Goal: Task Accomplishment & Management: Use online tool/utility

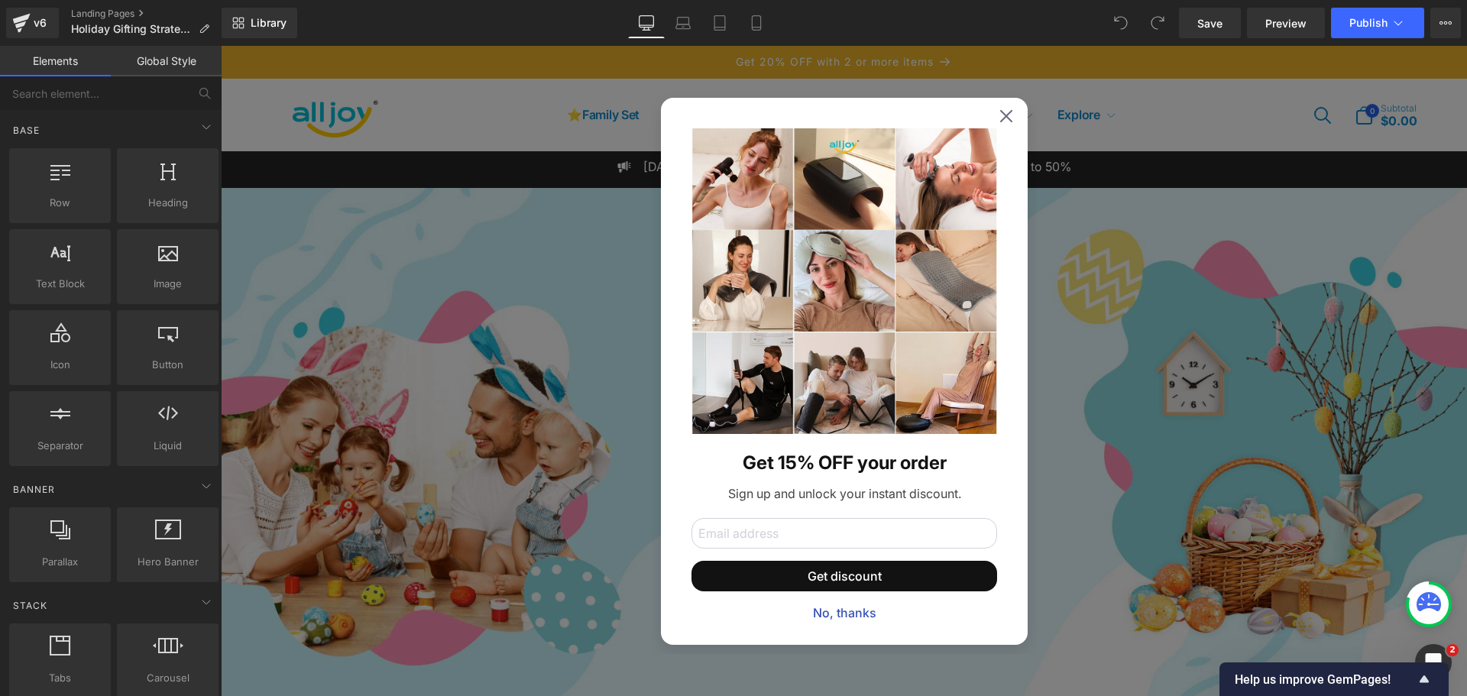
click at [1000, 123] on div "Get 15% OFF your order Sign up and unlock your instant discount. Get discount N…" at bounding box center [844, 371] width 367 height 547
click at [1002, 116] on icon at bounding box center [1006, 116] width 12 height 12
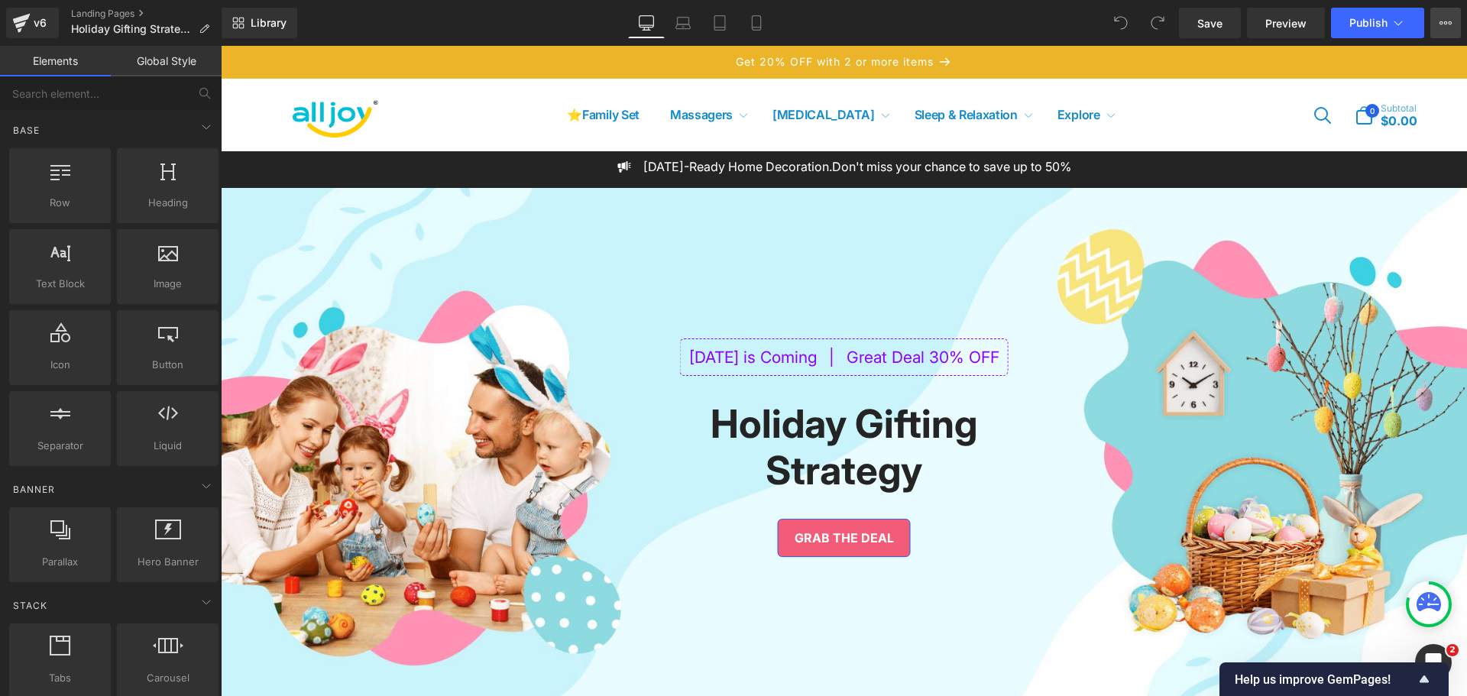
click at [1451, 19] on icon at bounding box center [1445, 23] width 12 height 12
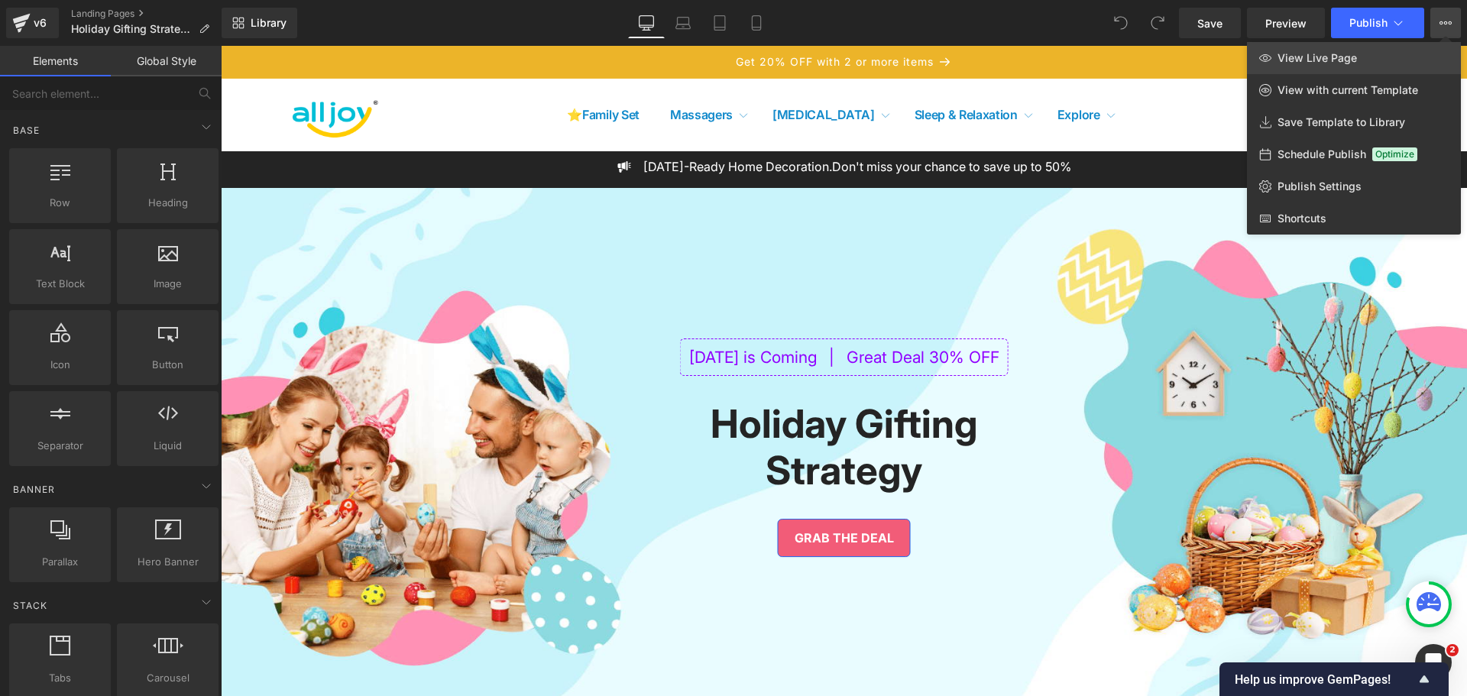
click at [1310, 60] on span "View Live Page" at bounding box center [1316, 58] width 79 height 14
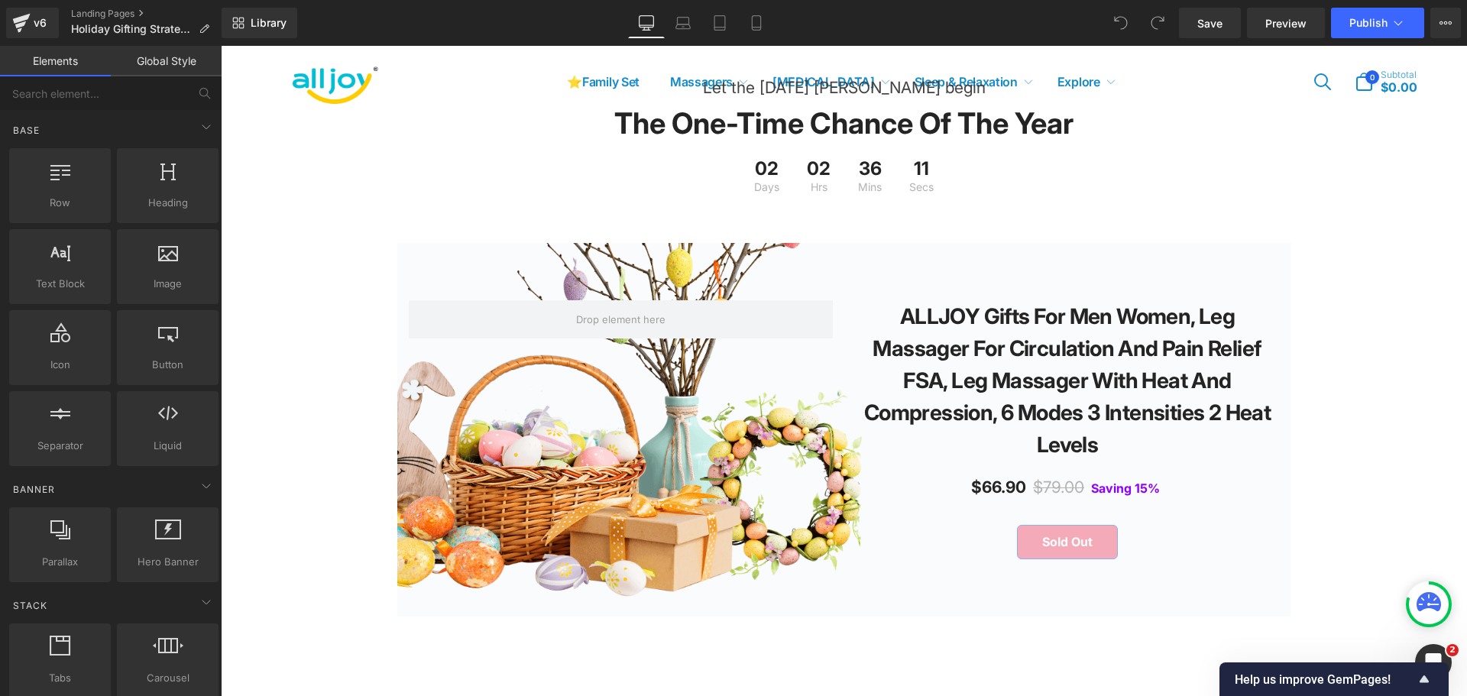
scroll to position [3142, 0]
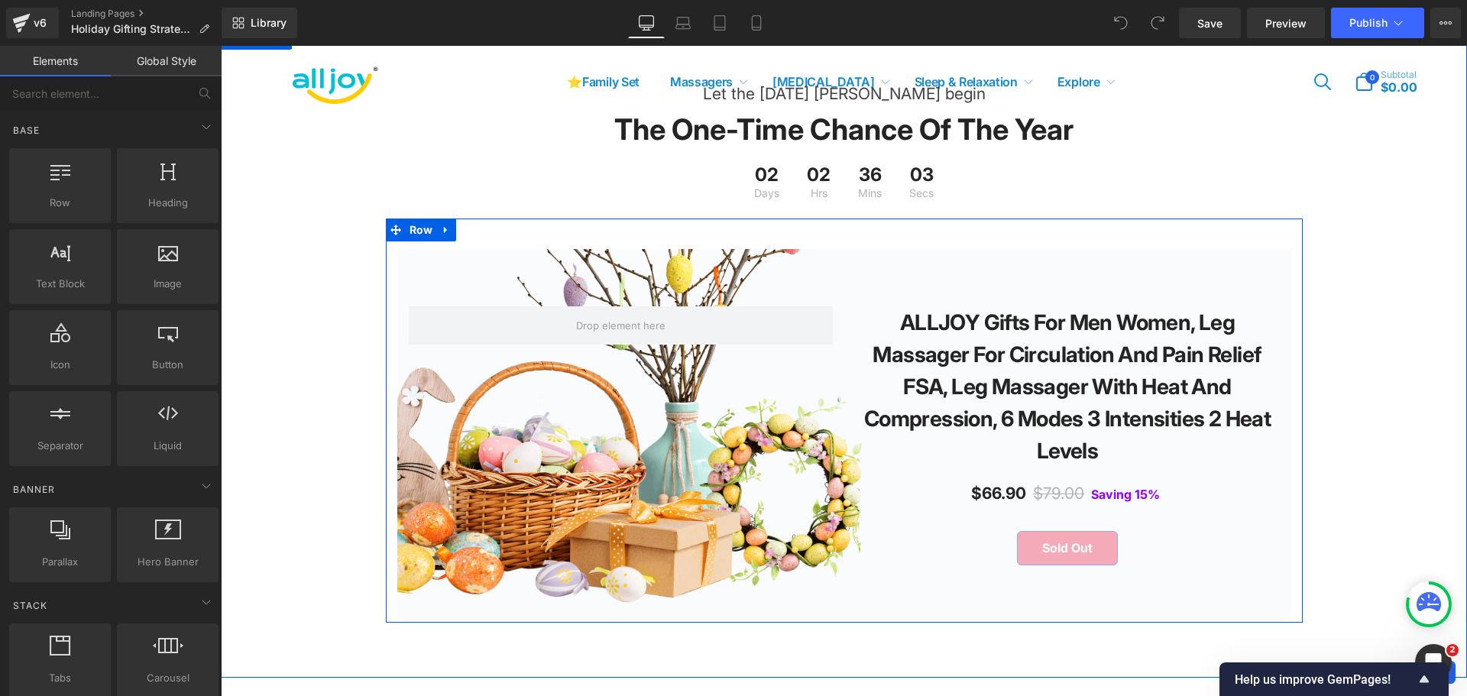
click at [469, 254] on div "ALLJOY Gifts for Men Women, Leg Massager for Circulation and Pain Relief FSA, L…" at bounding box center [844, 421] width 917 height 404
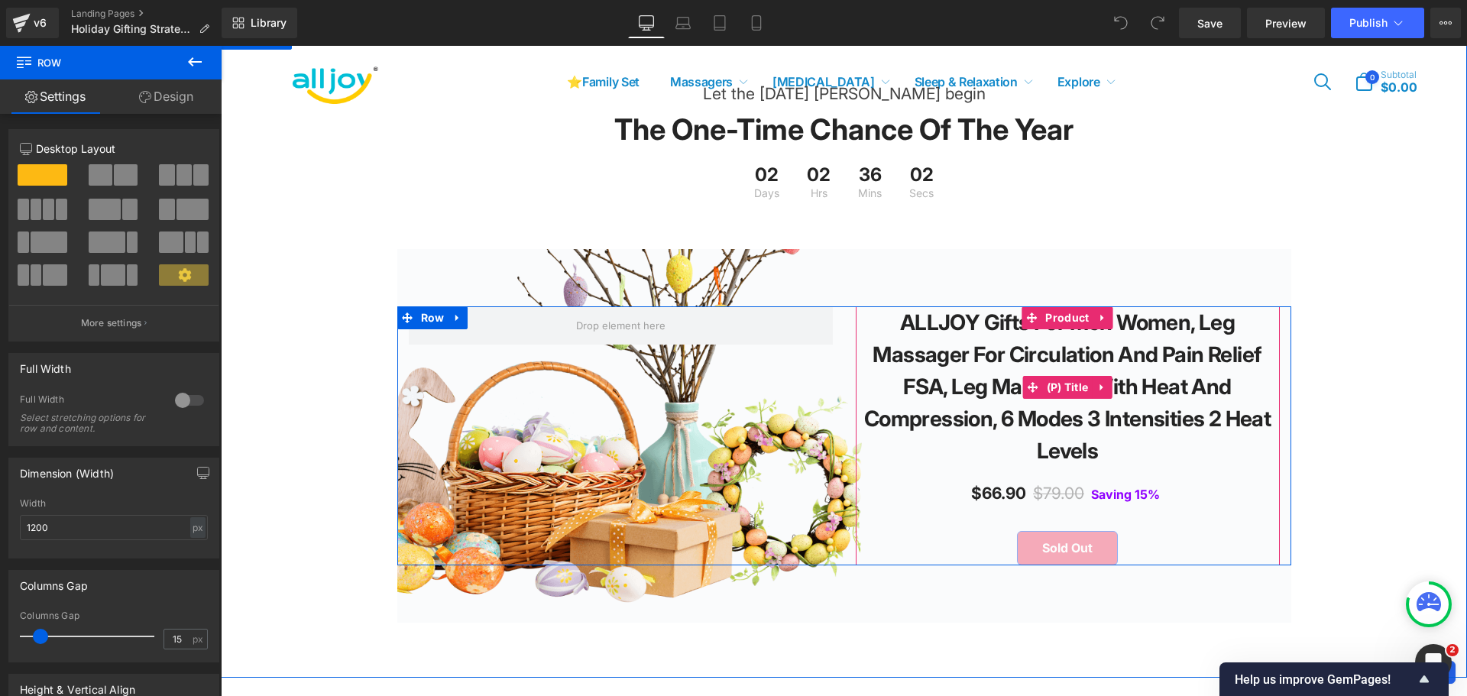
click at [927, 380] on link "ALLJOY Gifts for Men Women, Leg Massager for Circulation and Pain Relief FSA, L…" at bounding box center [1067, 386] width 409 height 160
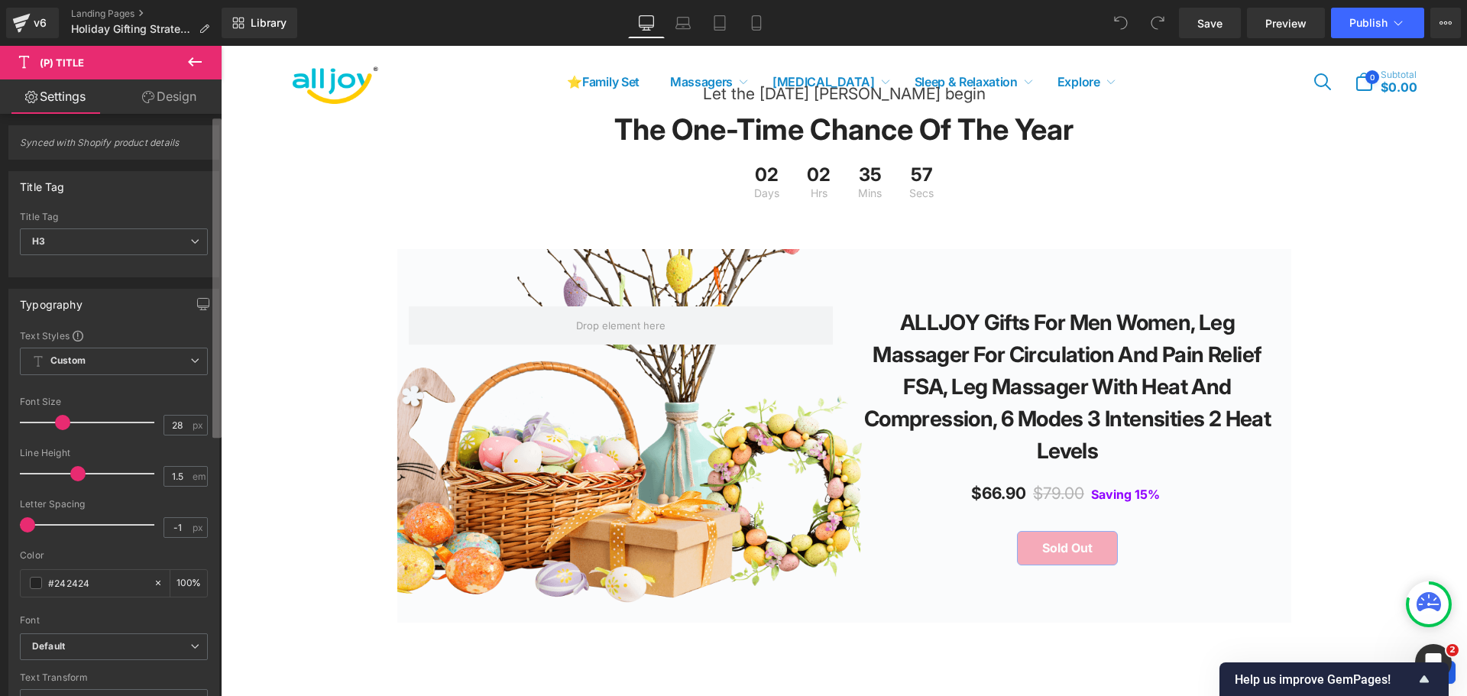
scroll to position [3, 0]
click at [210, 239] on div "Synced with Shopify product details Title Tag H1 H2 H3 H4 H5 H6 Paragraph Title…" at bounding box center [111, 408] width 222 height 589
click at [149, 95] on icon at bounding box center [148, 97] width 12 height 12
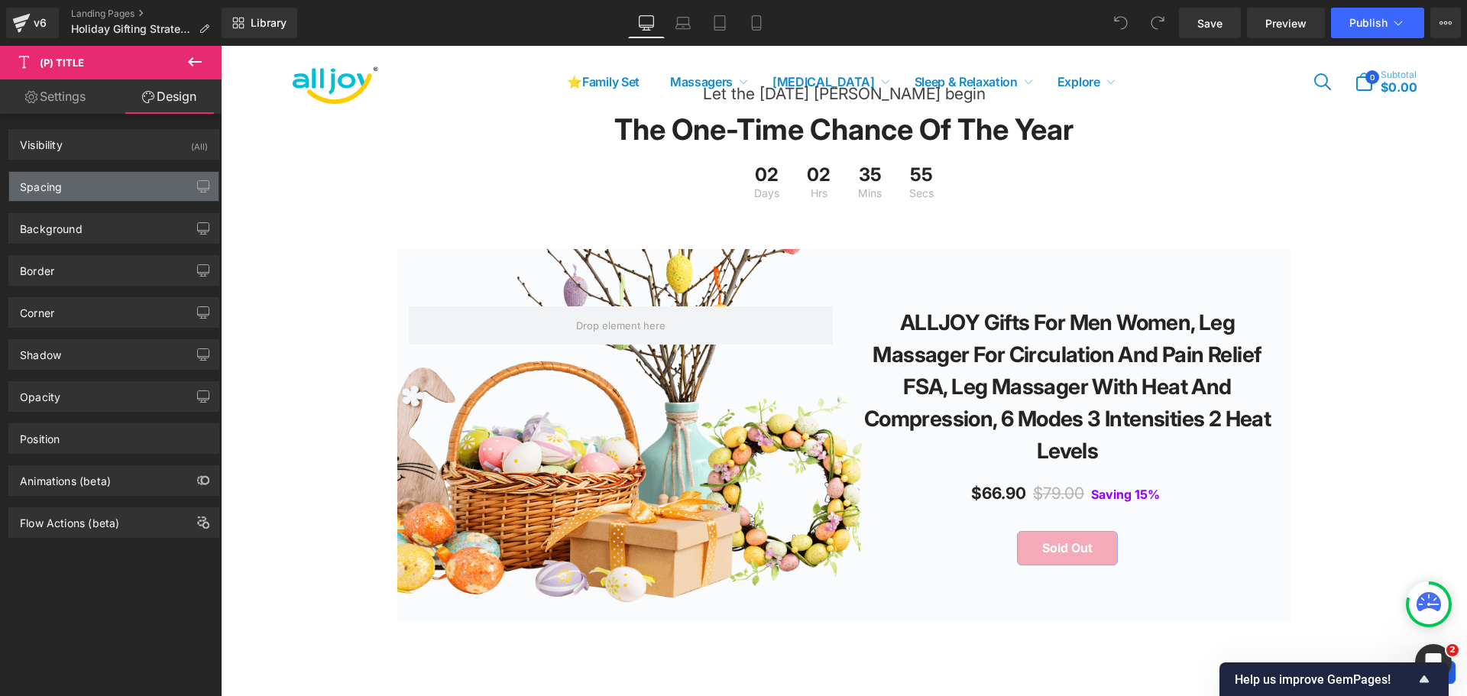
click at [57, 187] on div "Spacing" at bounding box center [41, 182] width 42 height 21
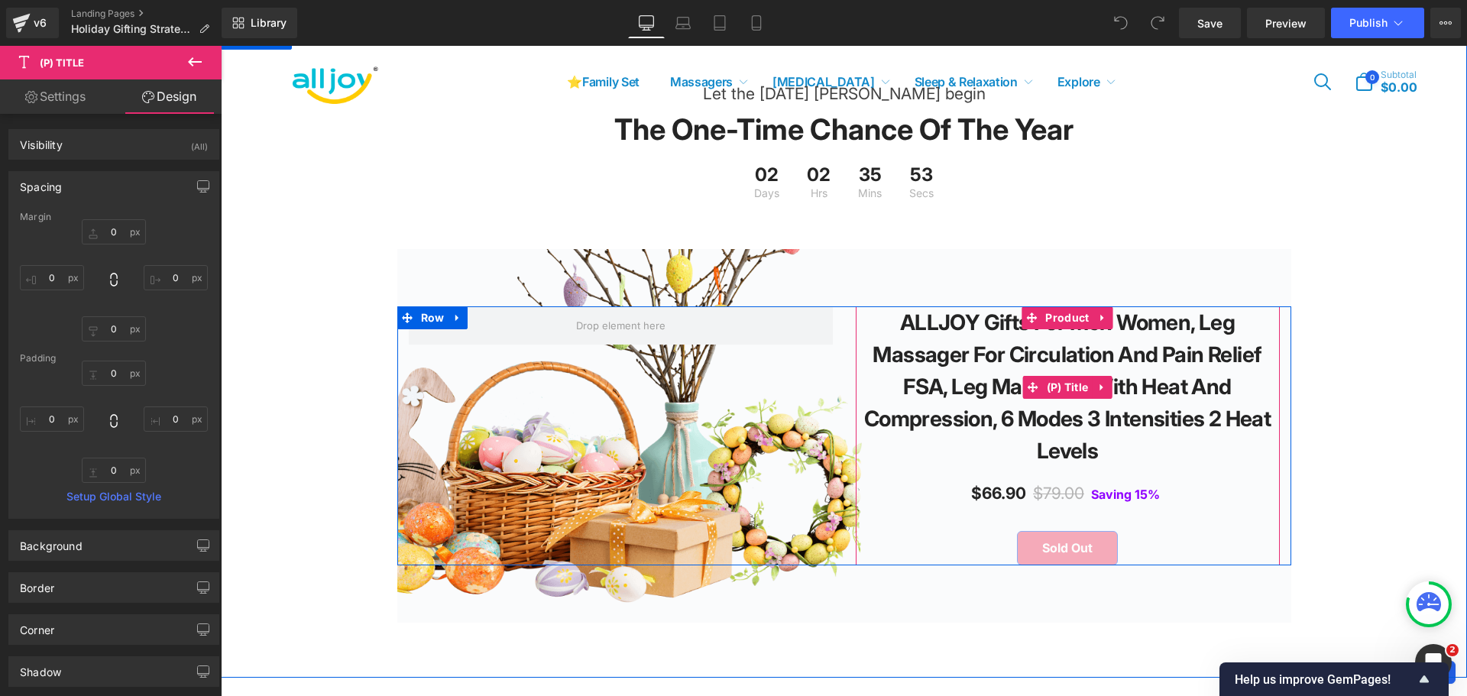
click at [977, 358] on link "ALLJOY Gifts for Men Women, Leg Massager for Circulation and Pain Relief FSA, L…" at bounding box center [1067, 386] width 409 height 160
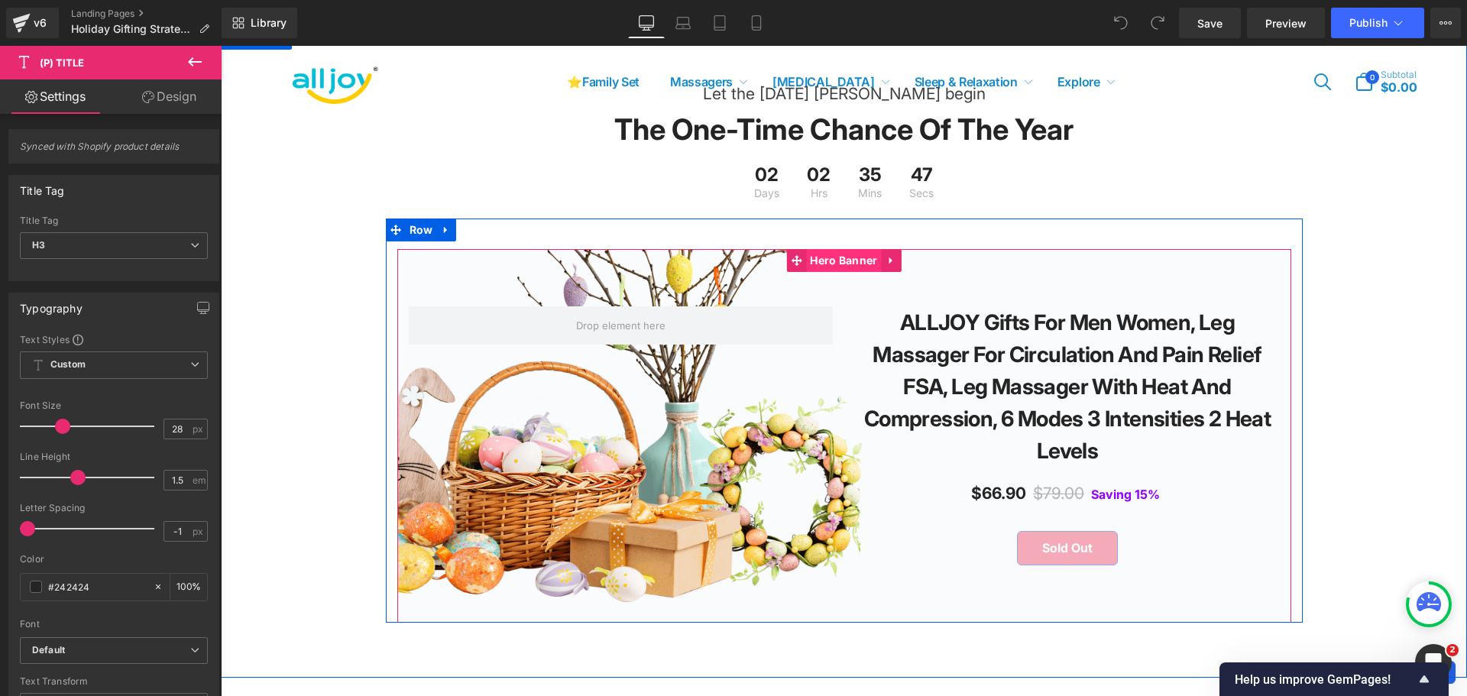
click at [847, 272] on span "Hero Banner" at bounding box center [843, 260] width 75 height 23
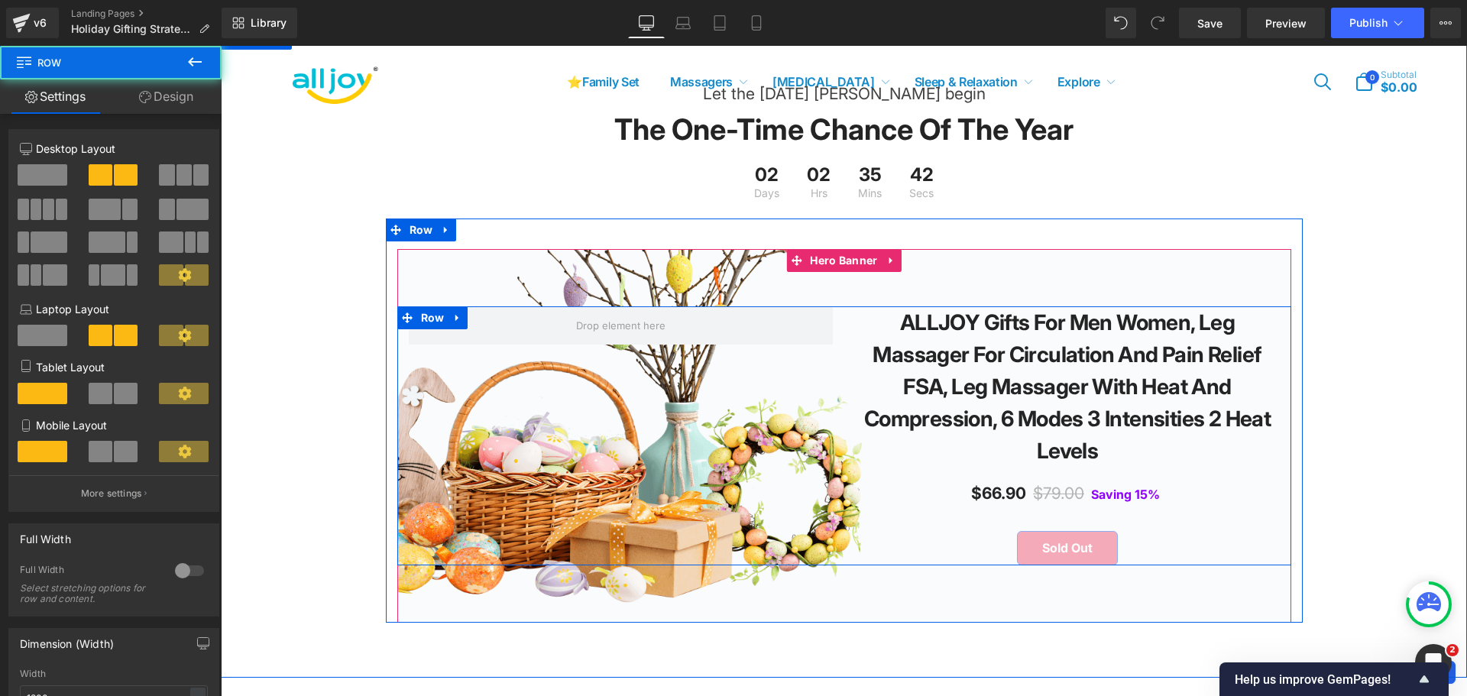
click at [693, 376] on div "ALLJOY Gifts for Men Women, Leg Massager for Circulation and Pain Relief FSA, L…" at bounding box center [844, 435] width 894 height 259
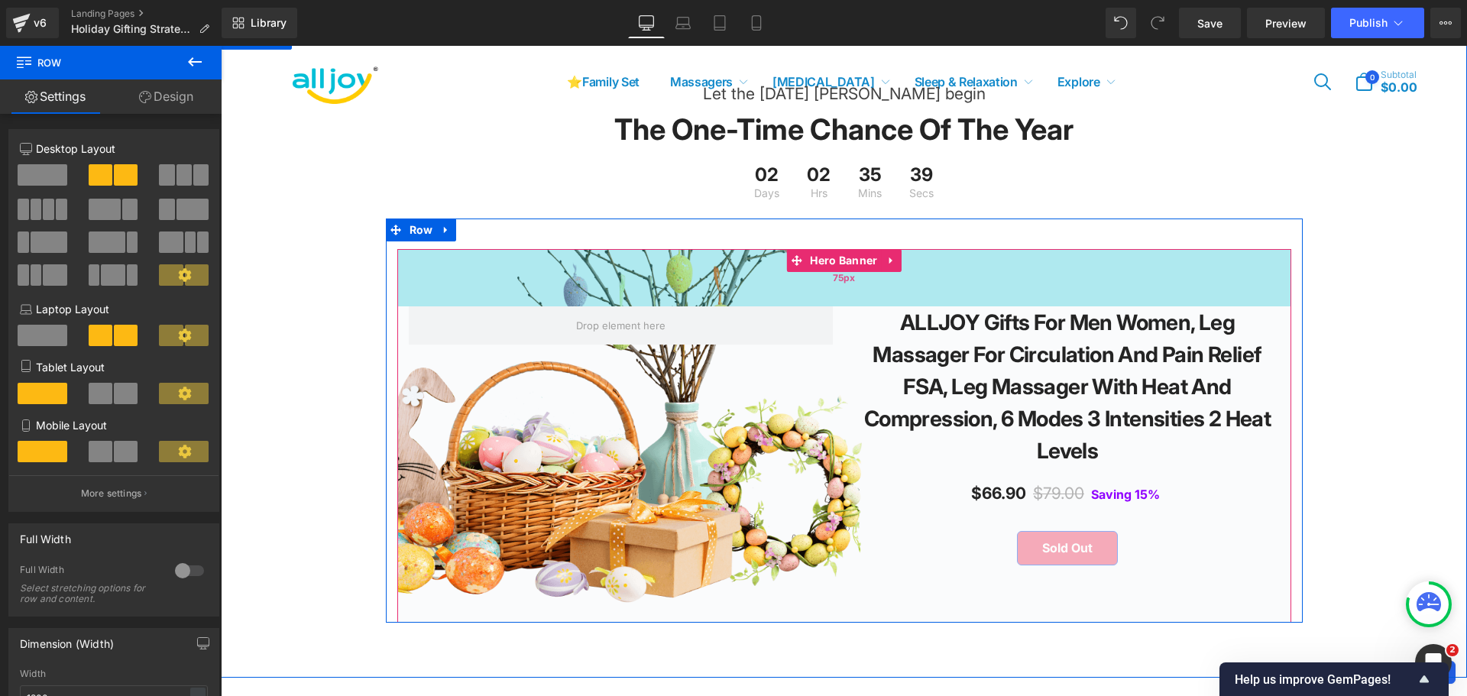
click at [797, 300] on div "75px" at bounding box center [844, 277] width 894 height 57
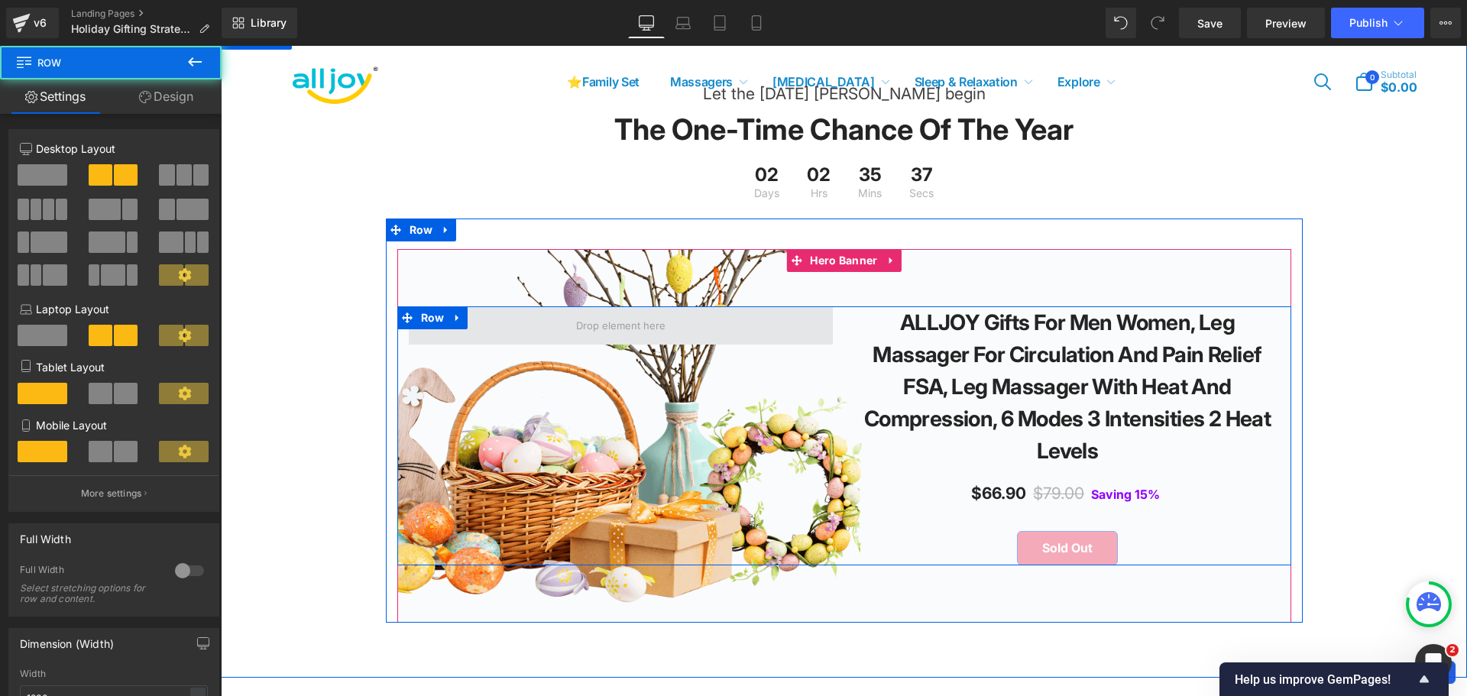
click at [669, 339] on span at bounding box center [621, 325] width 424 height 38
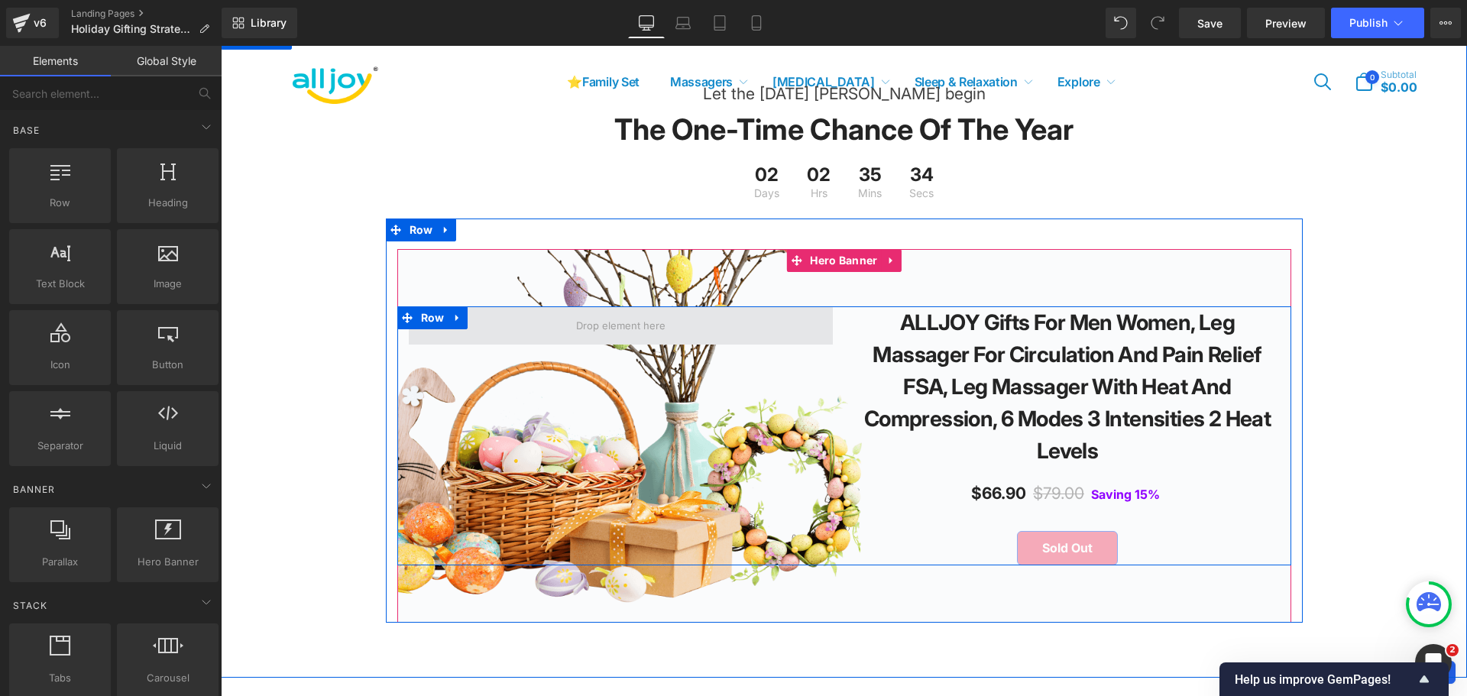
click at [633, 335] on span at bounding box center [621, 326] width 100 height 24
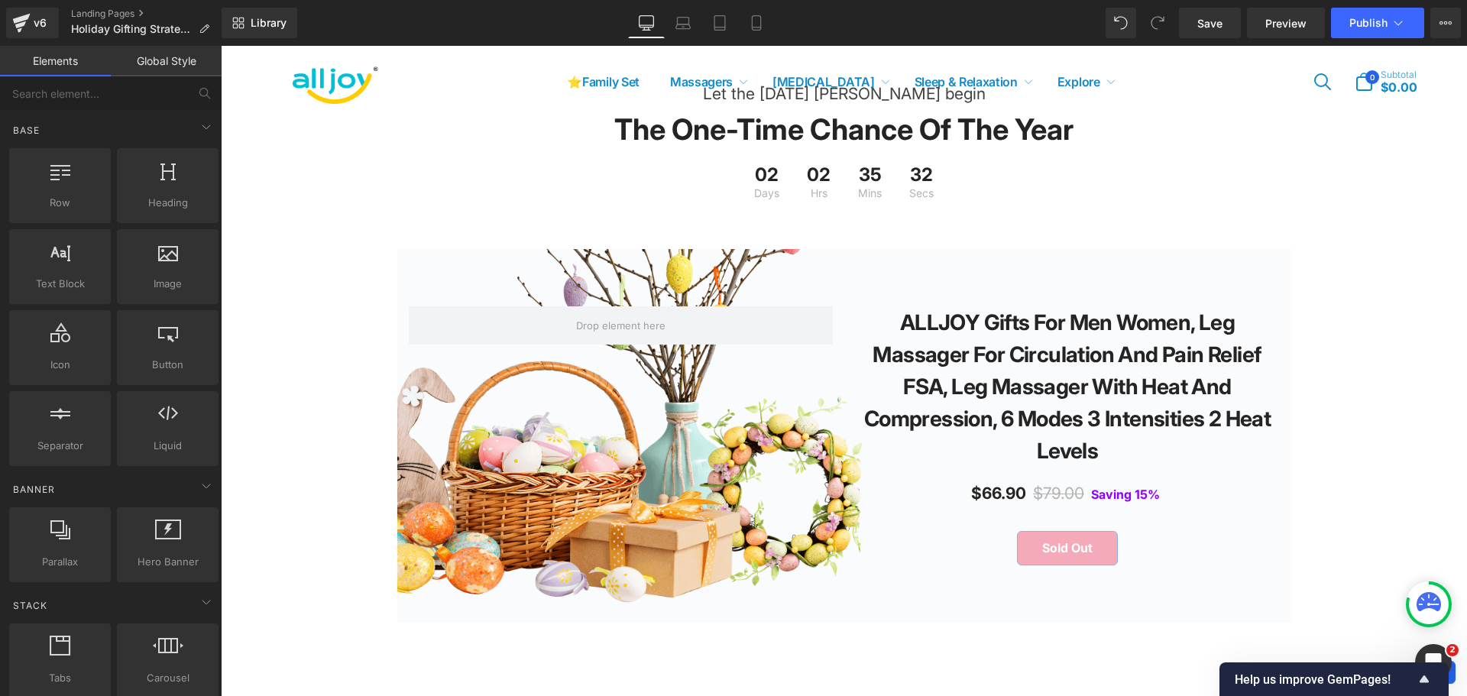
click at [221, 46] on div "75px" at bounding box center [221, 46] width 0 height 0
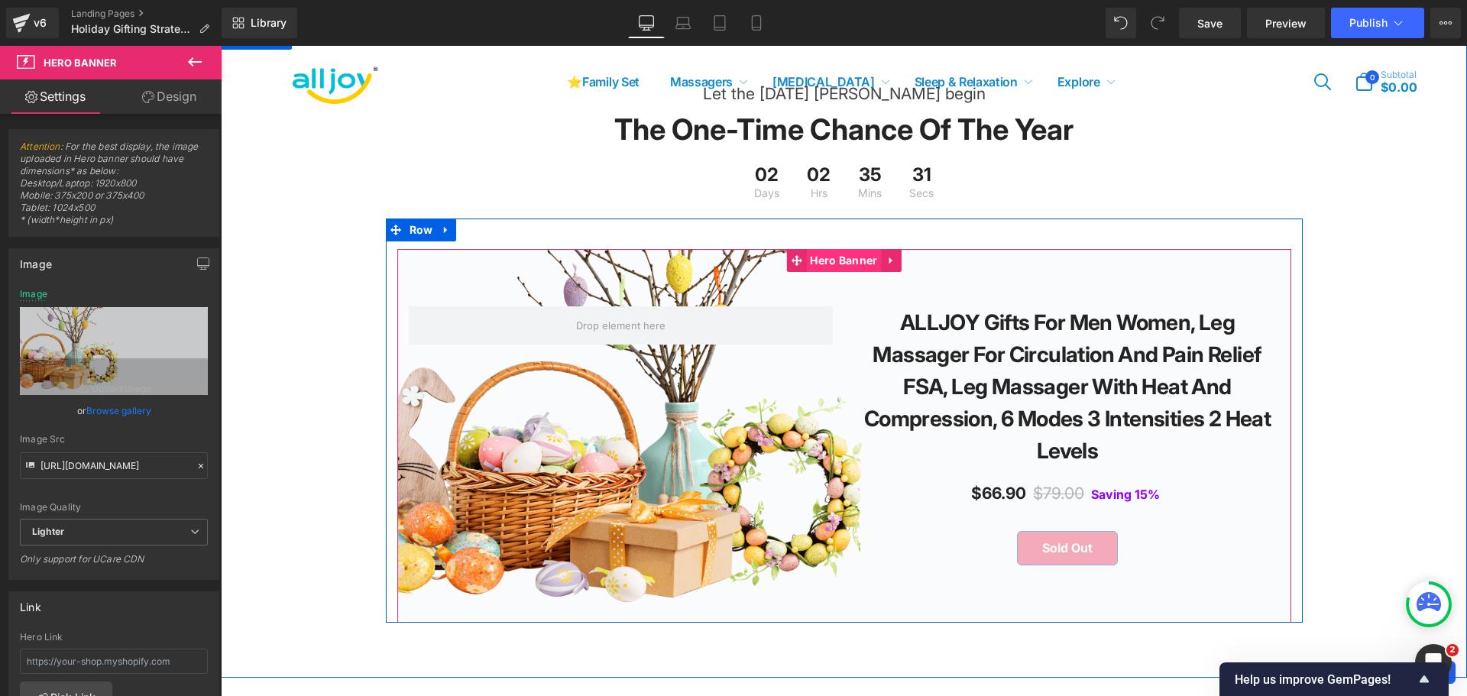
click at [809, 272] on span "Hero Banner" at bounding box center [843, 260] width 75 height 23
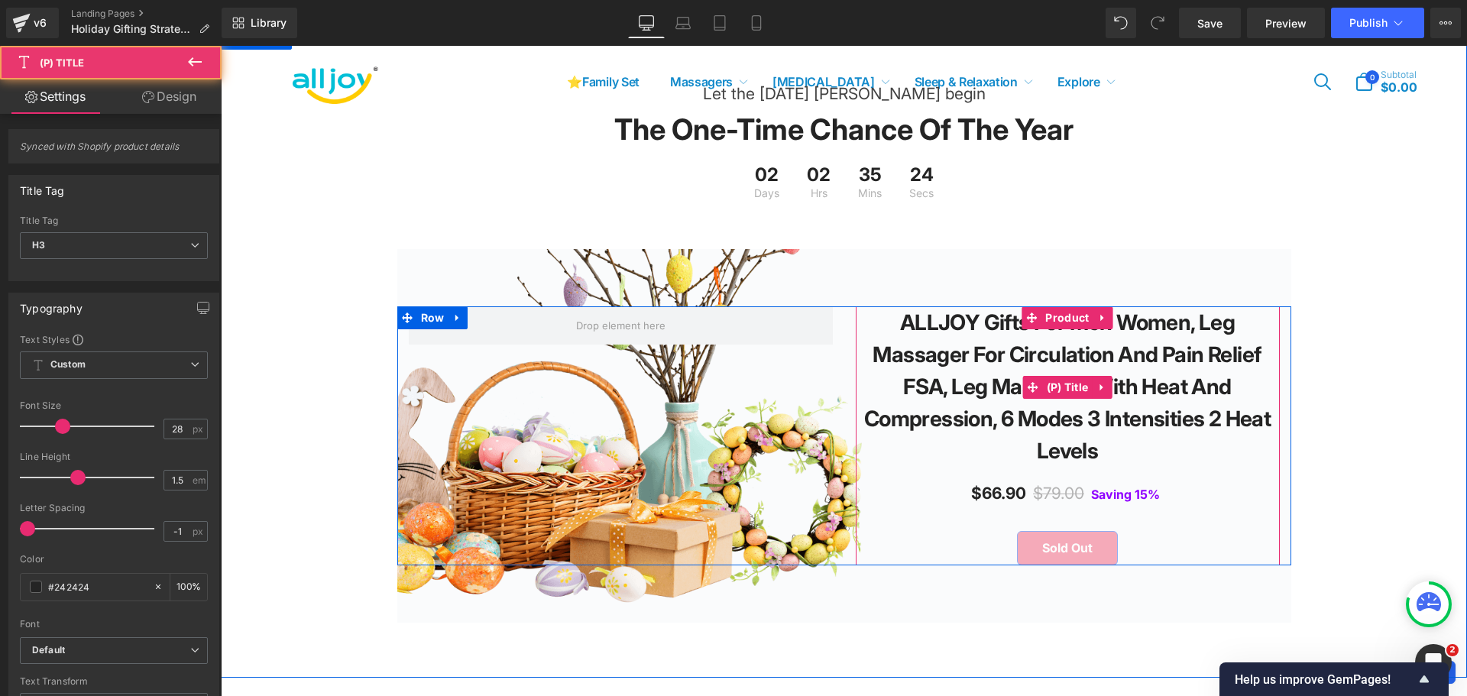
click at [946, 397] on link "ALLJOY Gifts for Men Women, Leg Massager for Circulation and Pain Relief FSA, L…" at bounding box center [1067, 386] width 409 height 160
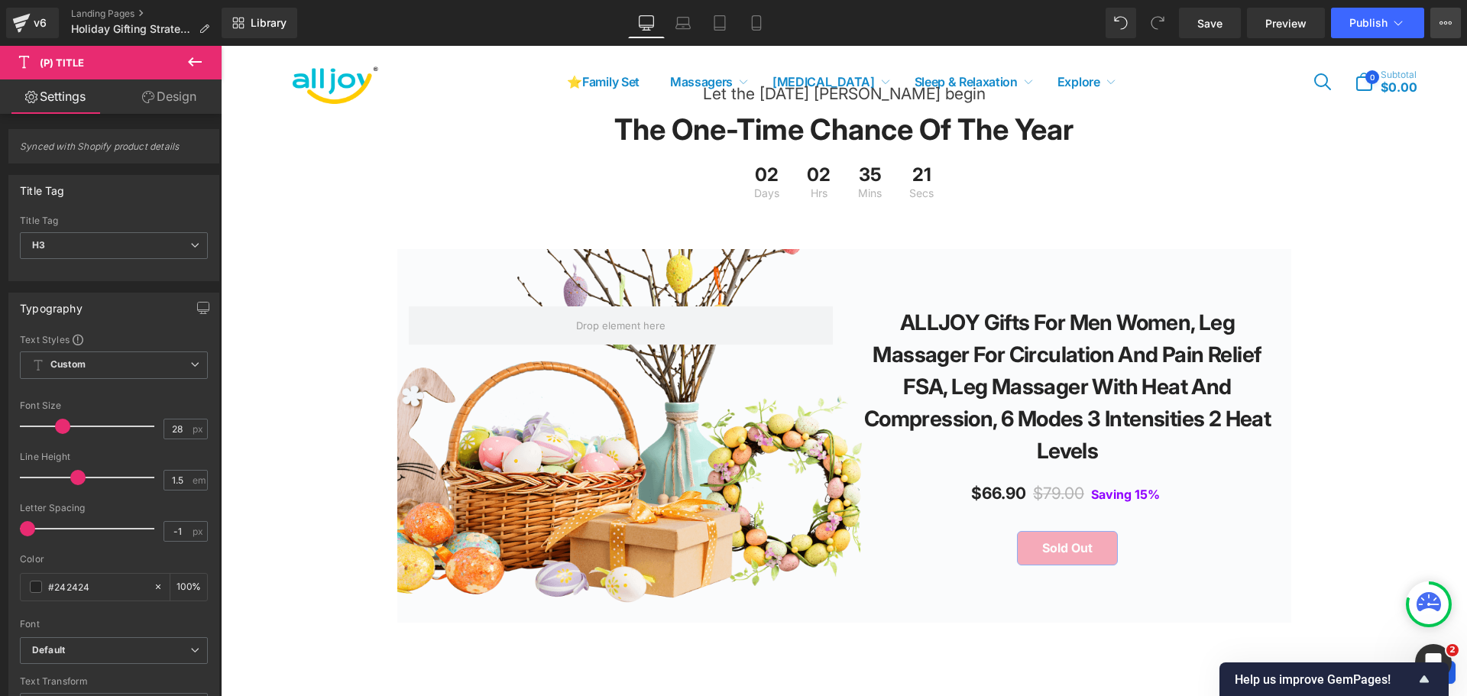
click at [1451, 22] on icon at bounding box center [1451, 22] width 4 height 3
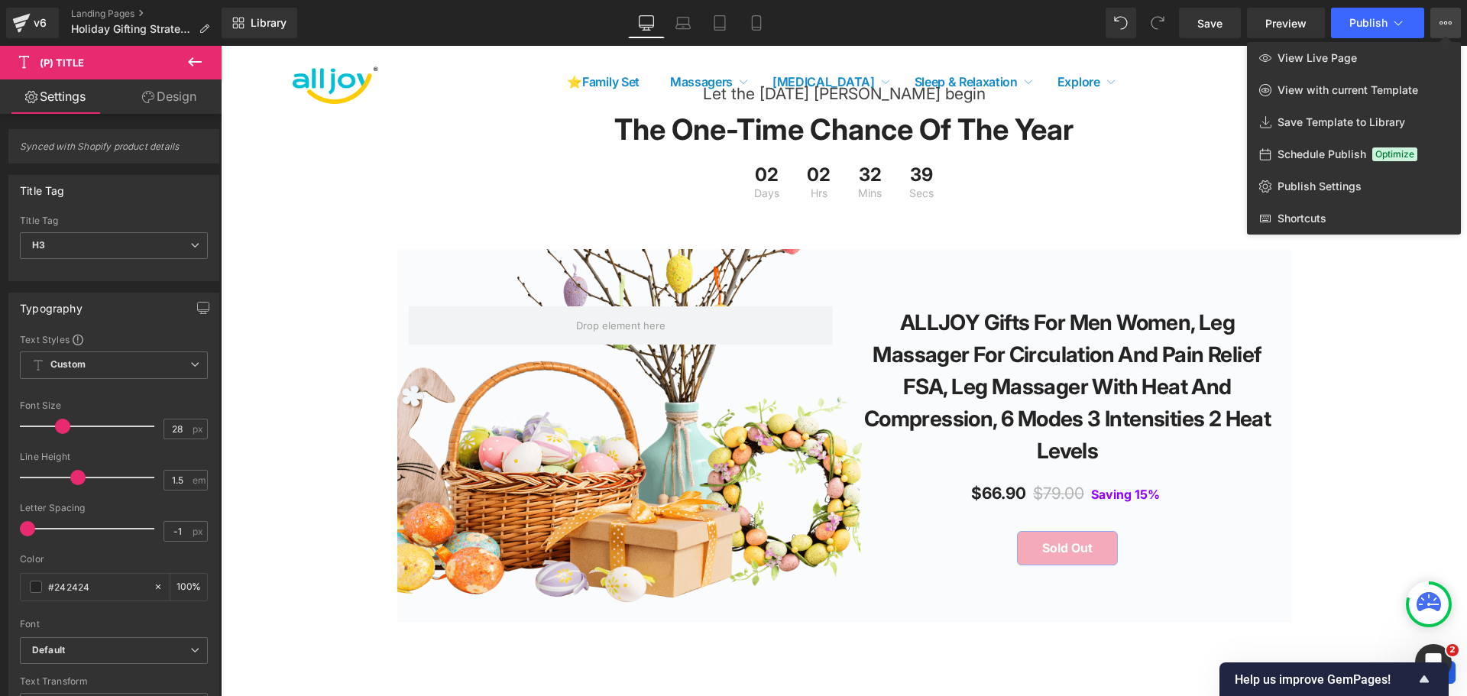
click at [697, 347] on div at bounding box center [844, 371] width 1246 height 650
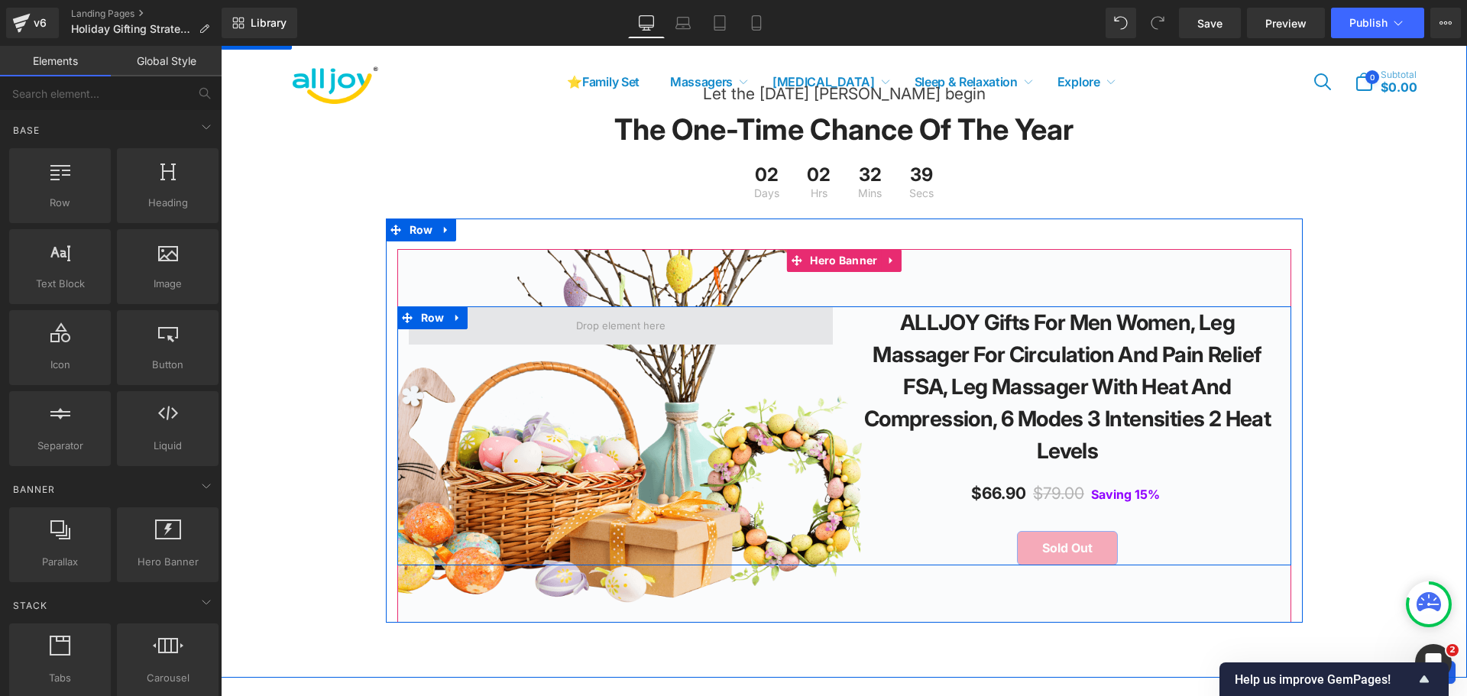
click at [789, 342] on span at bounding box center [621, 325] width 424 height 38
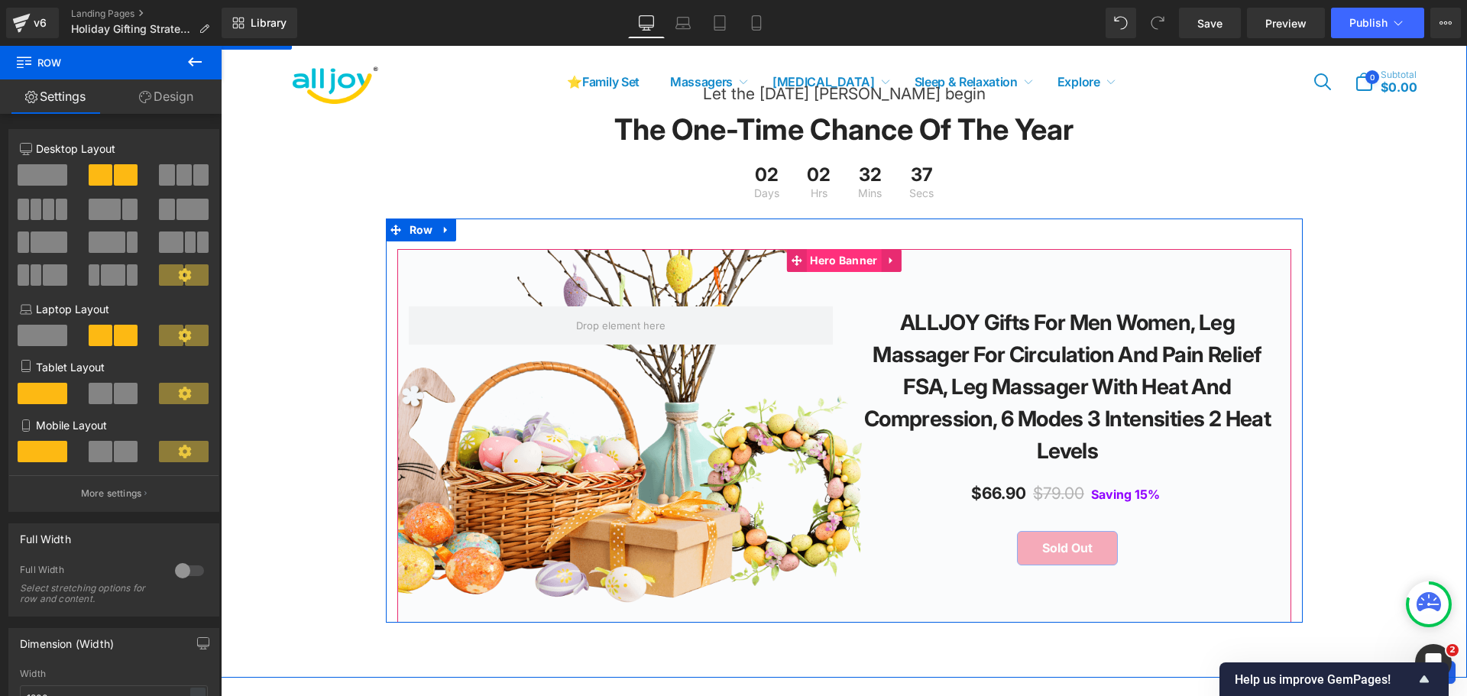
click at [852, 272] on span "Hero Banner" at bounding box center [843, 260] width 75 height 23
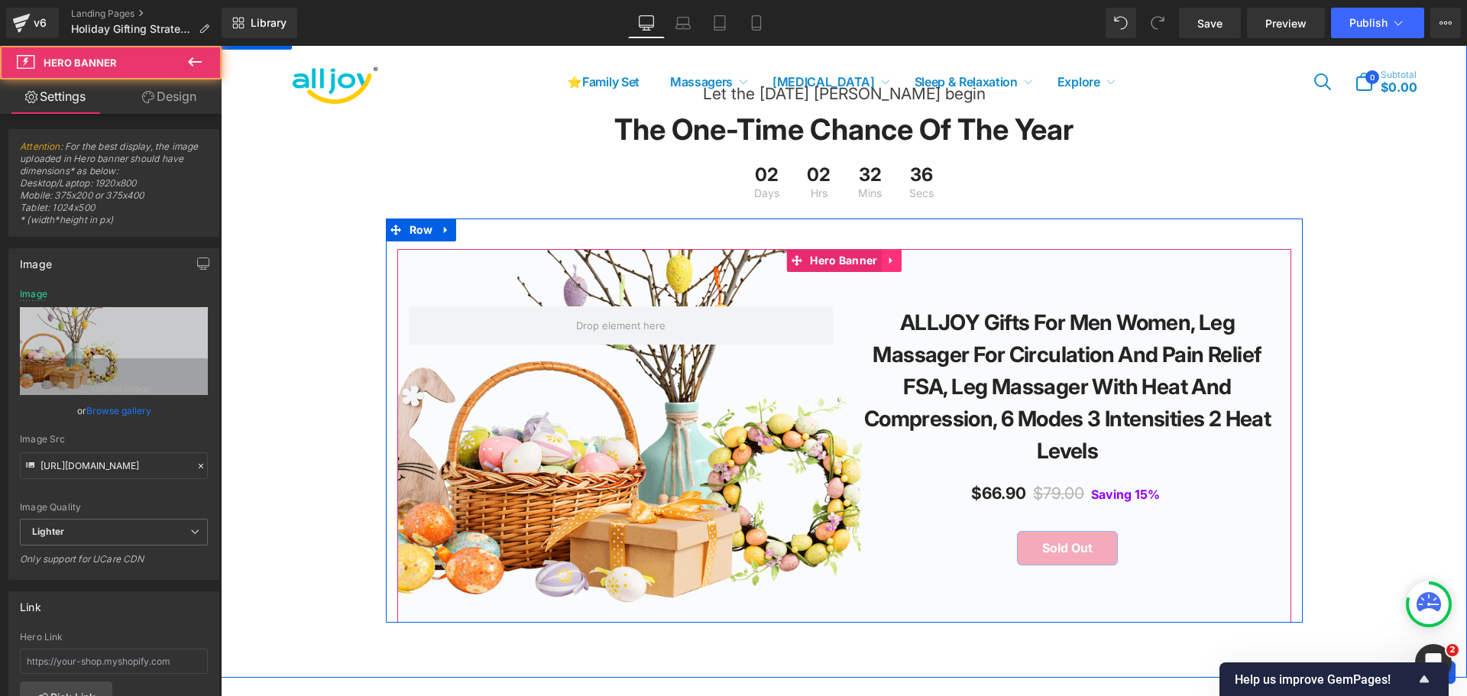
click at [886, 267] on icon at bounding box center [891, 260] width 11 height 11
click at [896, 266] on icon at bounding box center [901, 260] width 11 height 11
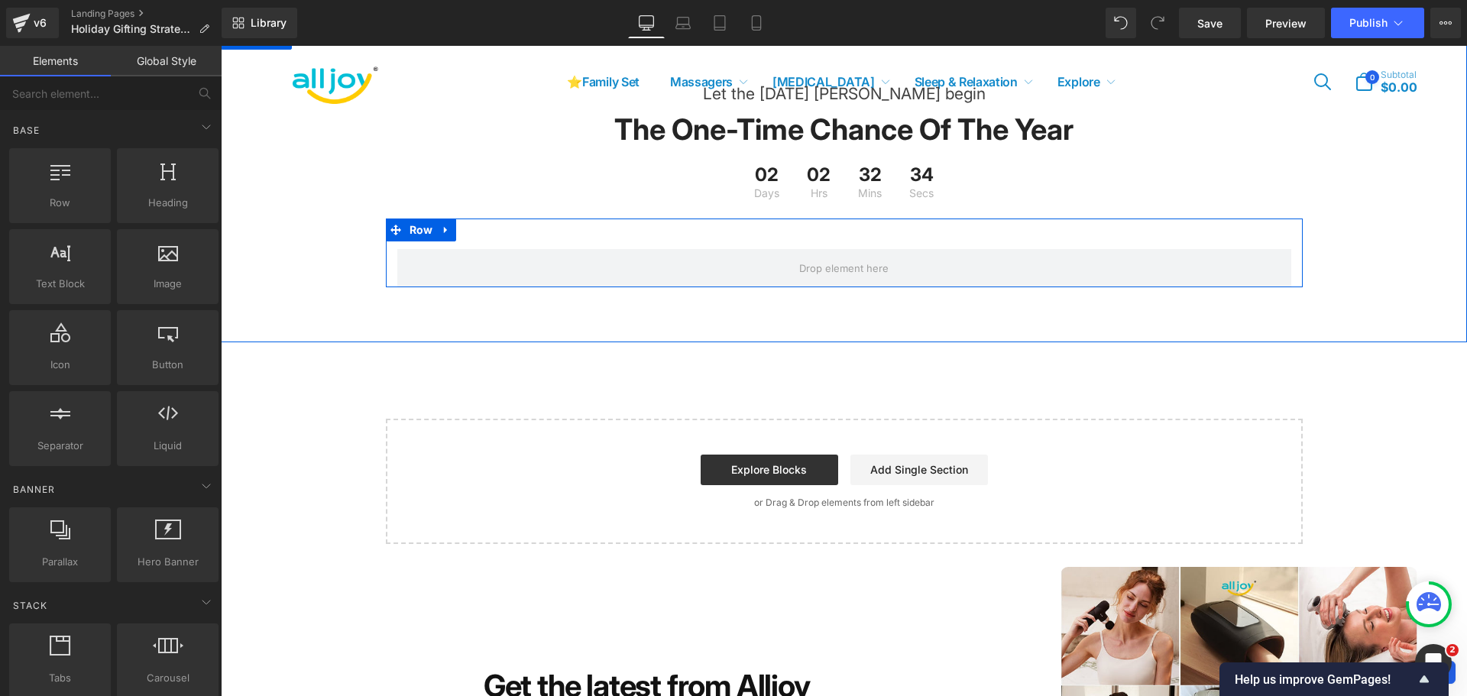
scroll to position [3129, 0]
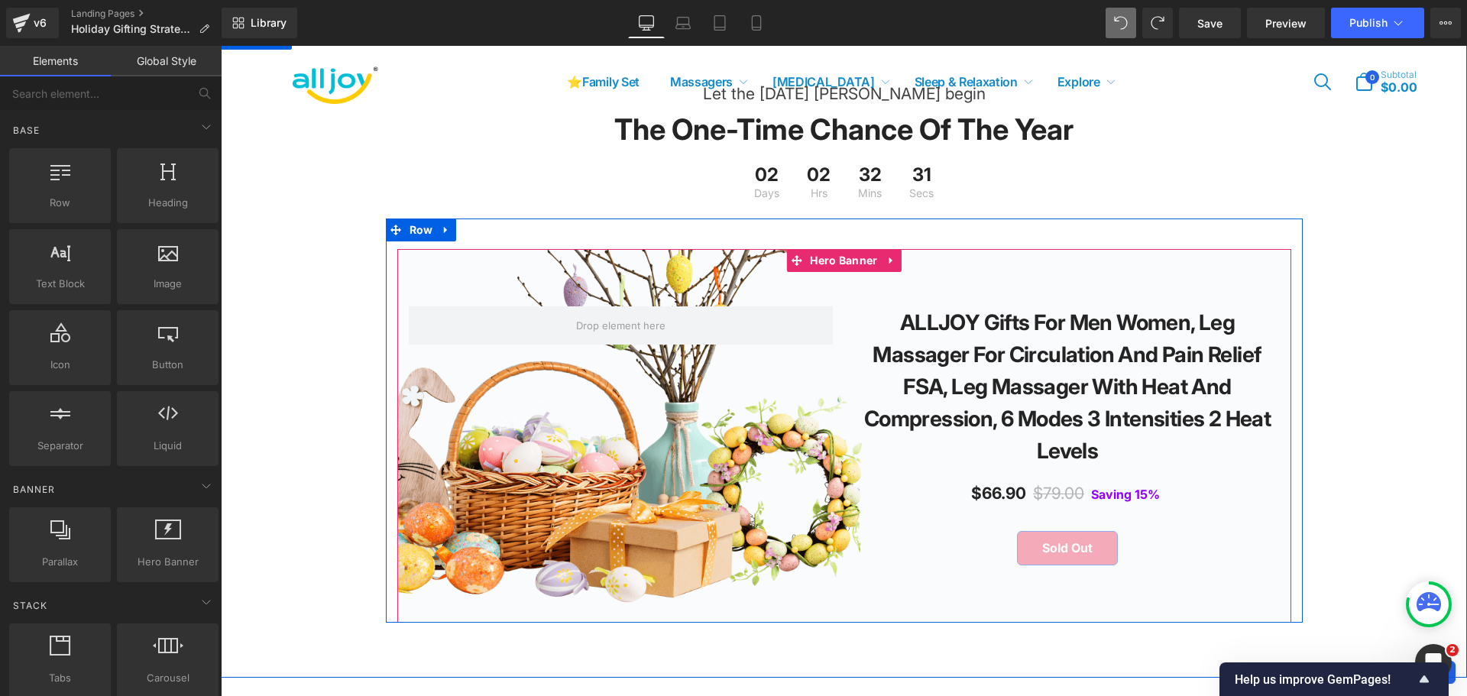
click at [839, 296] on div at bounding box center [844, 436] width 894 height 374
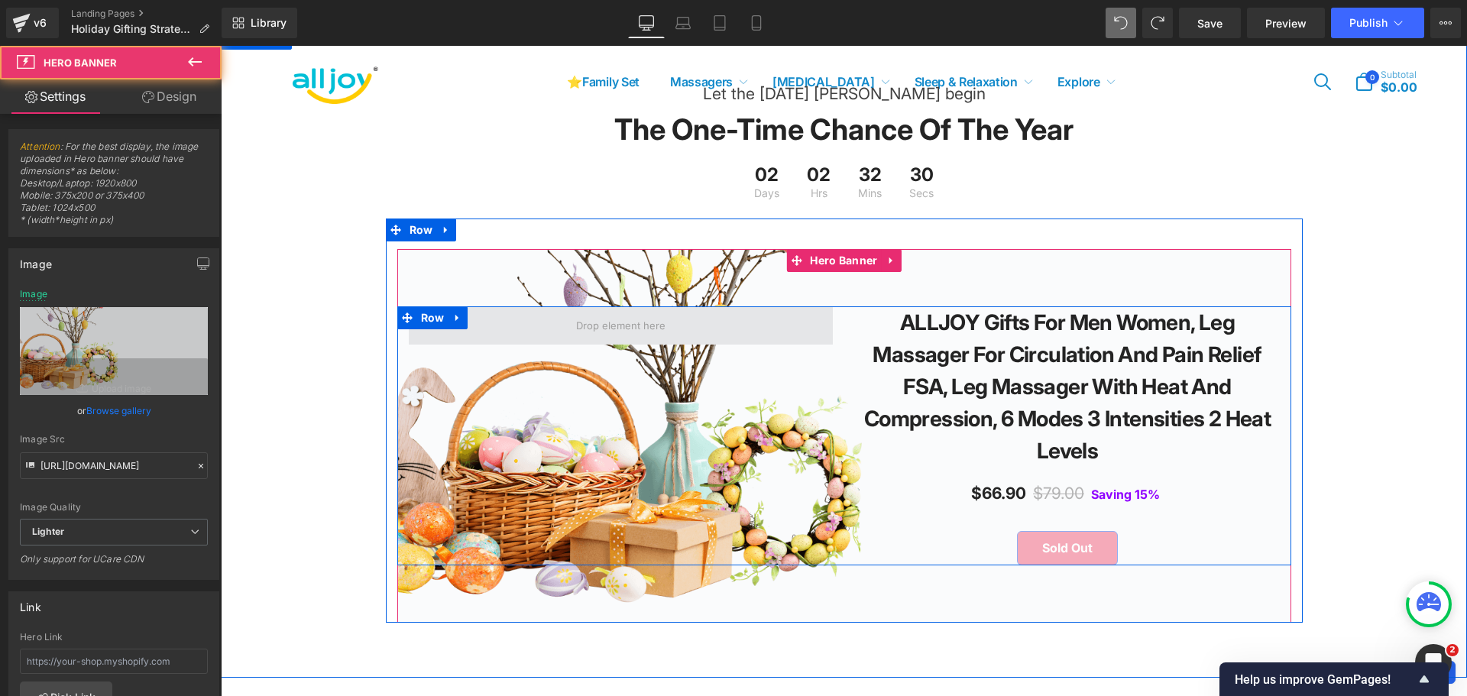
click at [709, 338] on span at bounding box center [621, 325] width 424 height 38
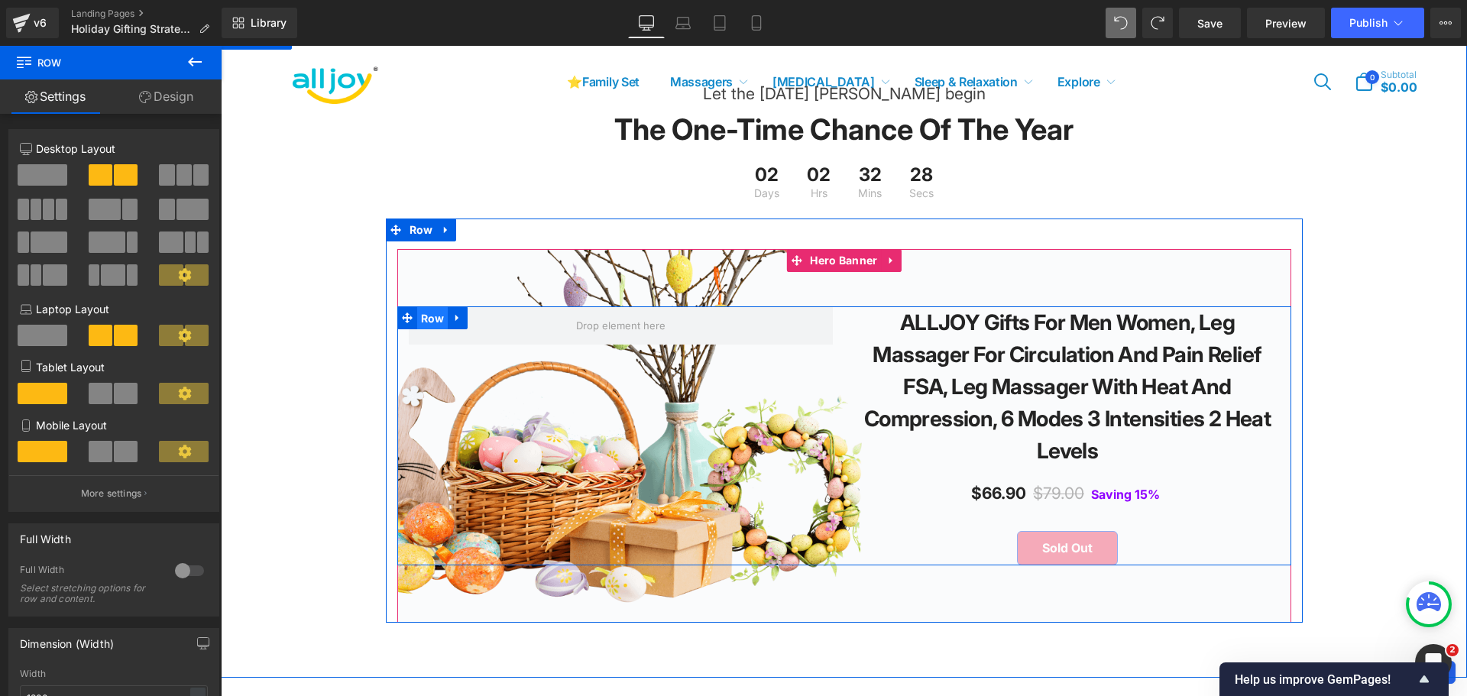
click at [423, 330] on span "Row" at bounding box center [432, 318] width 31 height 23
click at [448, 329] on link at bounding box center [458, 317] width 20 height 23
click at [492, 323] on icon at bounding box center [497, 317] width 11 height 11
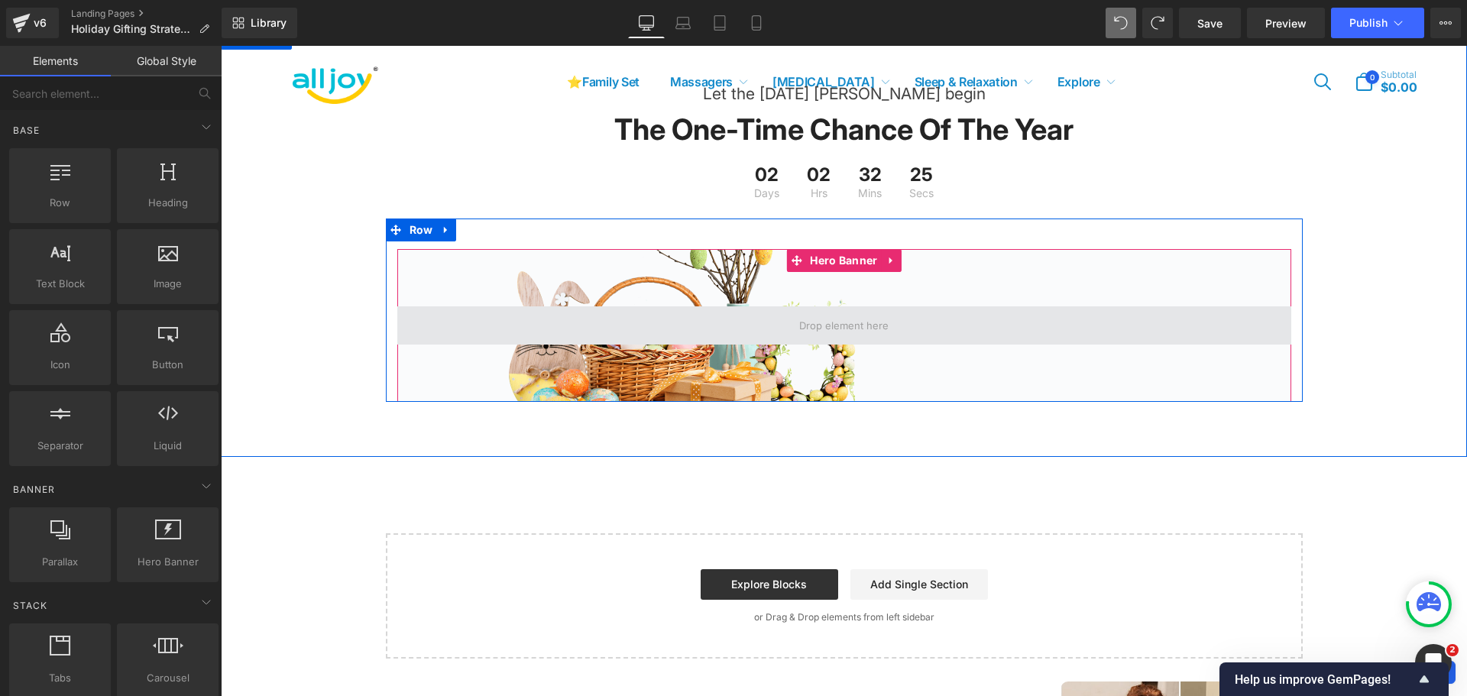
click at [871, 325] on span at bounding box center [844, 325] width 894 height 38
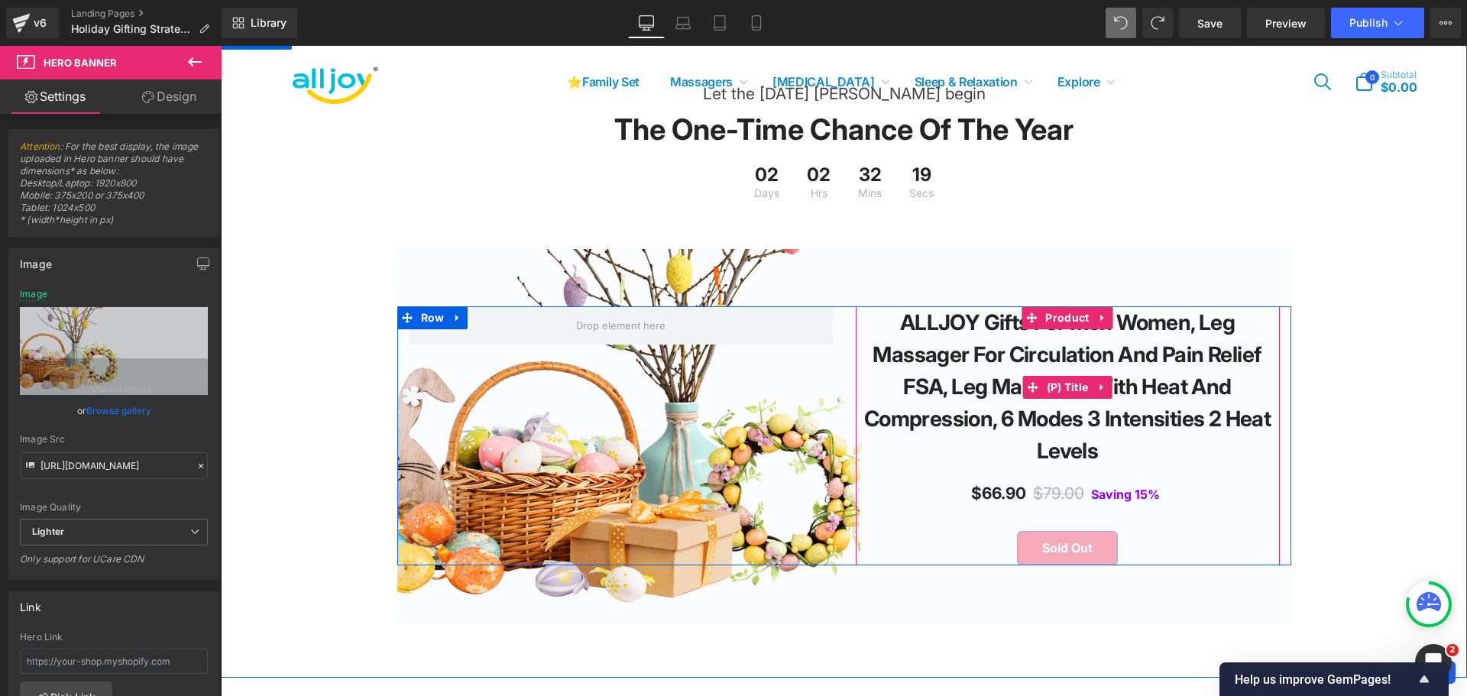
click at [979, 342] on link "ALLJOY Gifts for Men Women, Leg Massager for Circulation and Pain Relief FSA, L…" at bounding box center [1067, 386] width 409 height 160
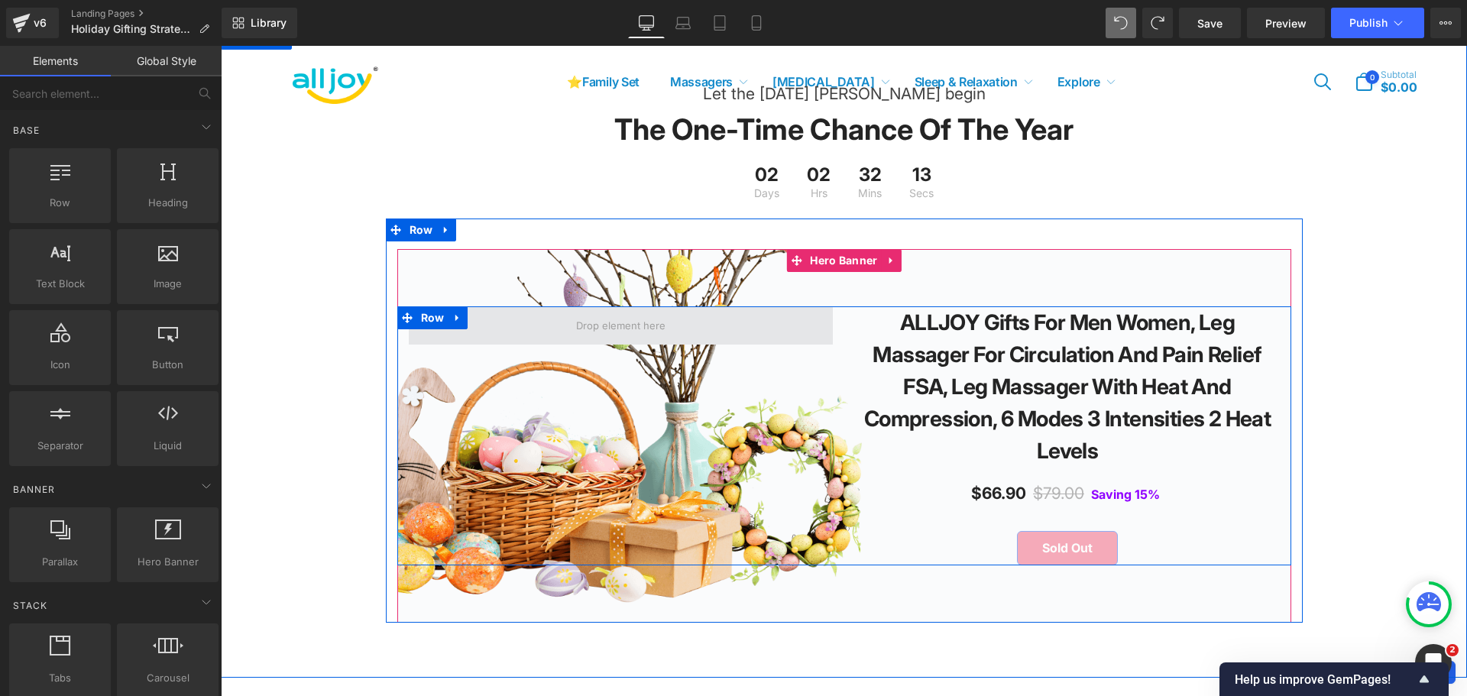
click at [632, 336] on span at bounding box center [621, 326] width 100 height 24
click at [628, 338] on span at bounding box center [621, 326] width 100 height 24
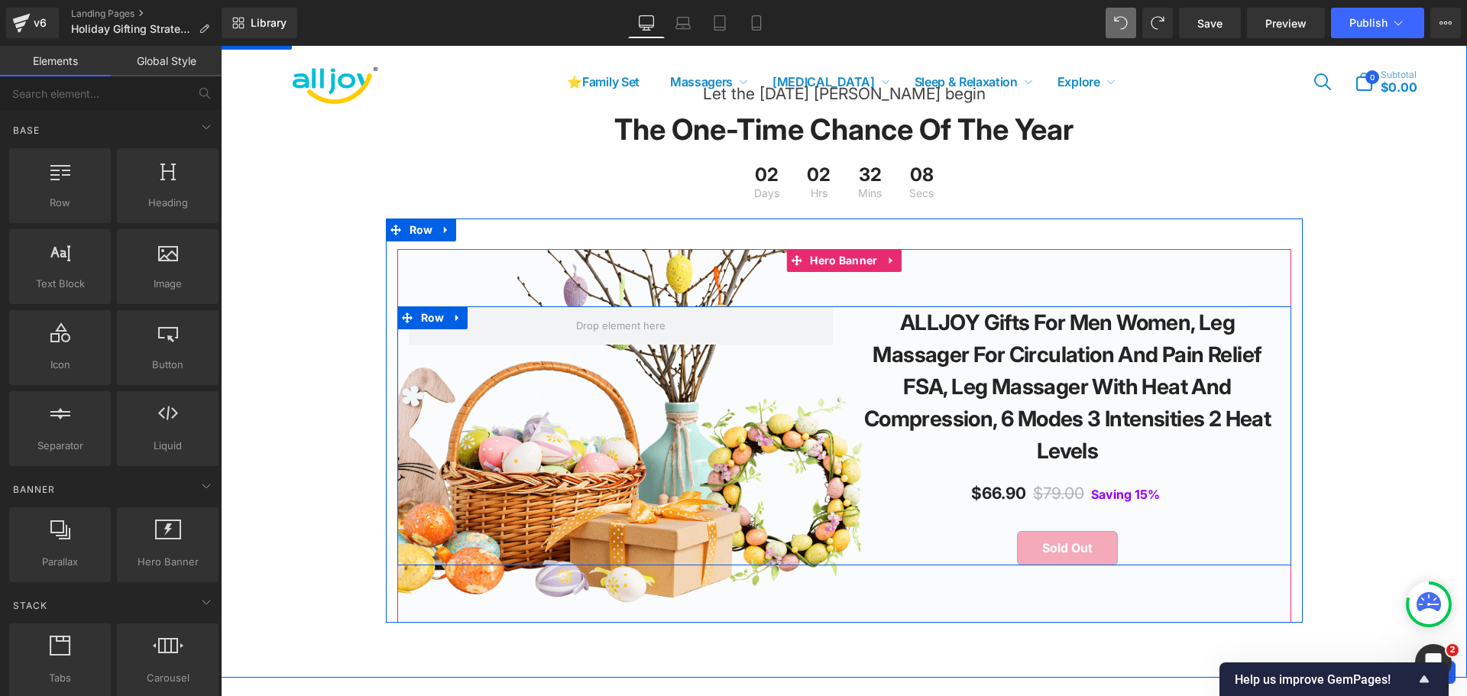
click at [829, 376] on div "ALLJOY Gifts for Men Women, Leg Massager for Circulation and Pain Relief FSA, L…" at bounding box center [844, 435] width 894 height 259
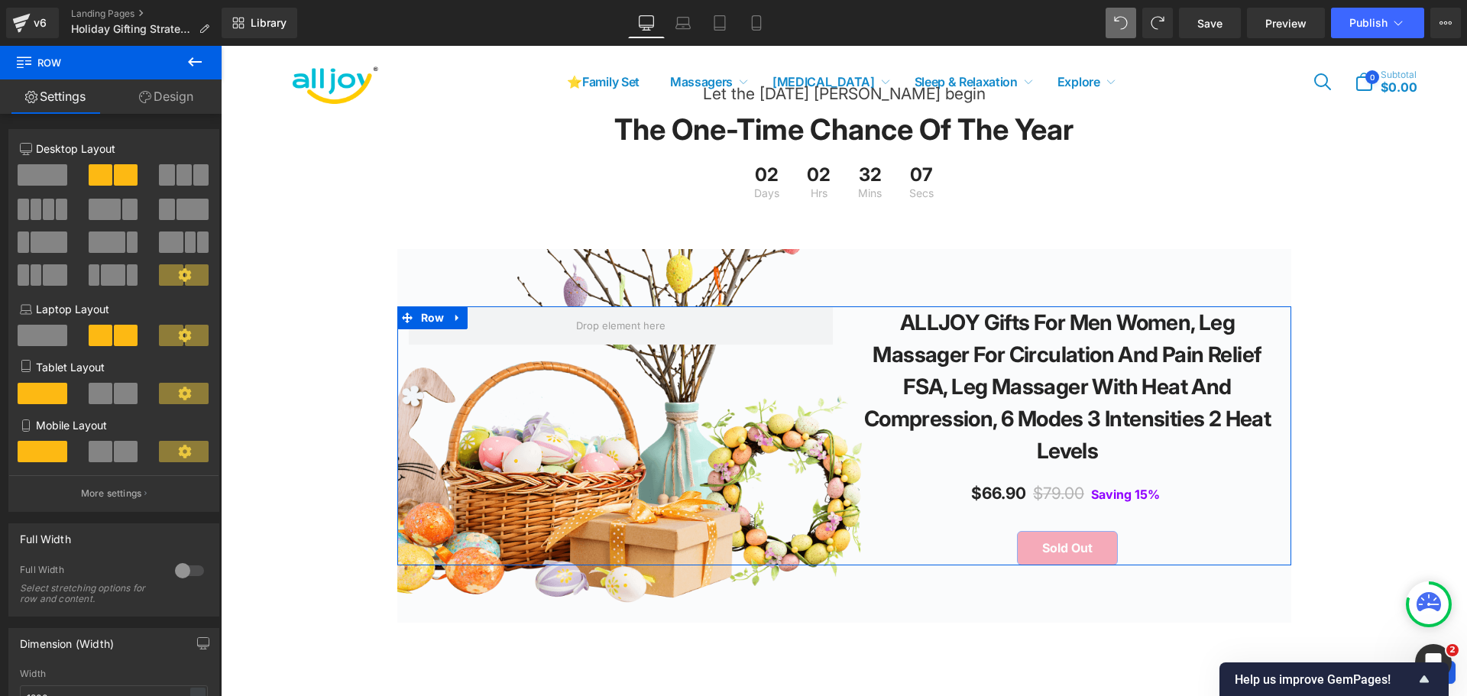
click at [42, 170] on span at bounding box center [43, 174] width 50 height 21
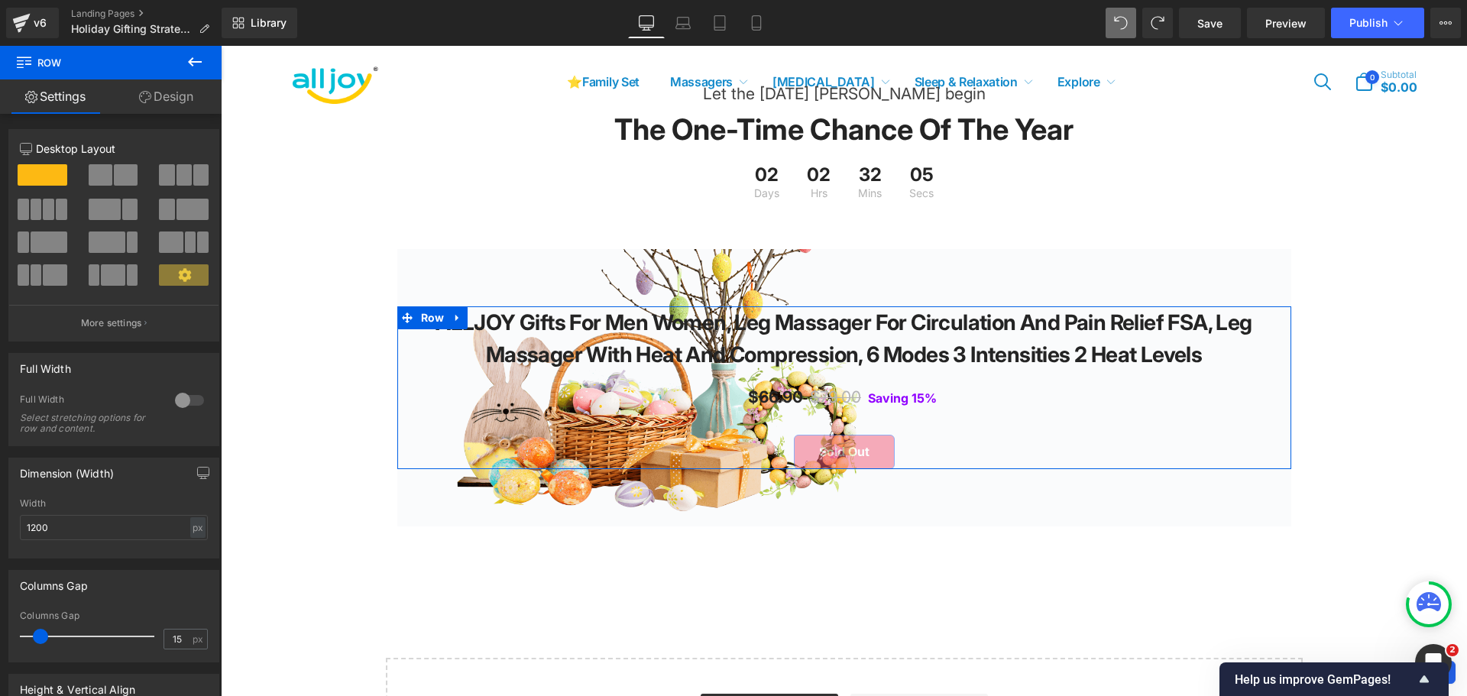
click at [93, 174] on span at bounding box center [101, 174] width 24 height 21
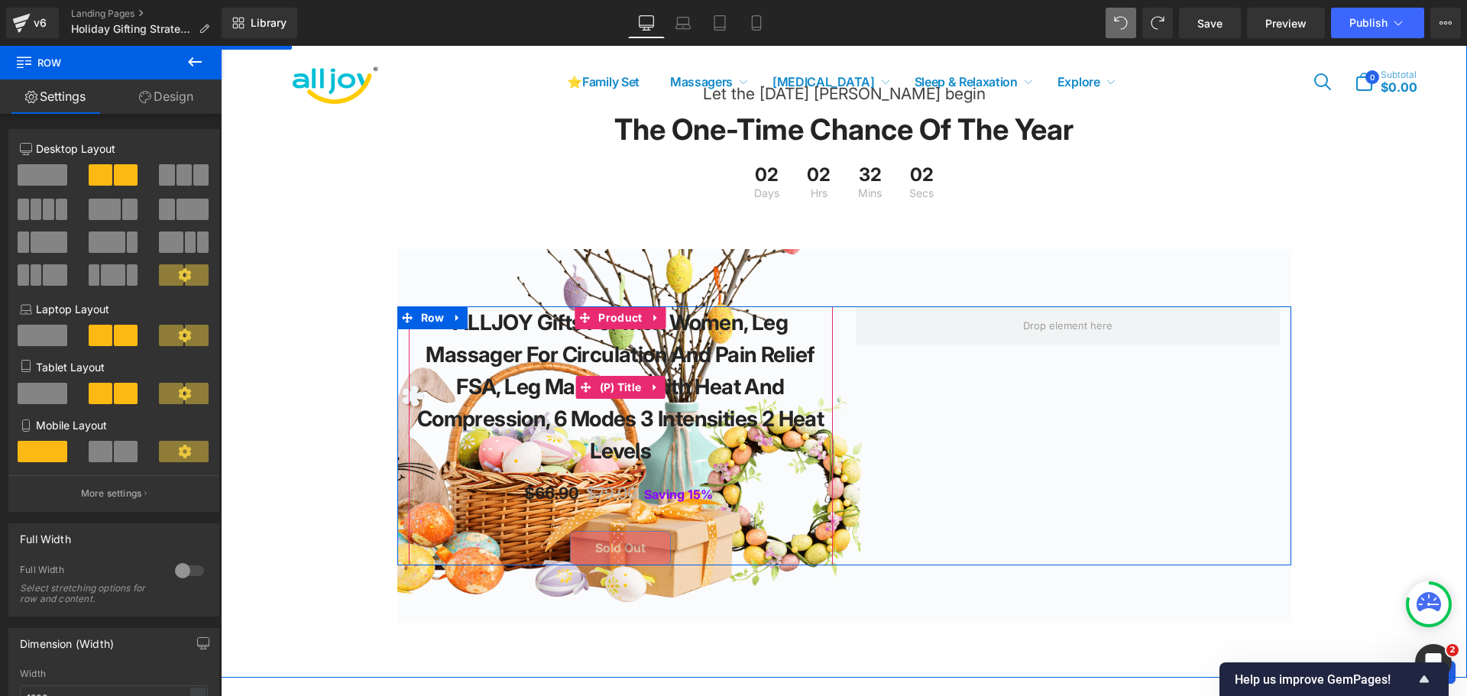
click at [489, 346] on link "ALLJOY Gifts for Men Women, Leg Massager for Circulation and Pain Relief FSA, L…" at bounding box center [620, 386] width 409 height 160
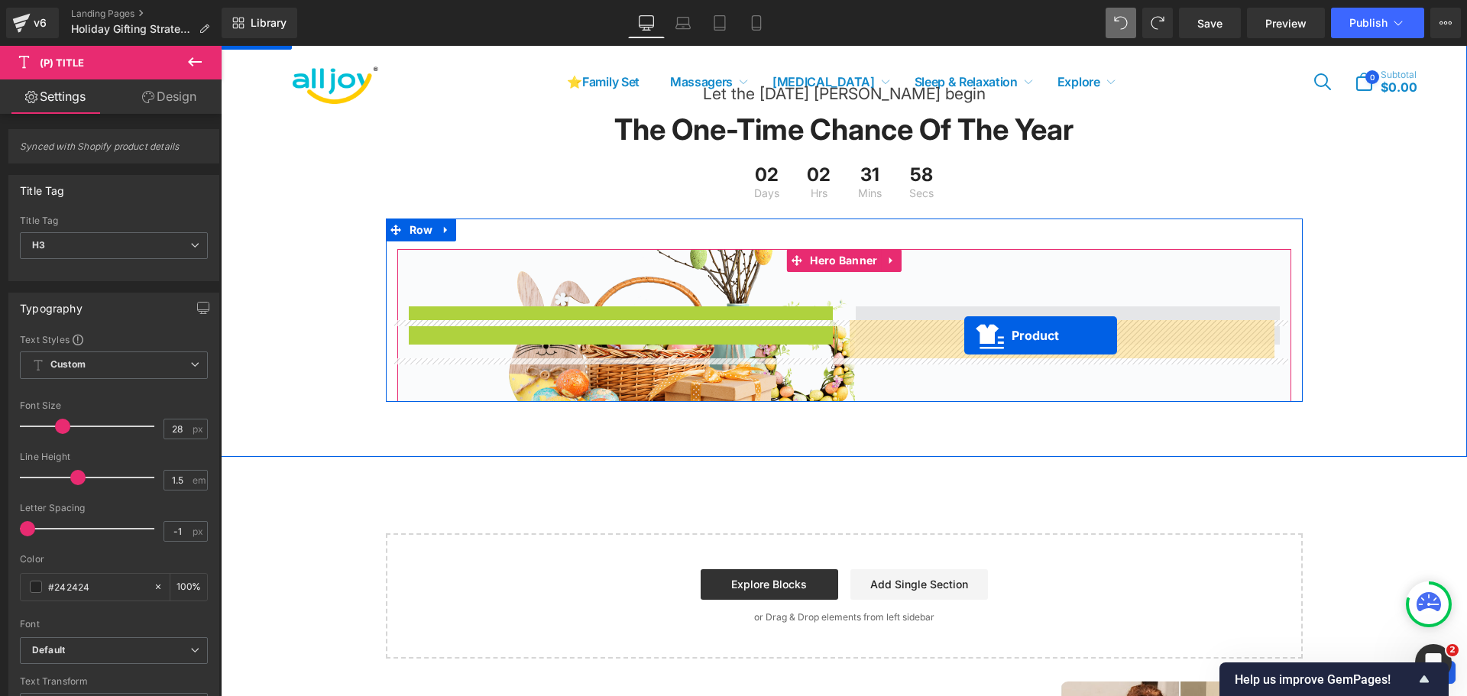
drag, startPoint x: 600, startPoint y: 330, endPoint x: 964, endPoint y: 335, distance: 364.5
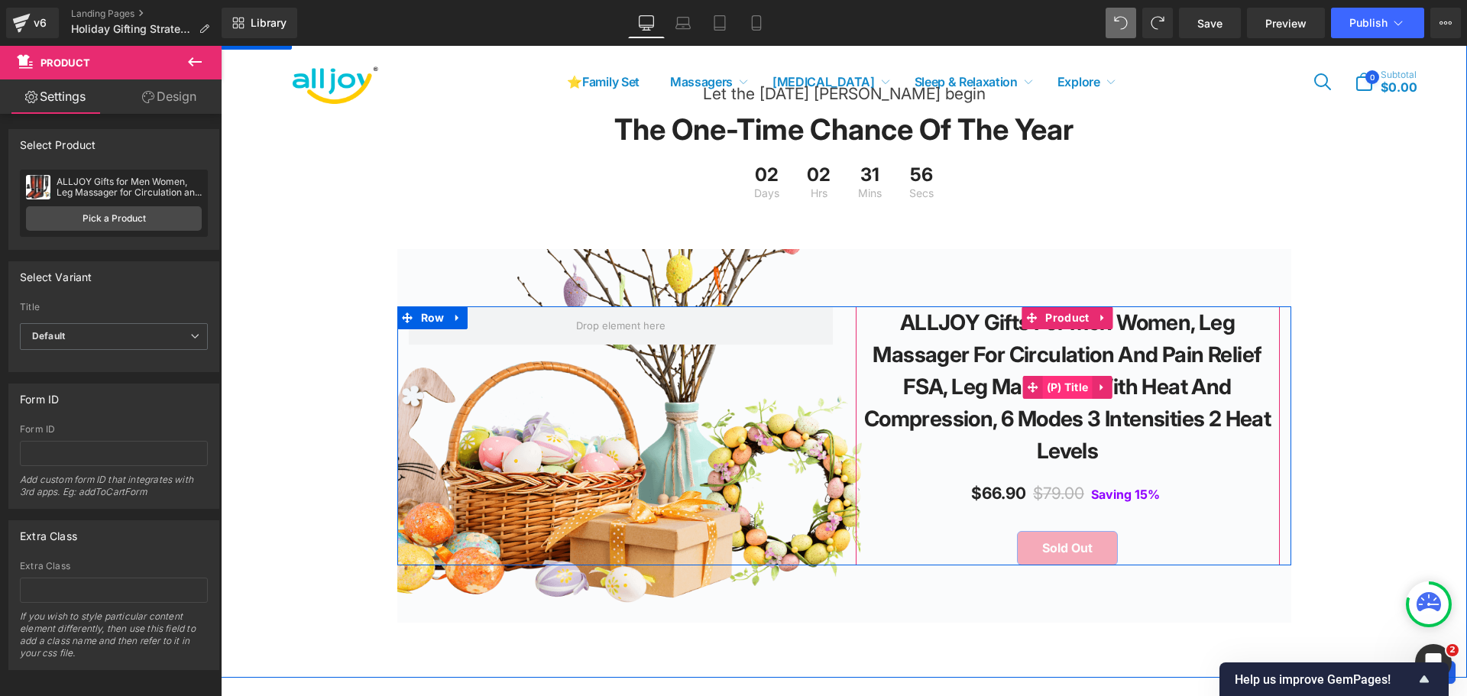
click at [1052, 399] on span "(P) Title" at bounding box center [1068, 387] width 50 height 23
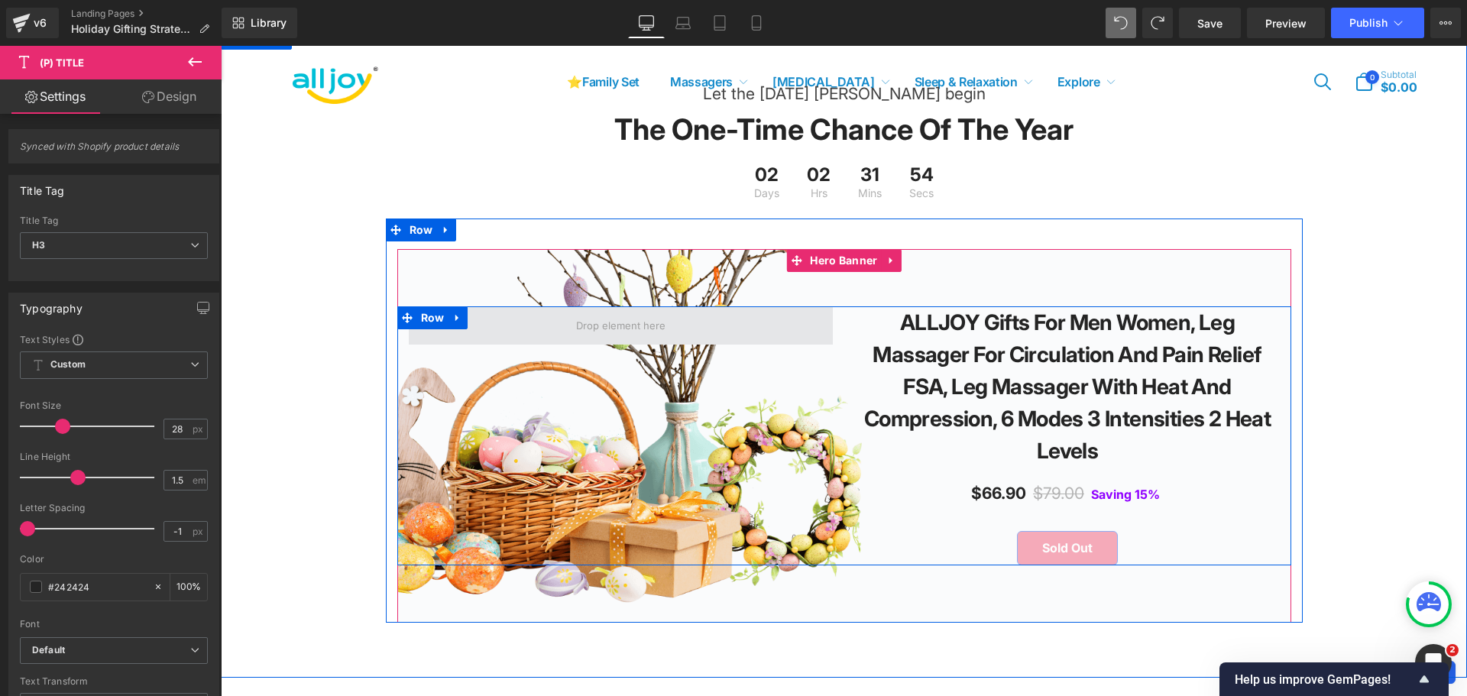
click at [620, 337] on span at bounding box center [621, 326] width 100 height 24
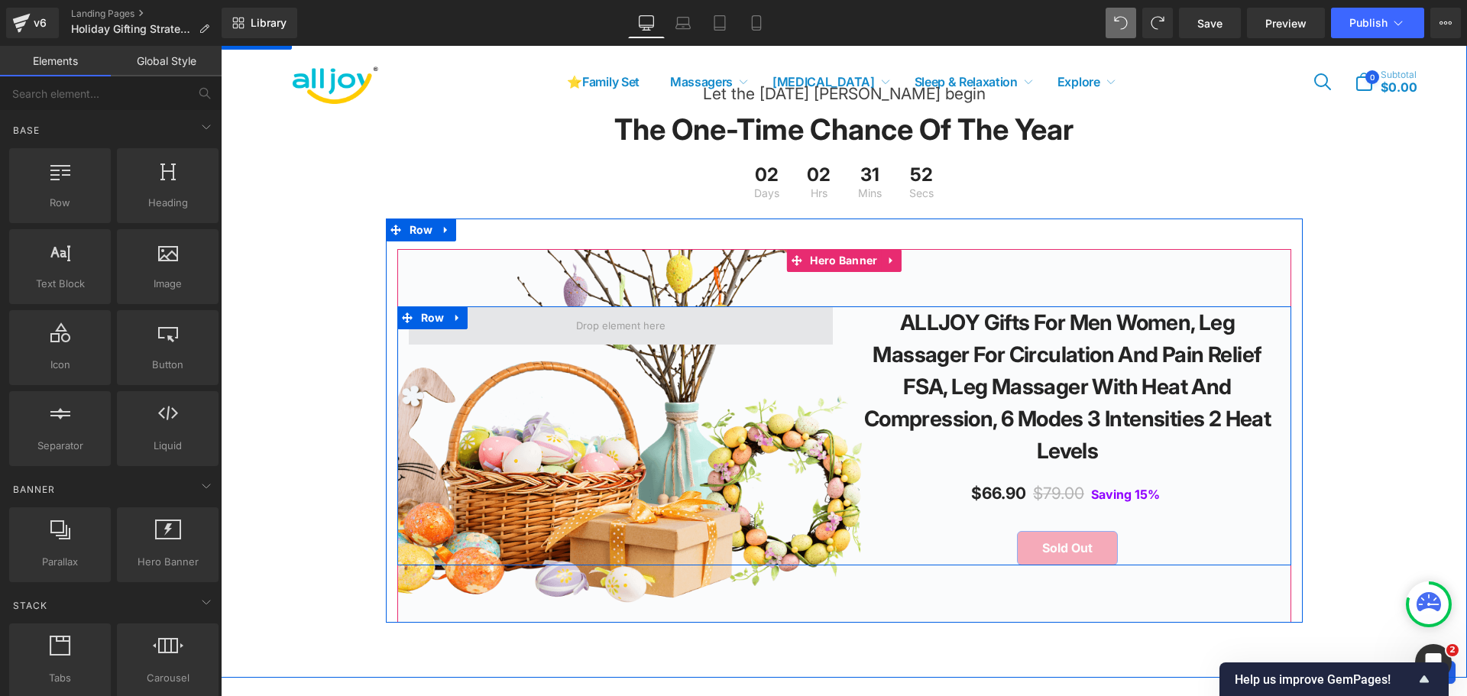
click at [682, 343] on span at bounding box center [621, 325] width 424 height 38
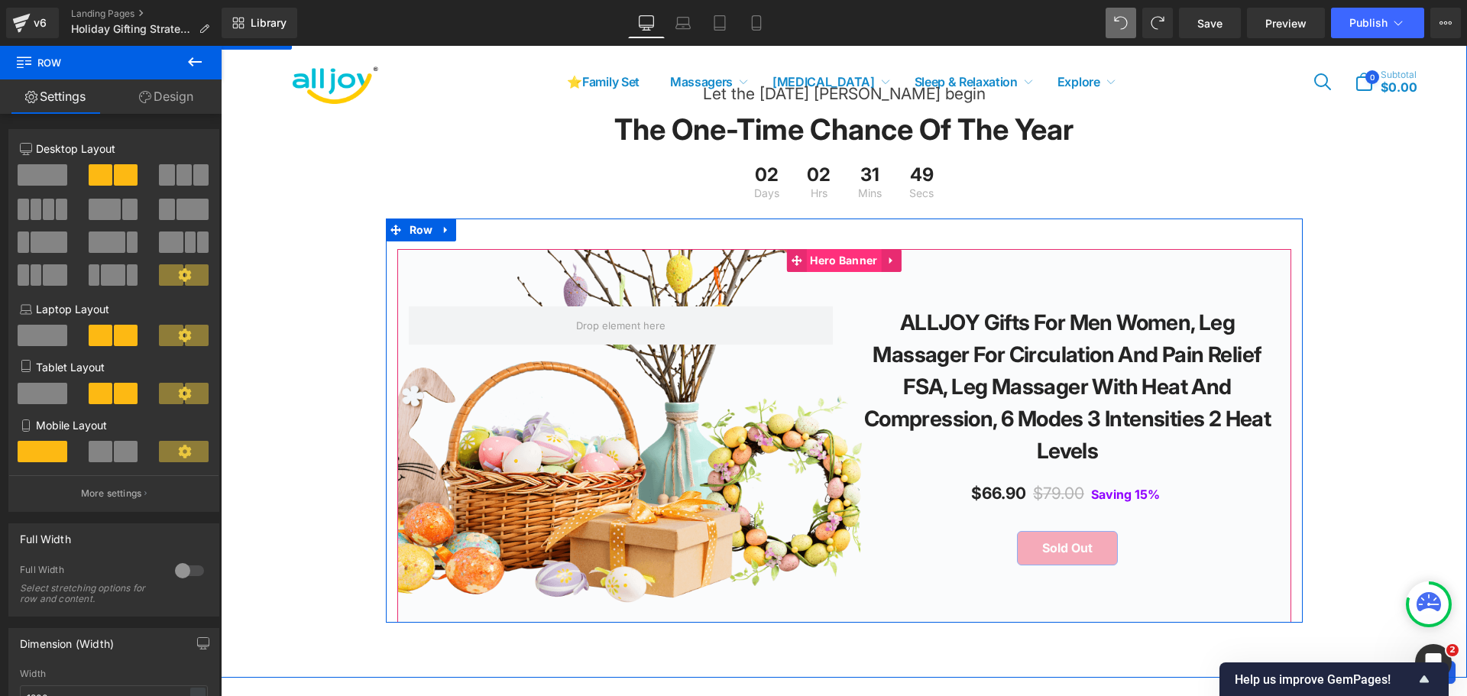
click at [839, 272] on span "Hero Banner" at bounding box center [843, 260] width 75 height 23
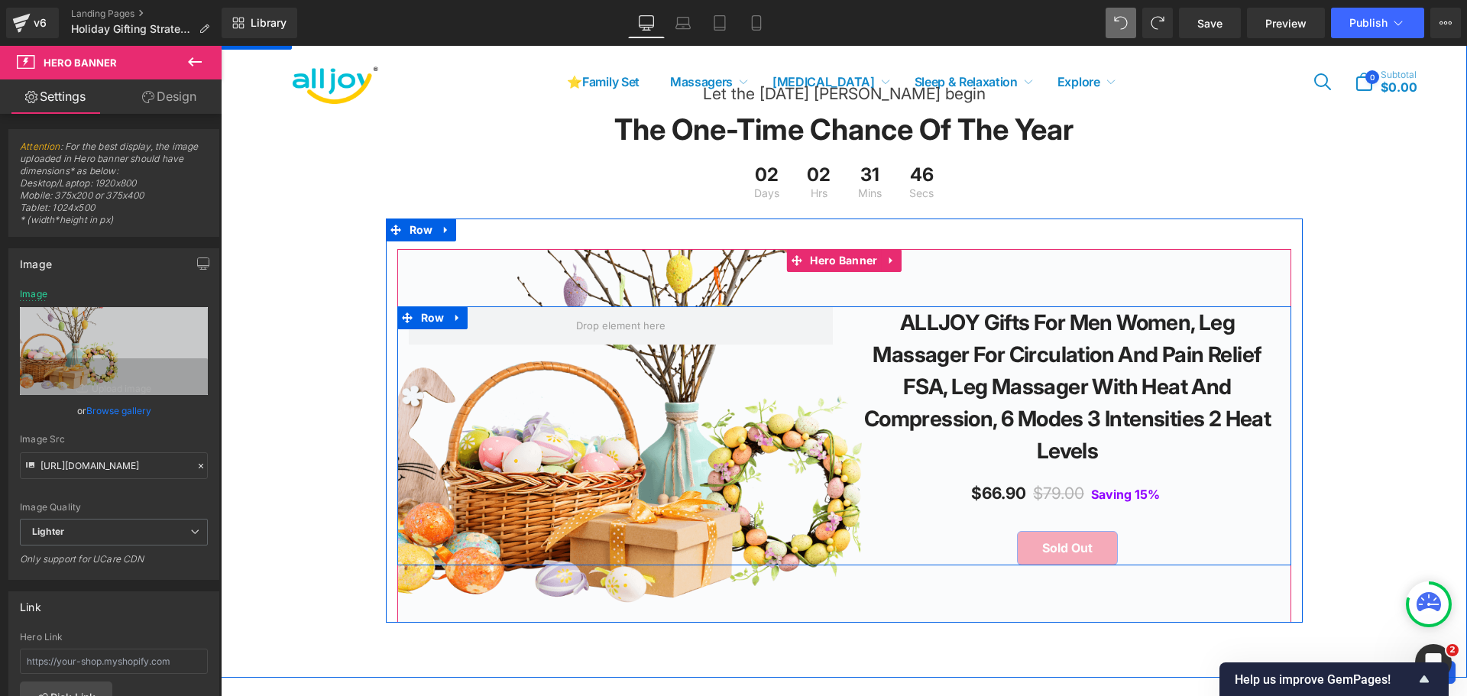
click at [739, 362] on div "ALLJOY Gifts for Men Women, Leg Massager for Circulation and Pain Relief FSA, L…" at bounding box center [844, 435] width 894 height 259
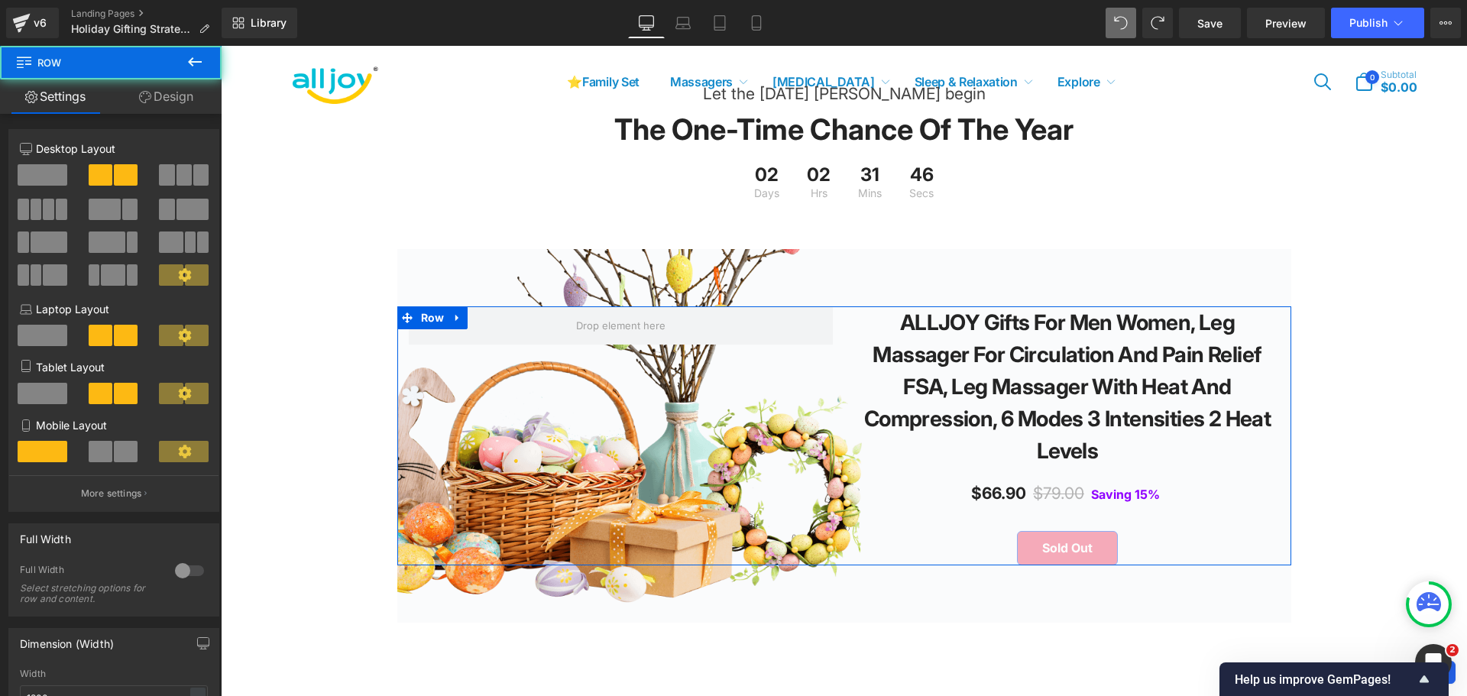
click at [48, 175] on span at bounding box center [43, 174] width 50 height 21
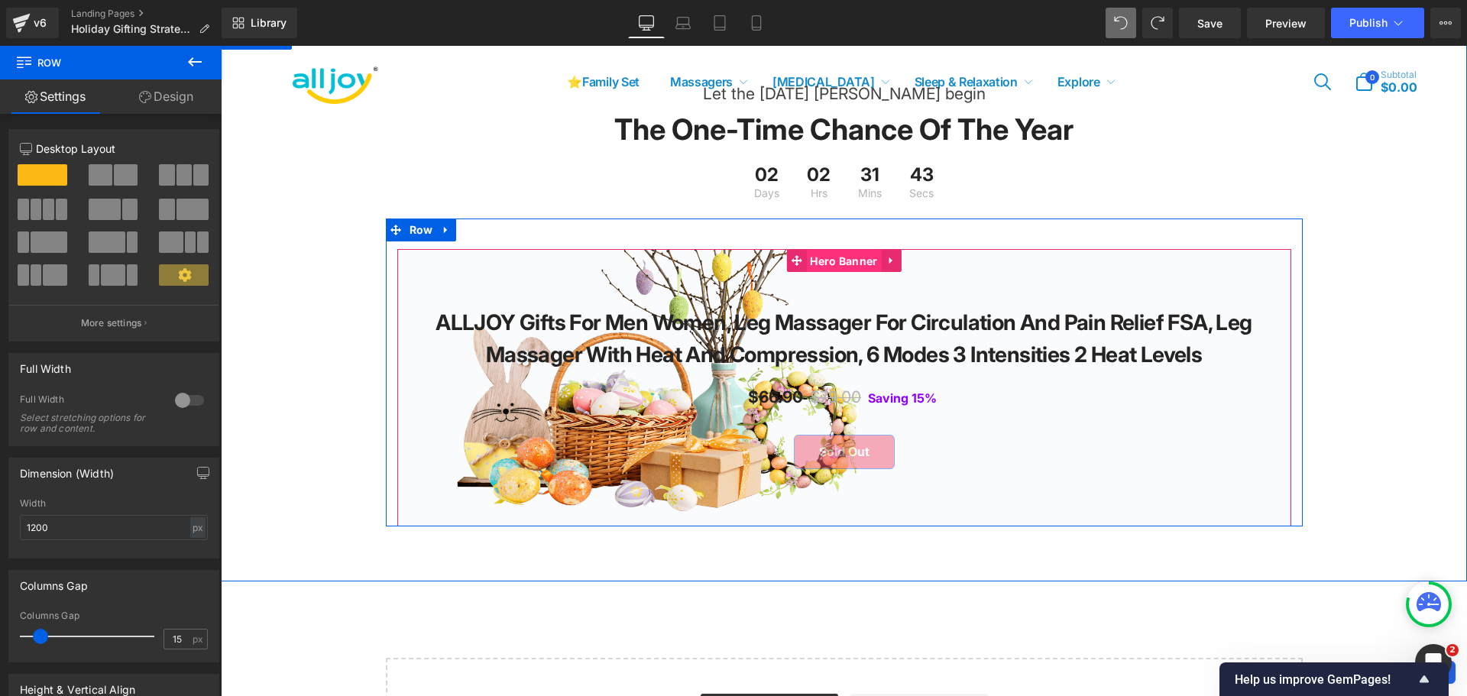
click at [817, 273] on span "Hero Banner" at bounding box center [843, 261] width 75 height 23
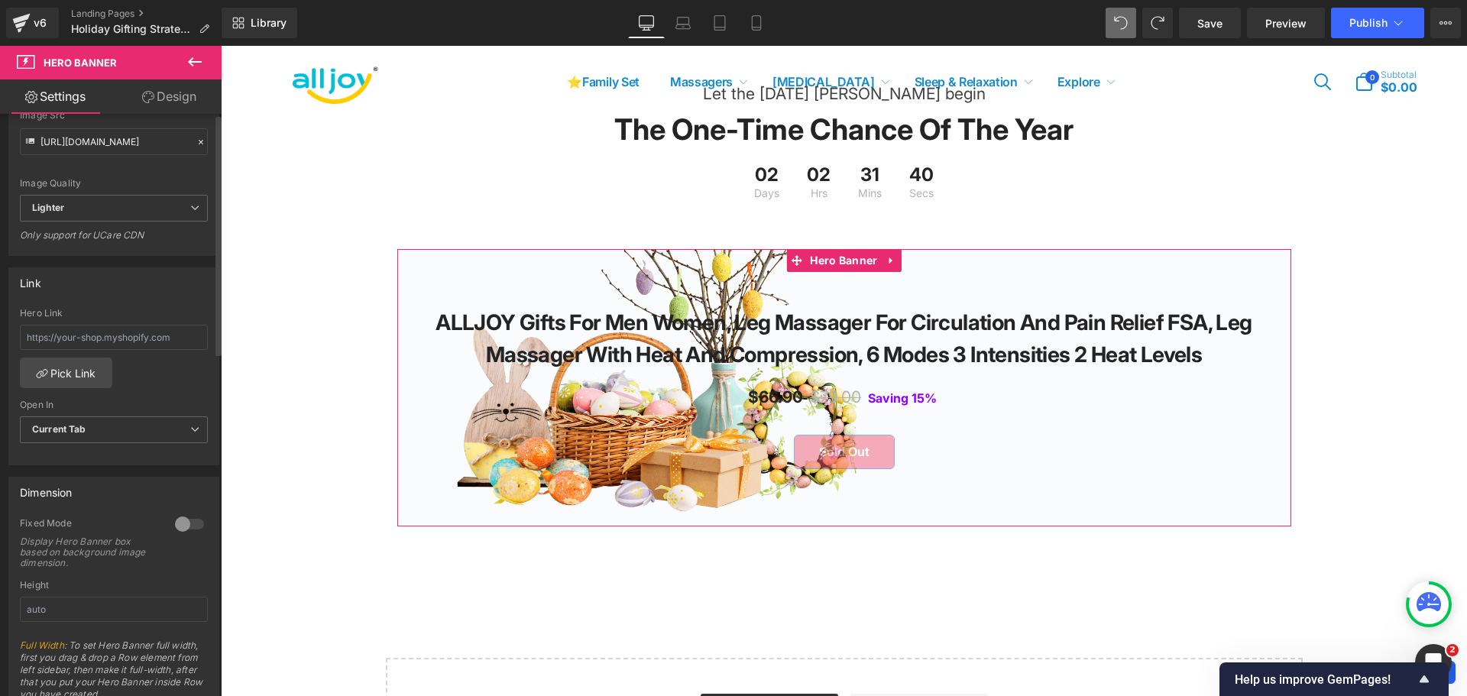
scroll to position [0, 0]
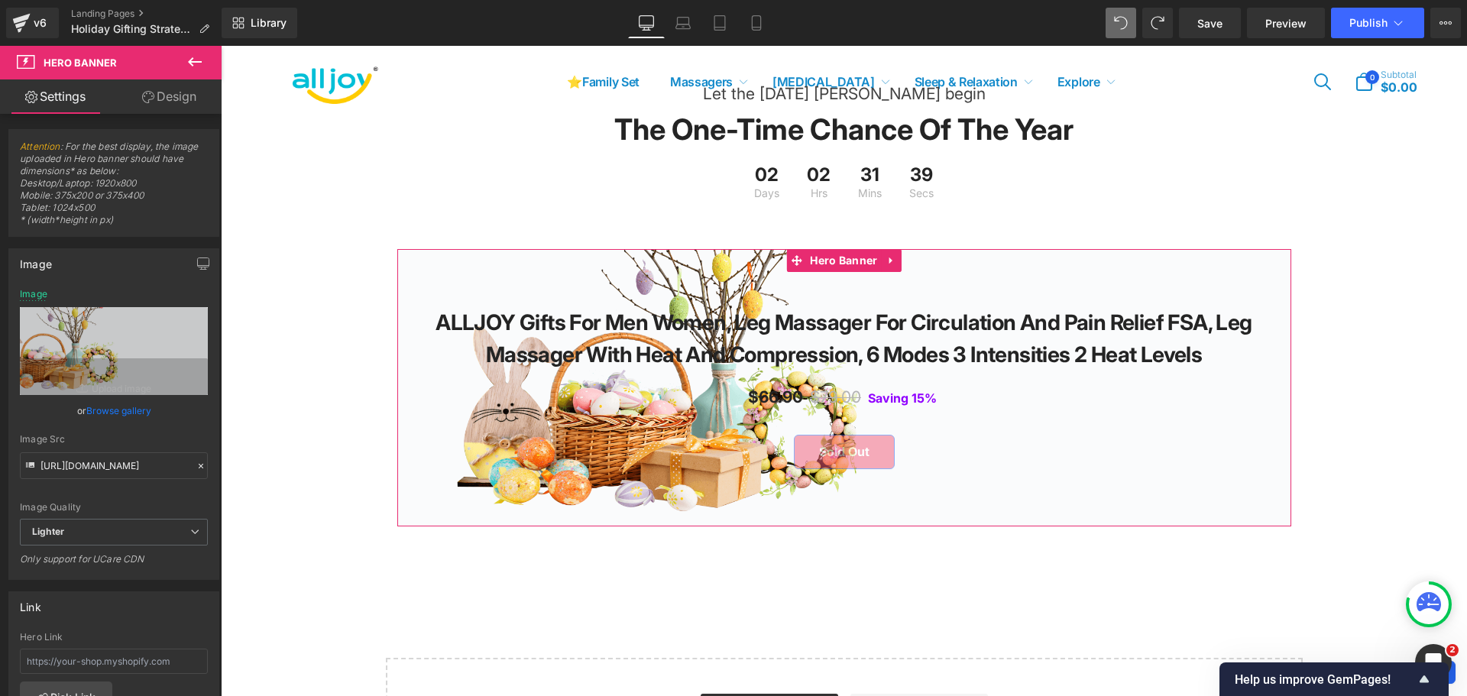
click at [170, 95] on link "Design" at bounding box center [169, 96] width 111 height 34
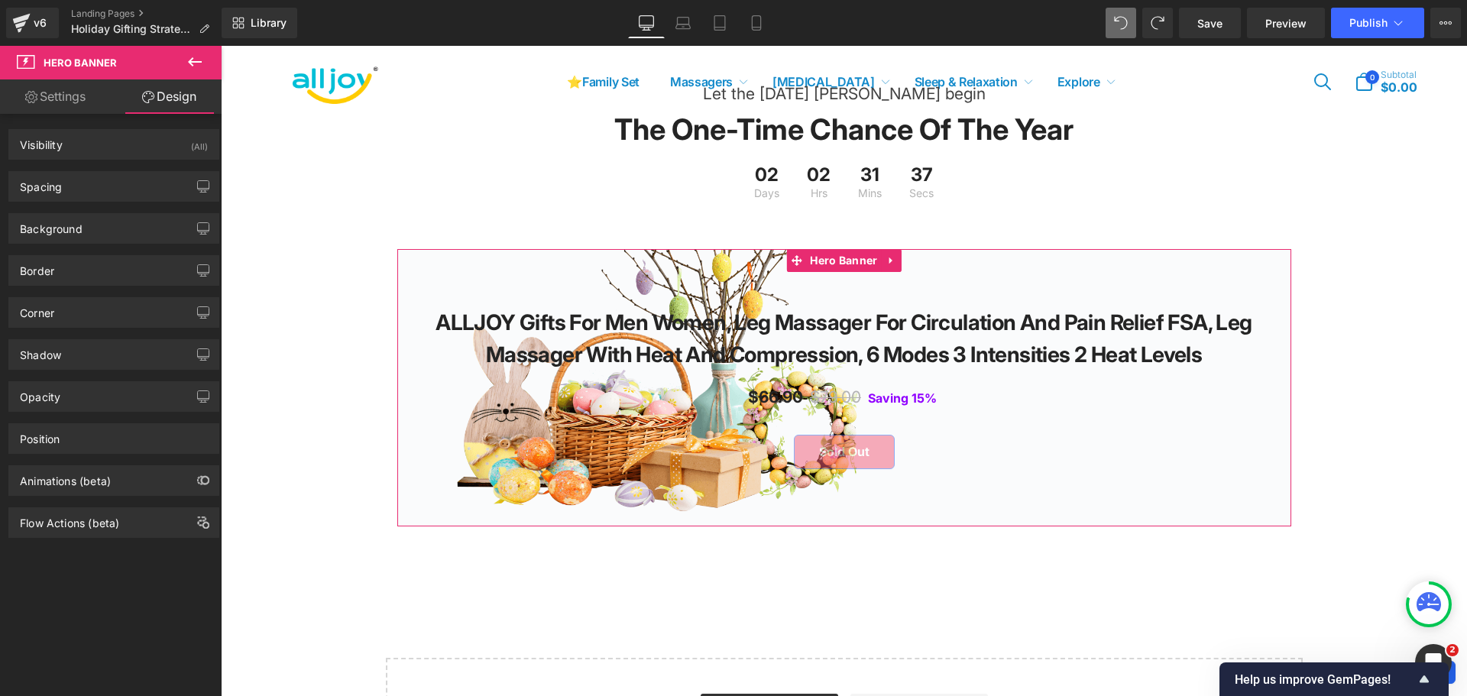
click at [70, 95] on link "Settings" at bounding box center [55, 96] width 111 height 34
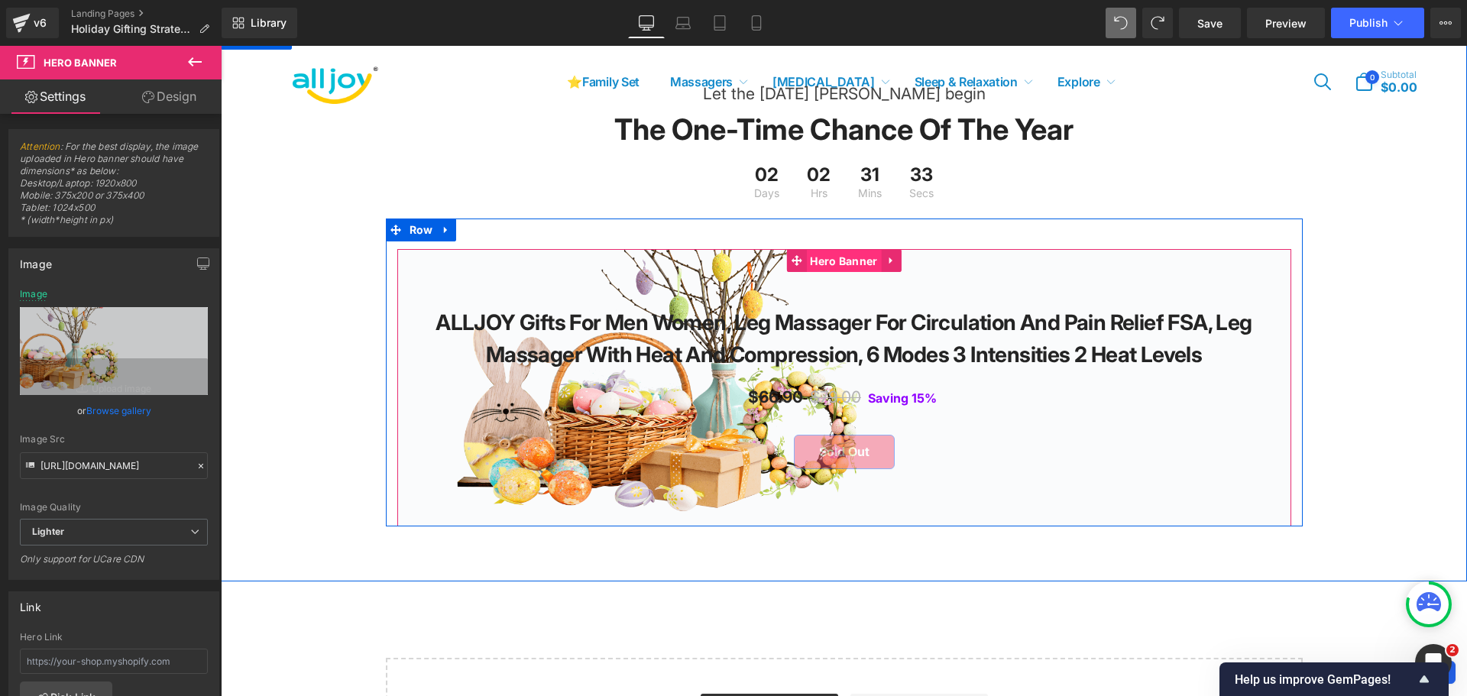
click at [834, 273] on span "Hero Banner" at bounding box center [843, 261] width 75 height 23
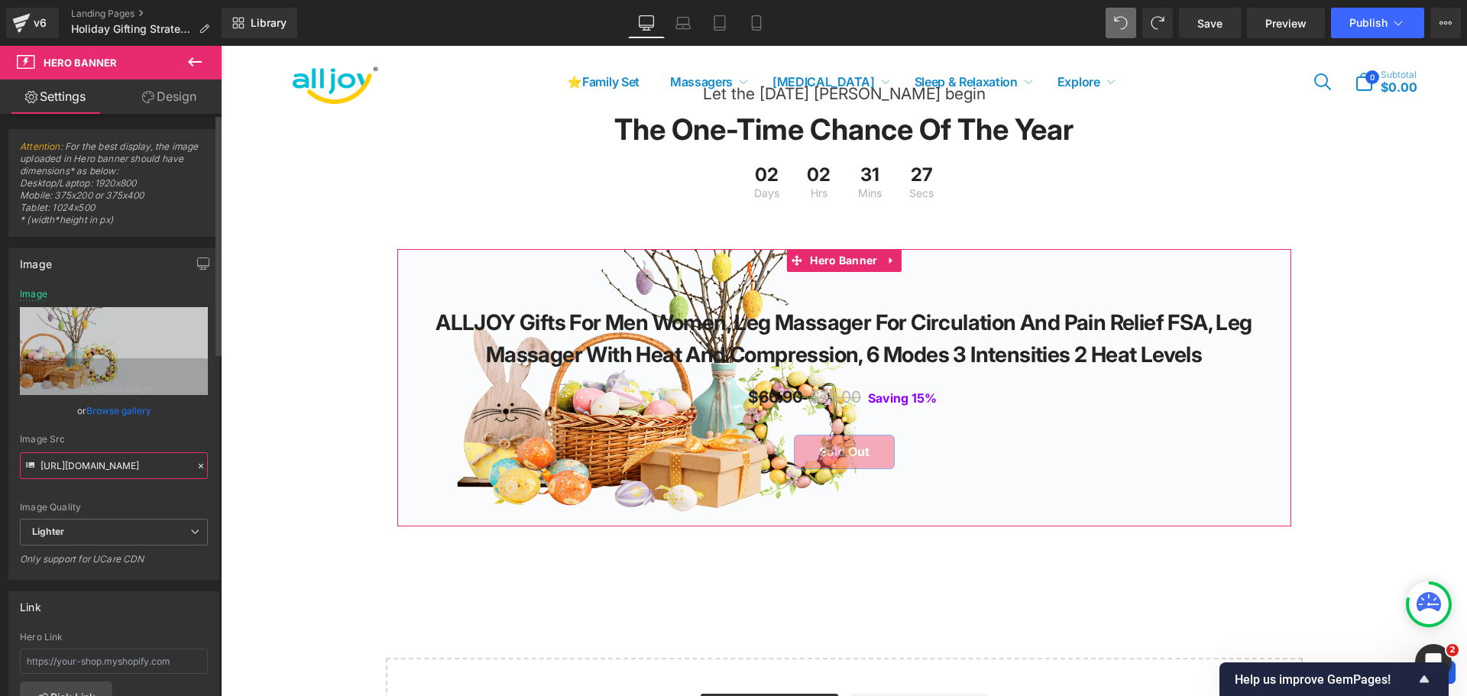
click at [108, 461] on input "[URL][DOMAIN_NAME]" at bounding box center [114, 465] width 188 height 27
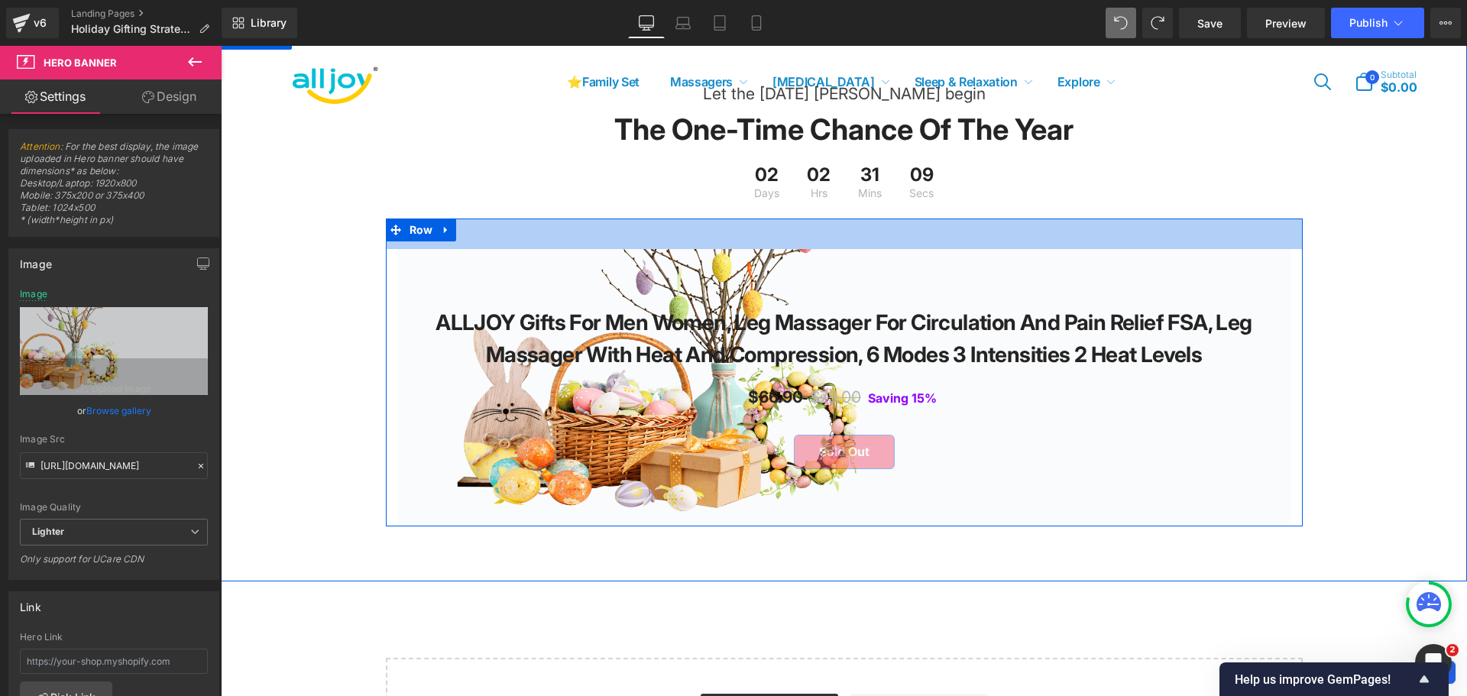
click at [651, 249] on div "40px" at bounding box center [844, 234] width 917 height 31
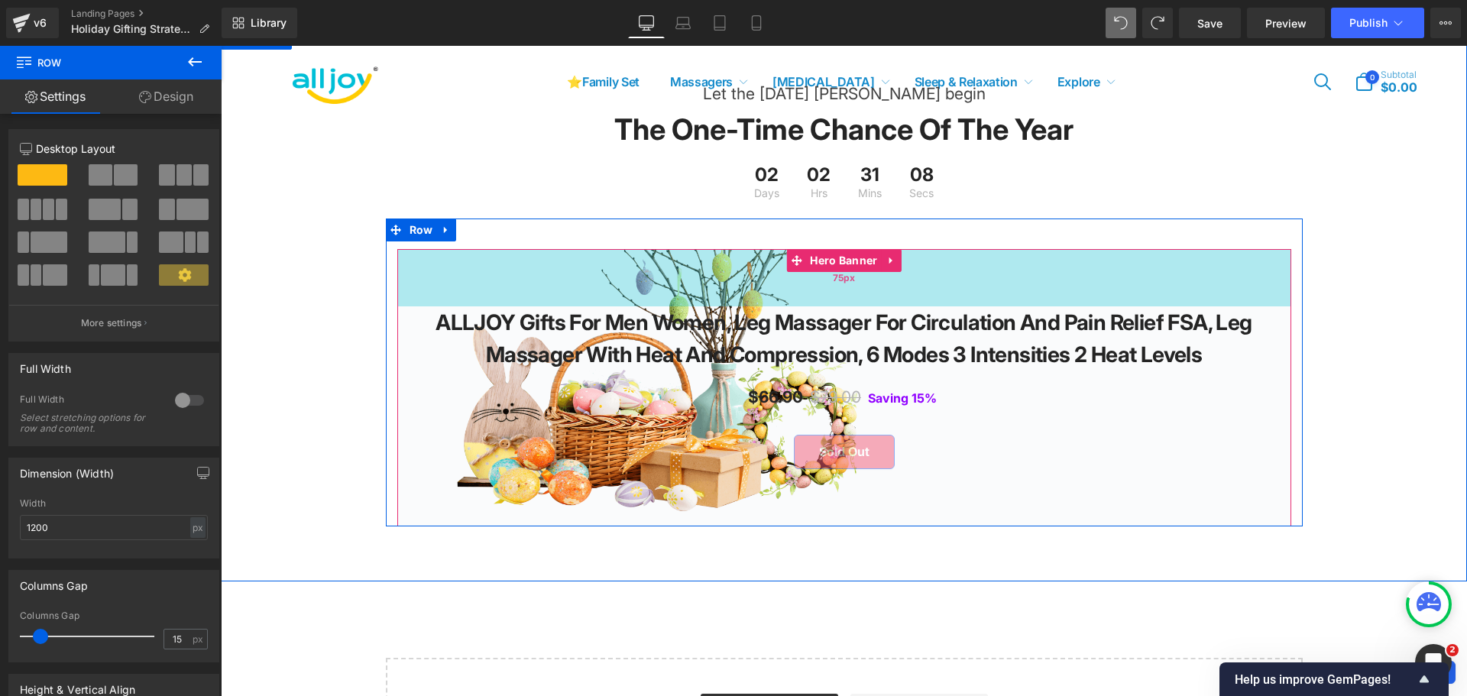
click at [788, 292] on div "75px" at bounding box center [844, 277] width 894 height 57
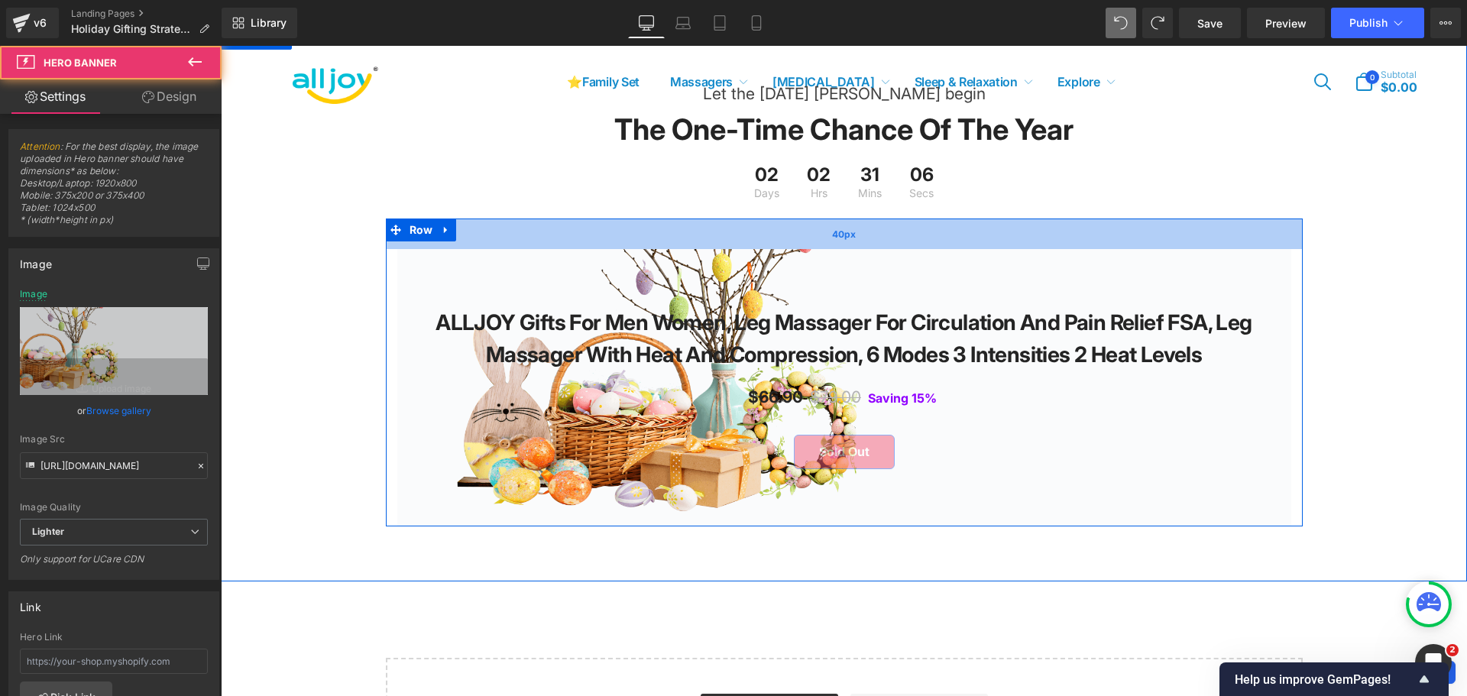
click at [639, 249] on div "40px" at bounding box center [844, 234] width 917 height 31
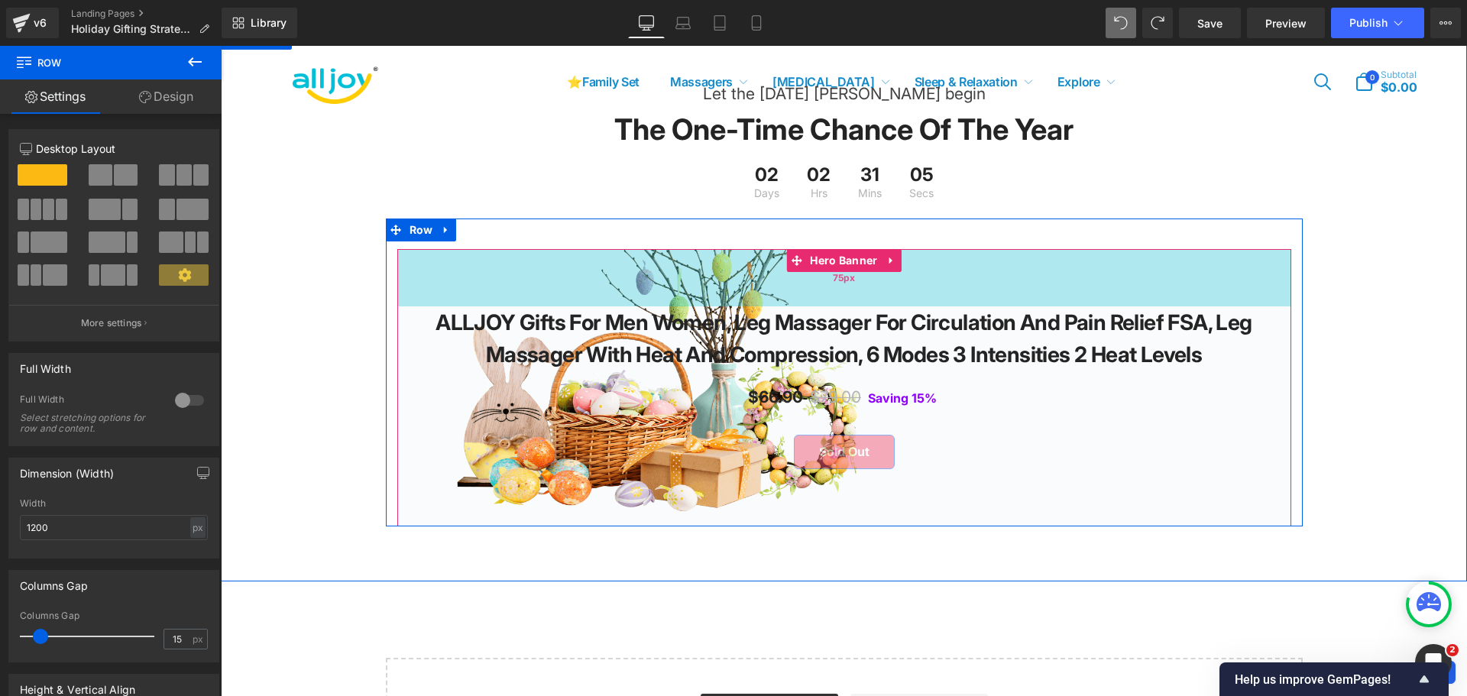
click at [591, 304] on div "75px" at bounding box center [844, 277] width 894 height 57
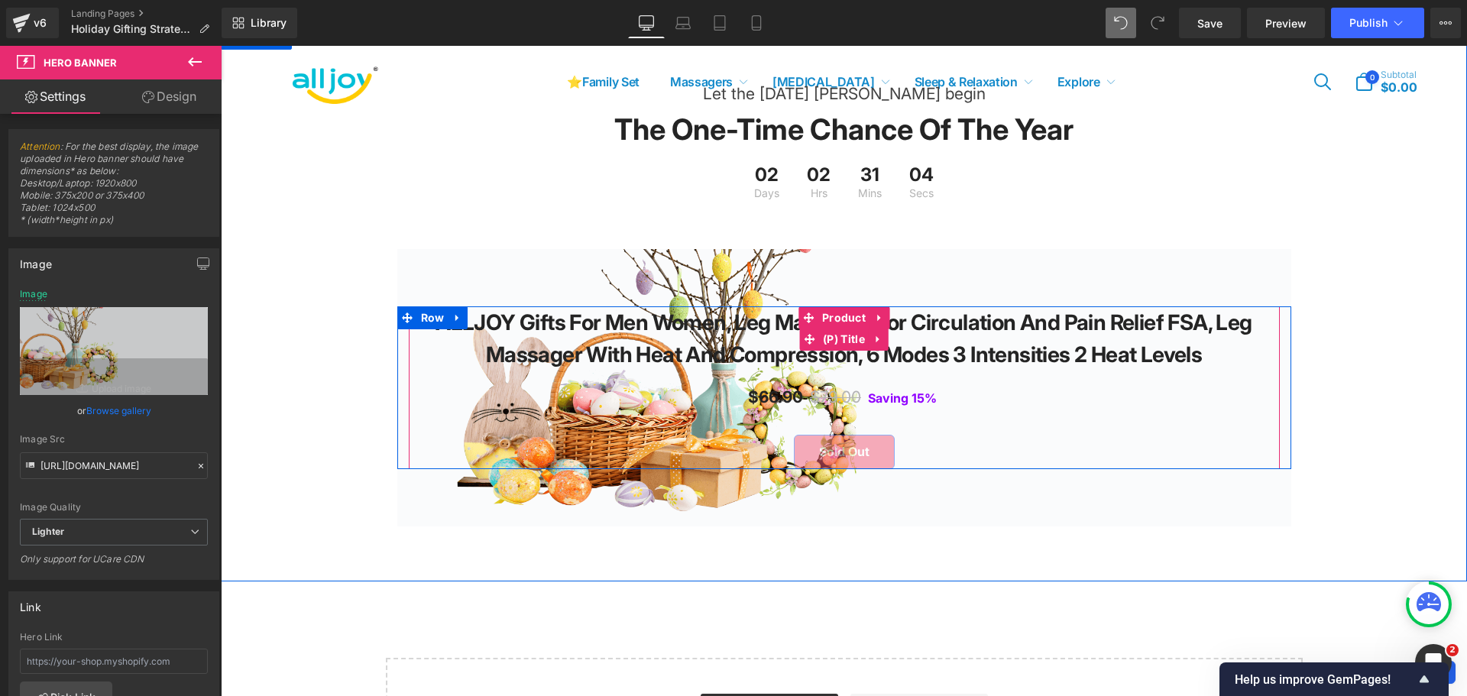
click at [732, 343] on link "ALLJOY Gifts for Men Women, Leg Massager for Circulation and Pain Relief FSA, L…" at bounding box center [844, 338] width 856 height 64
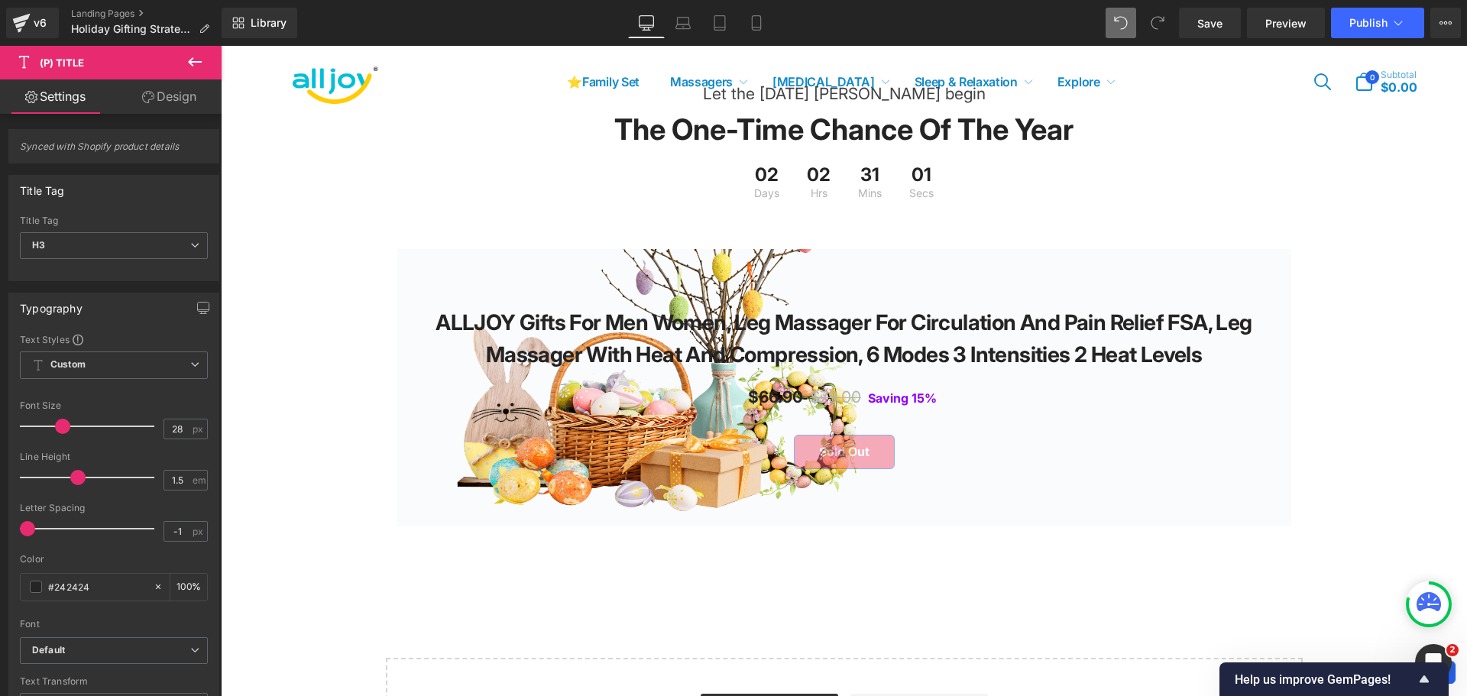
click at [190, 63] on icon at bounding box center [195, 61] width 14 height 9
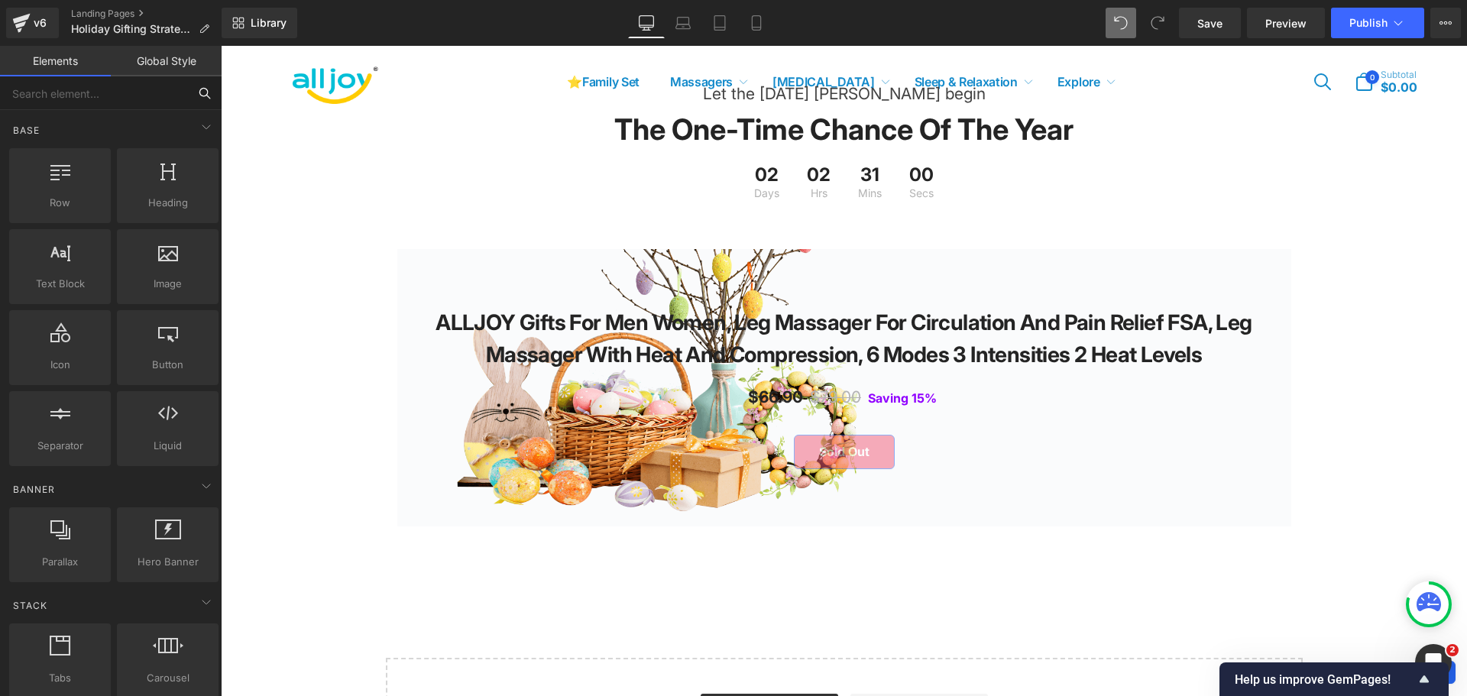
click at [70, 85] on input "text" at bounding box center [94, 93] width 188 height 34
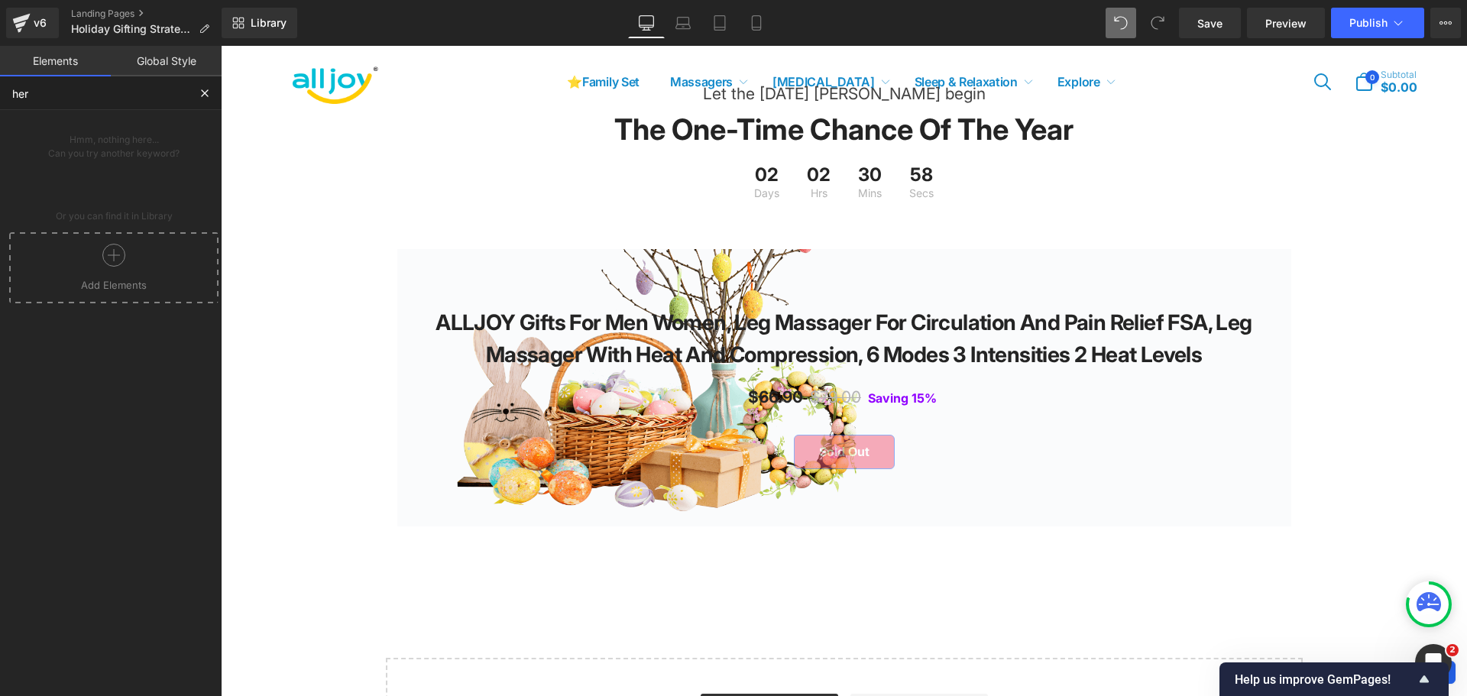
type input "hero"
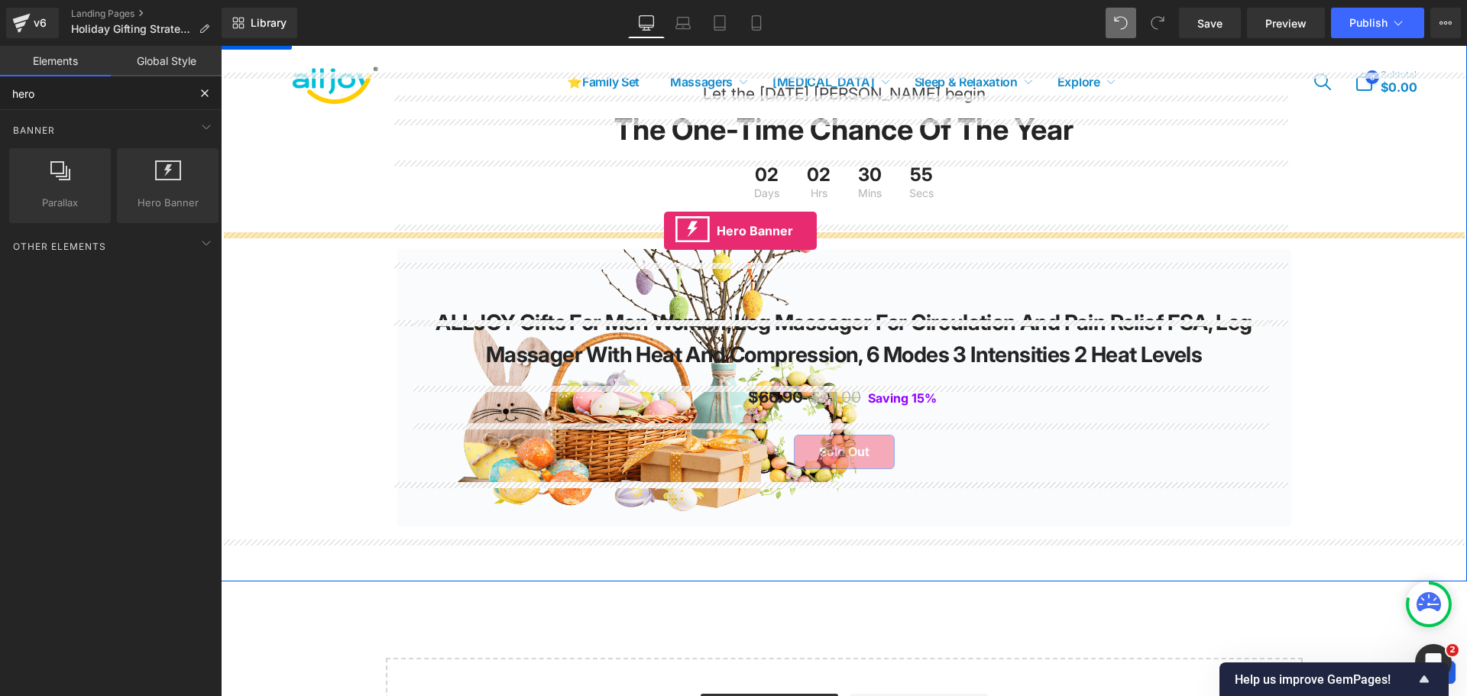
drag, startPoint x: 393, startPoint y: 245, endPoint x: 664, endPoint y: 231, distance: 270.8
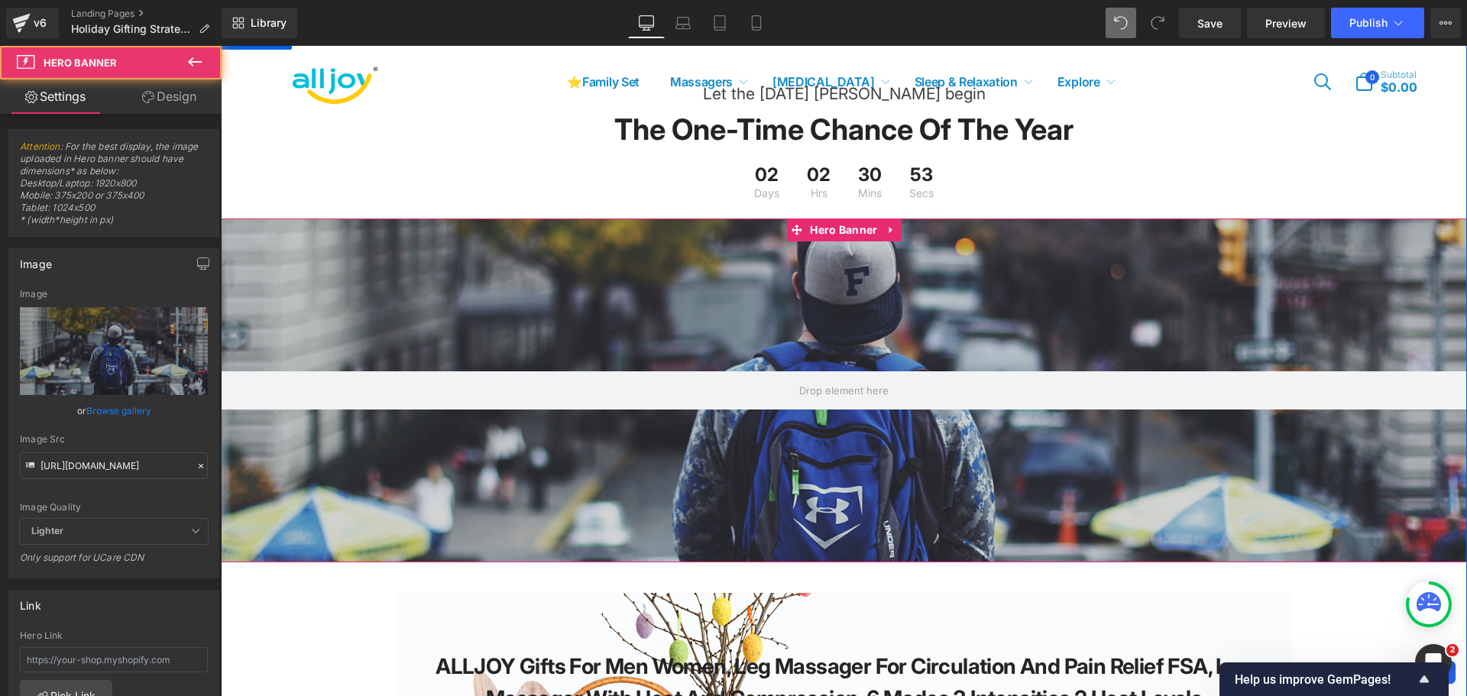
click at [726, 294] on div at bounding box center [844, 391] width 1246 height 344
click at [108, 468] on input "https://d1um8515vdn9kb.cloudfront.net/images/hero.jpg" at bounding box center [114, 465] width 188 height 27
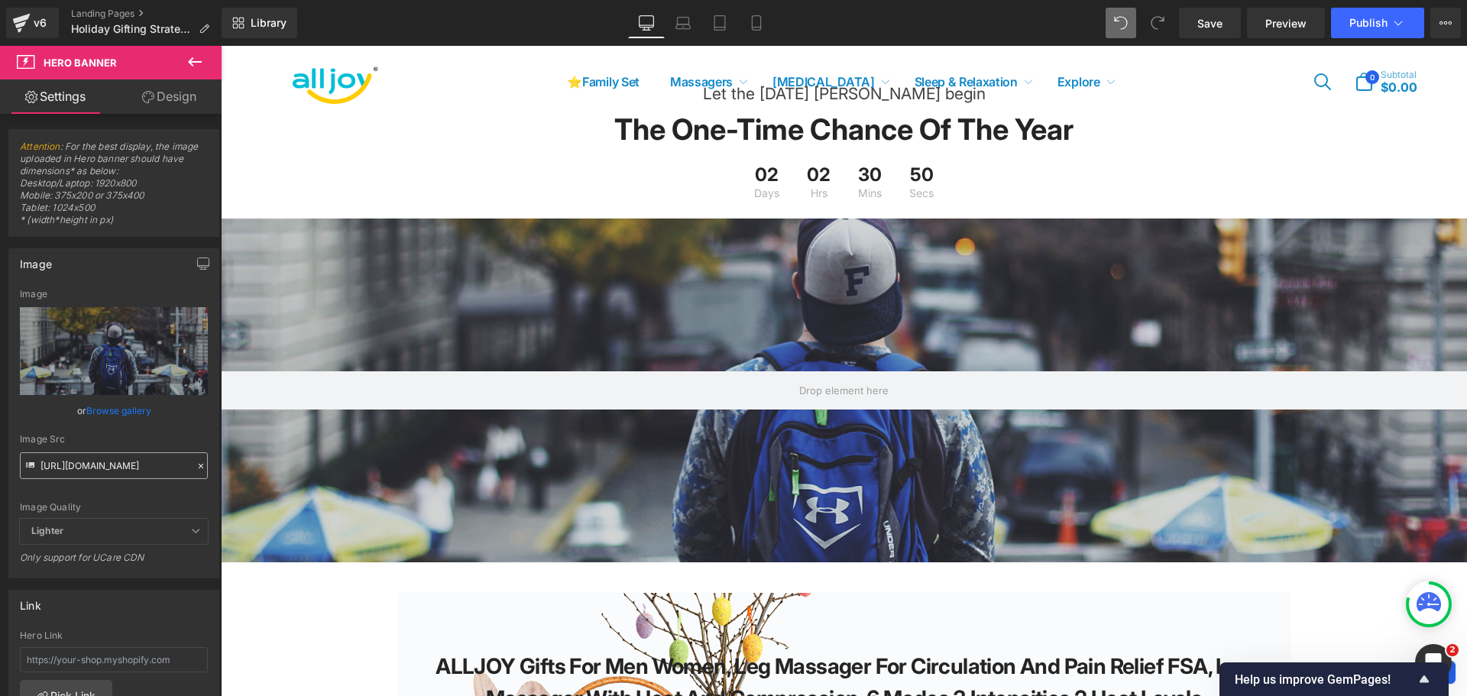
scroll to position [0, 433]
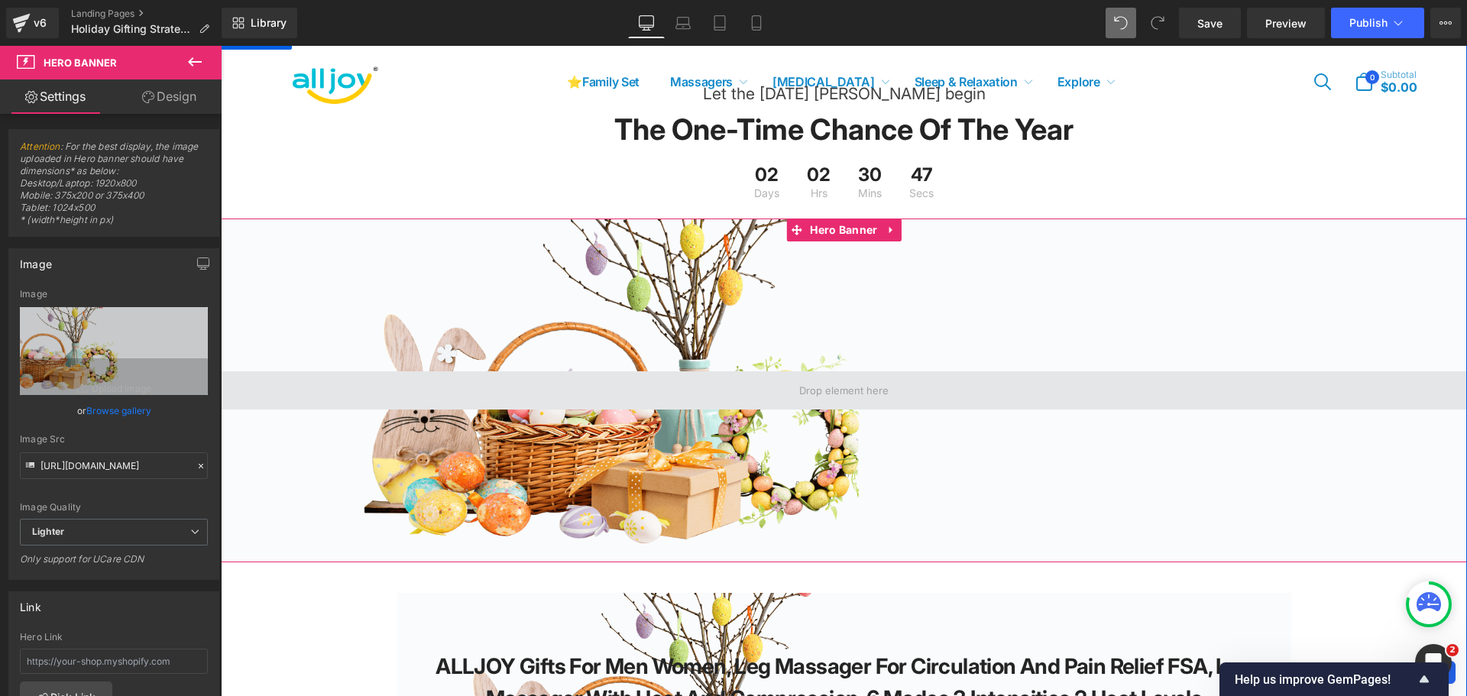
type input "[URL][DOMAIN_NAME]"
click at [931, 409] on span at bounding box center [844, 390] width 1246 height 38
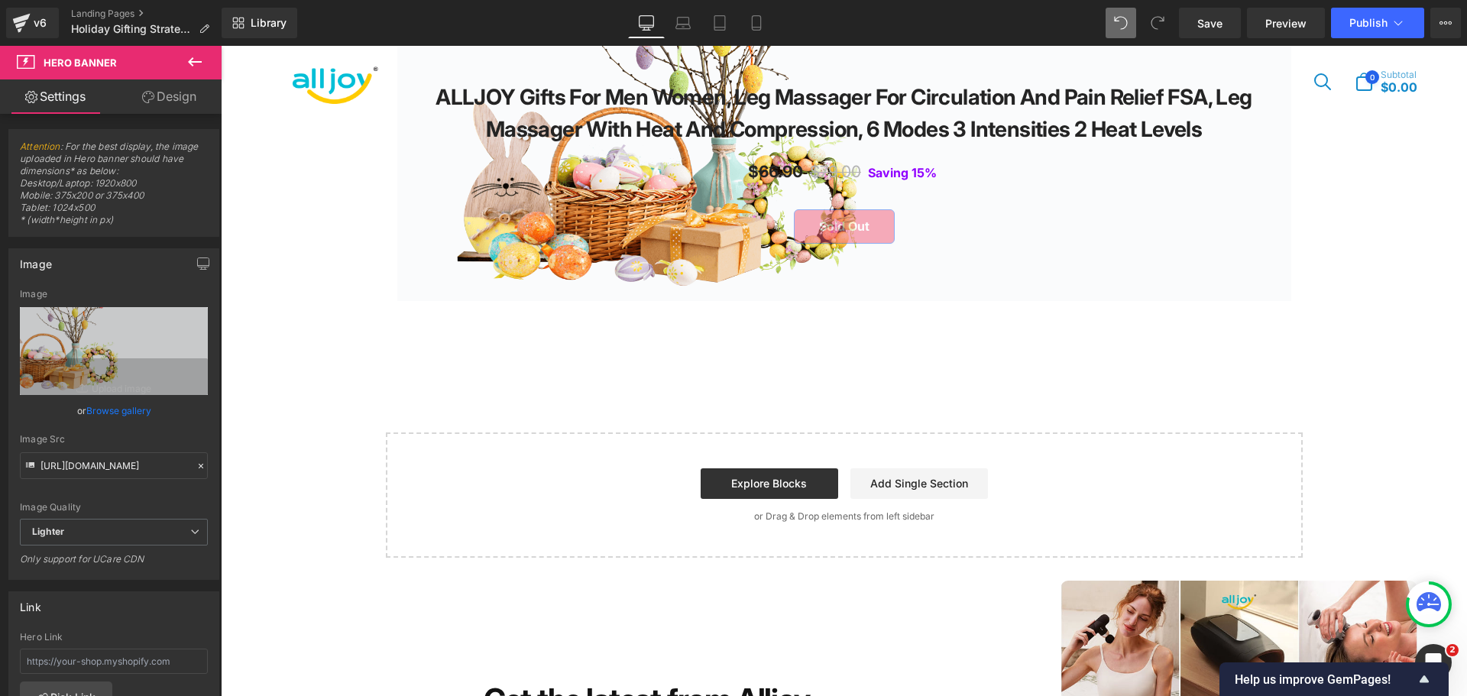
scroll to position [3129, 0]
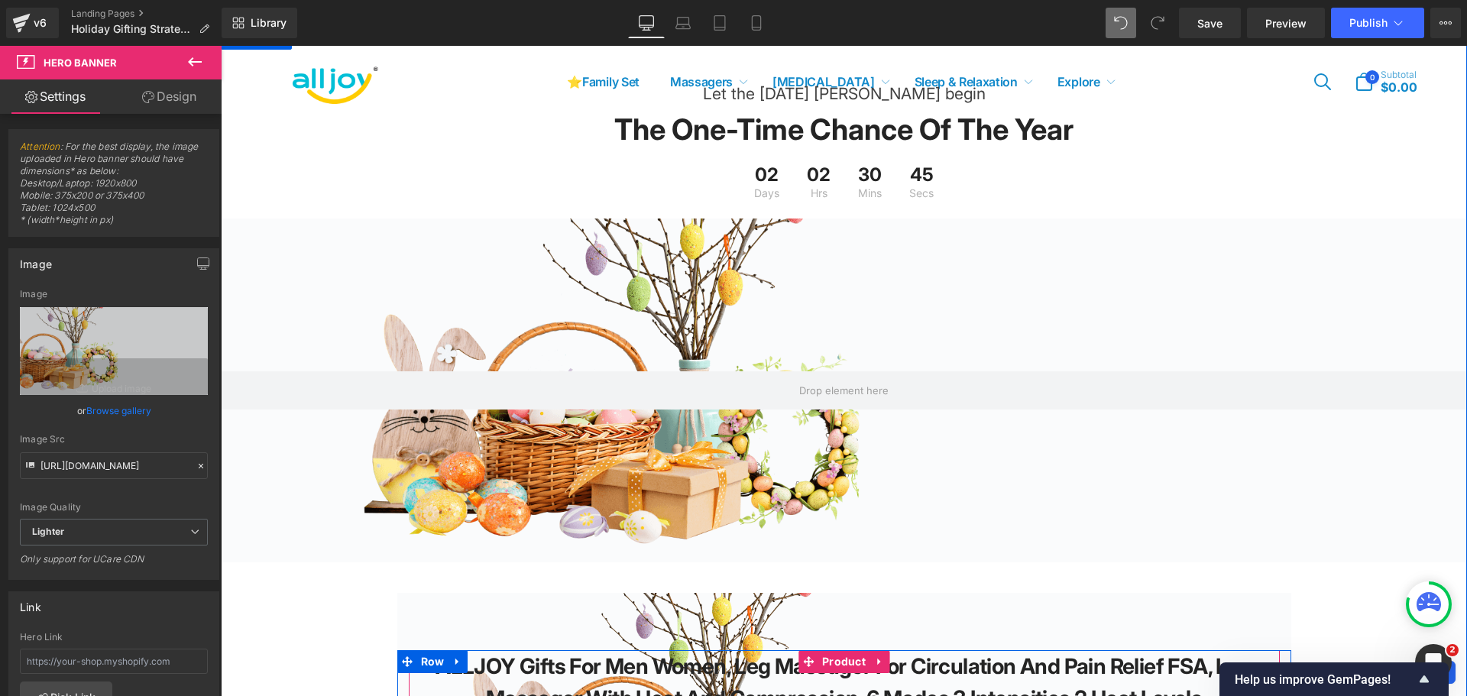
click at [834, 672] on span "Product" at bounding box center [843, 661] width 51 height 23
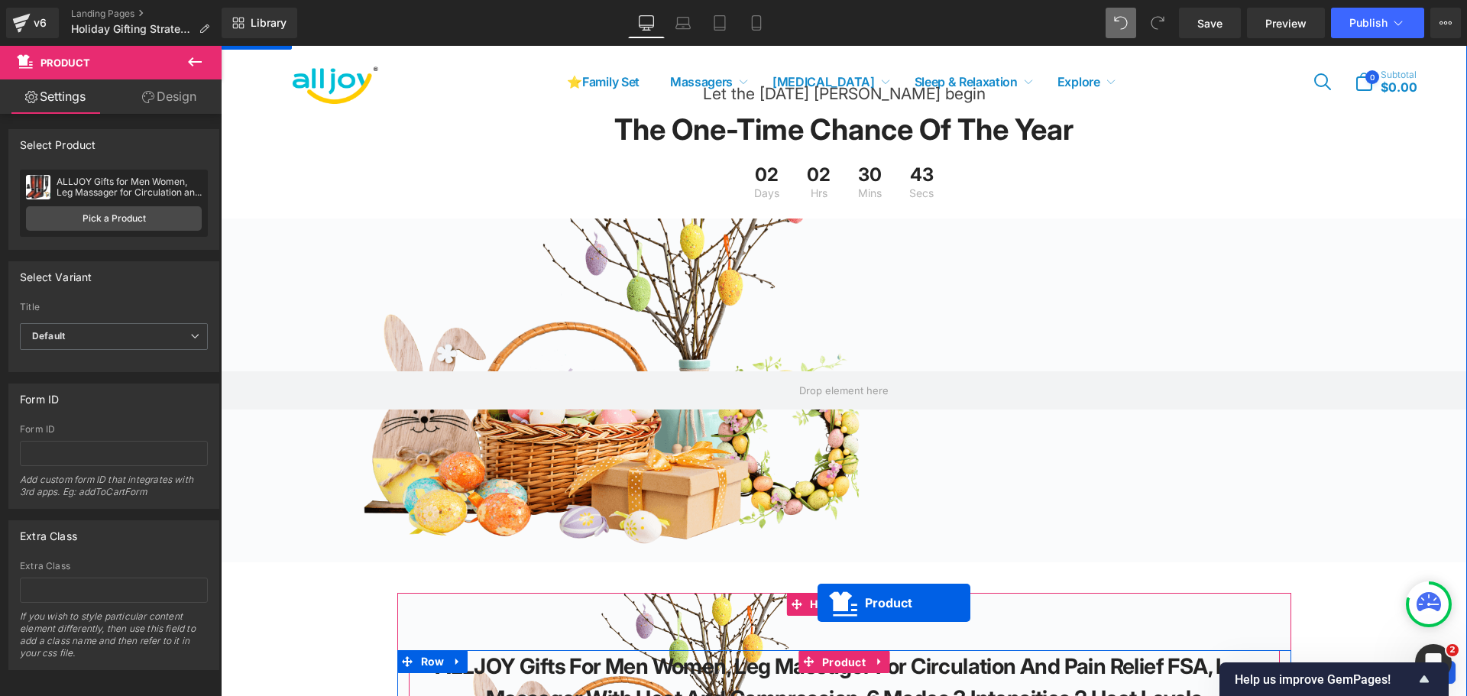
scroll to position [3145, 0]
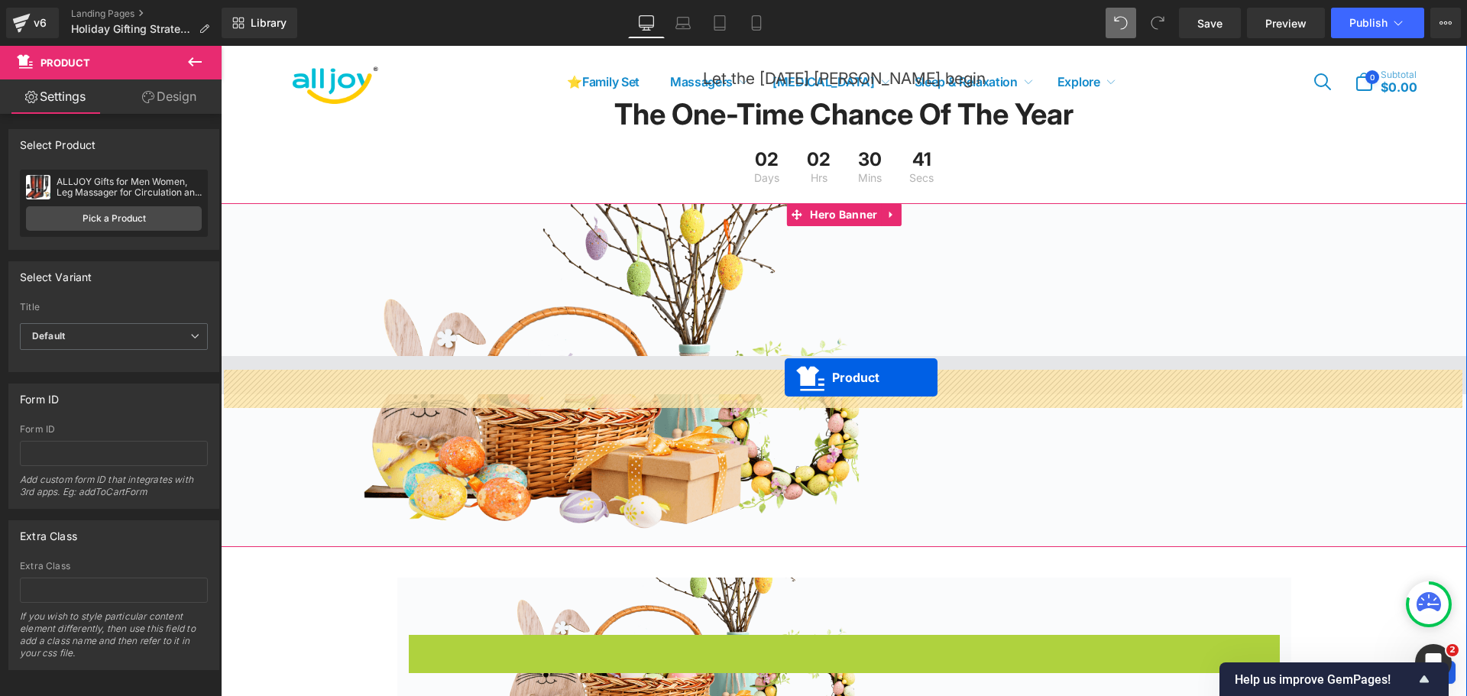
drag, startPoint x: 832, startPoint y: 681, endPoint x: 785, endPoint y: 377, distance: 307.0
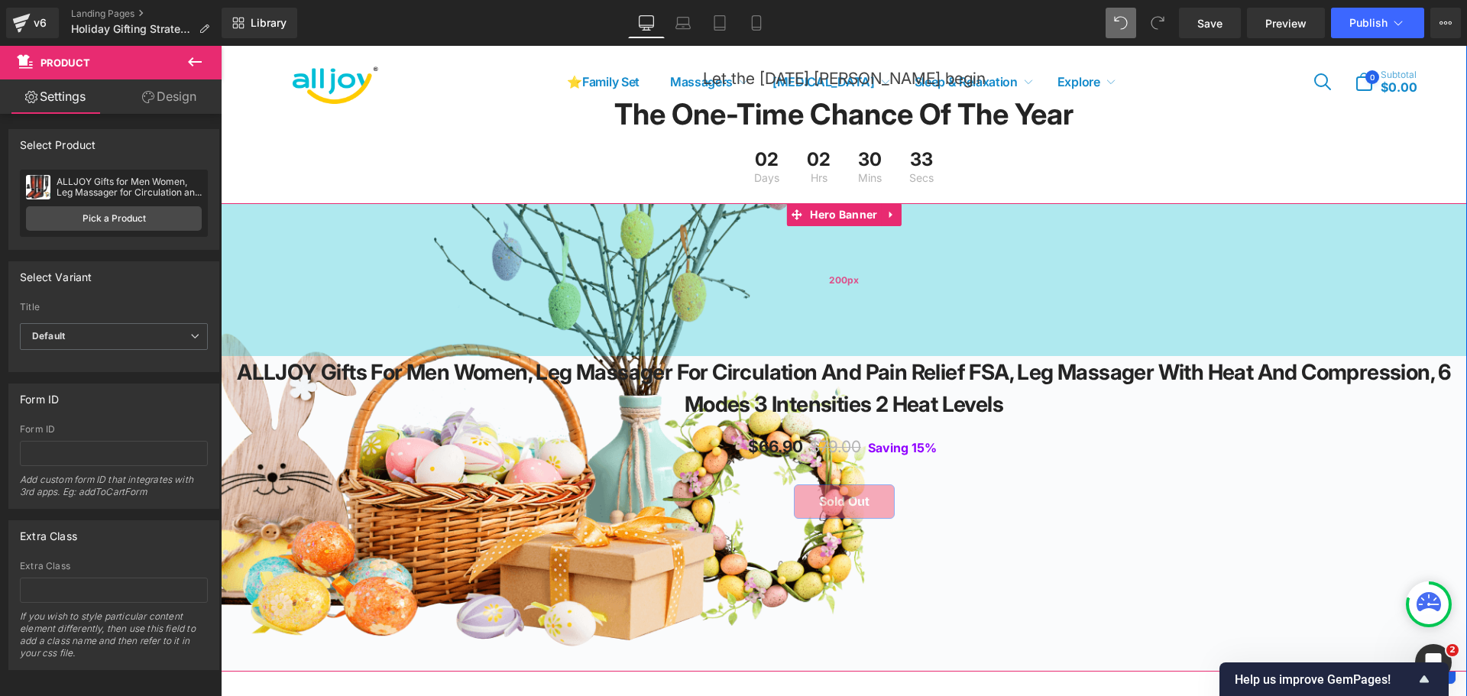
click at [662, 295] on div "200px" at bounding box center [844, 279] width 1246 height 153
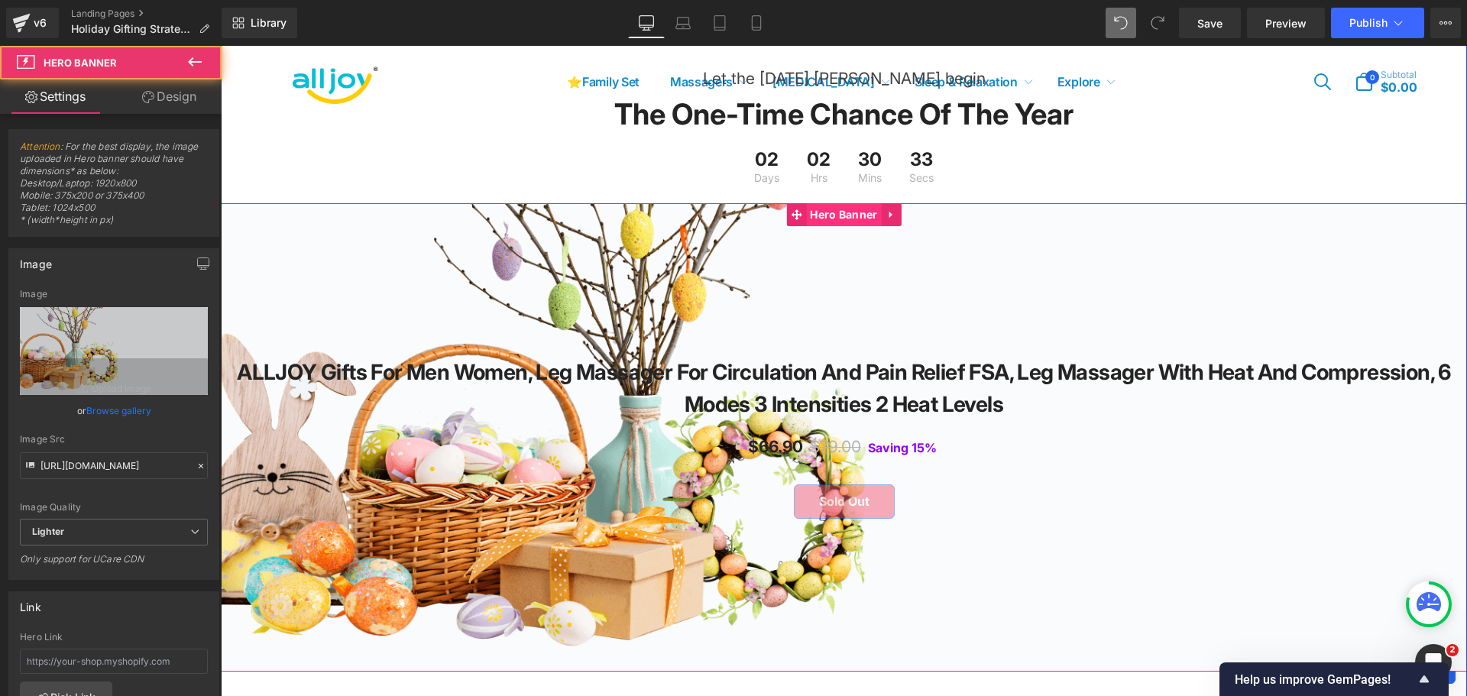
click at [831, 226] on span "Hero Banner" at bounding box center [843, 214] width 75 height 23
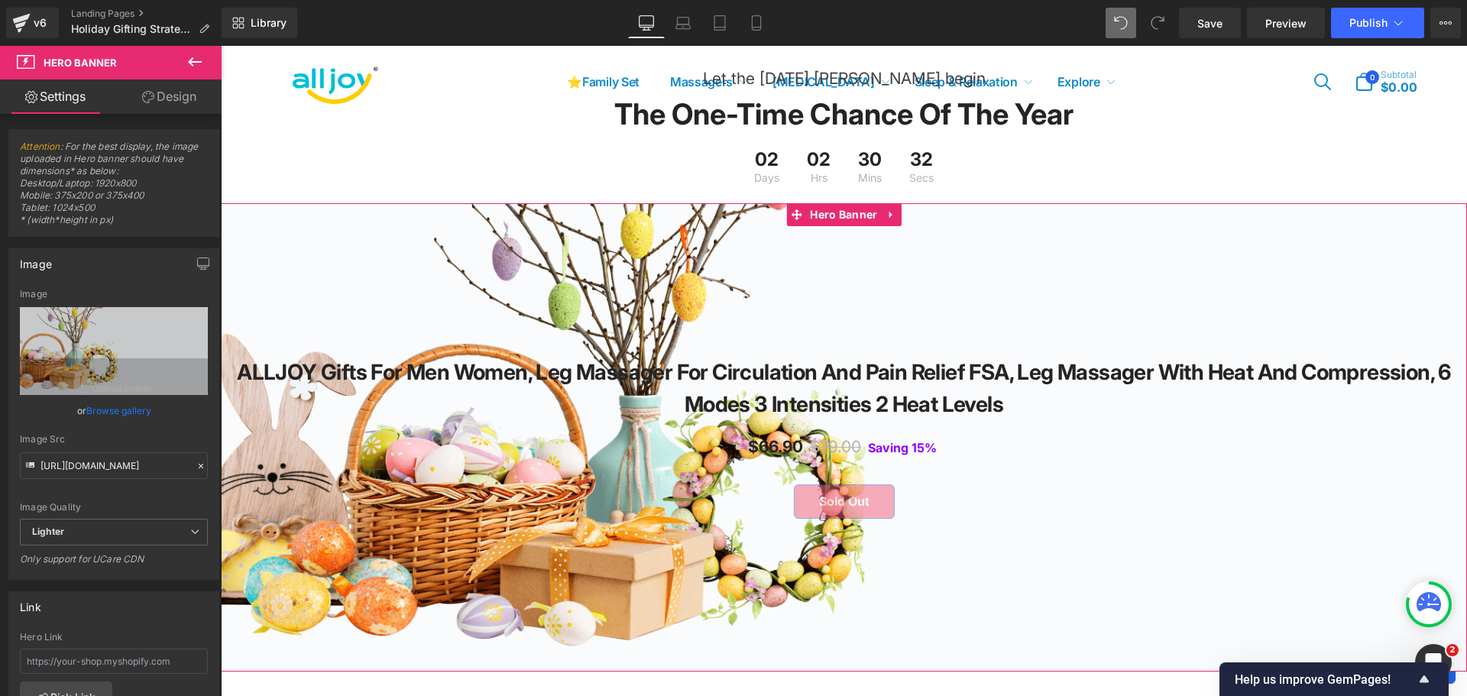
click at [169, 105] on link "Design" at bounding box center [169, 96] width 111 height 34
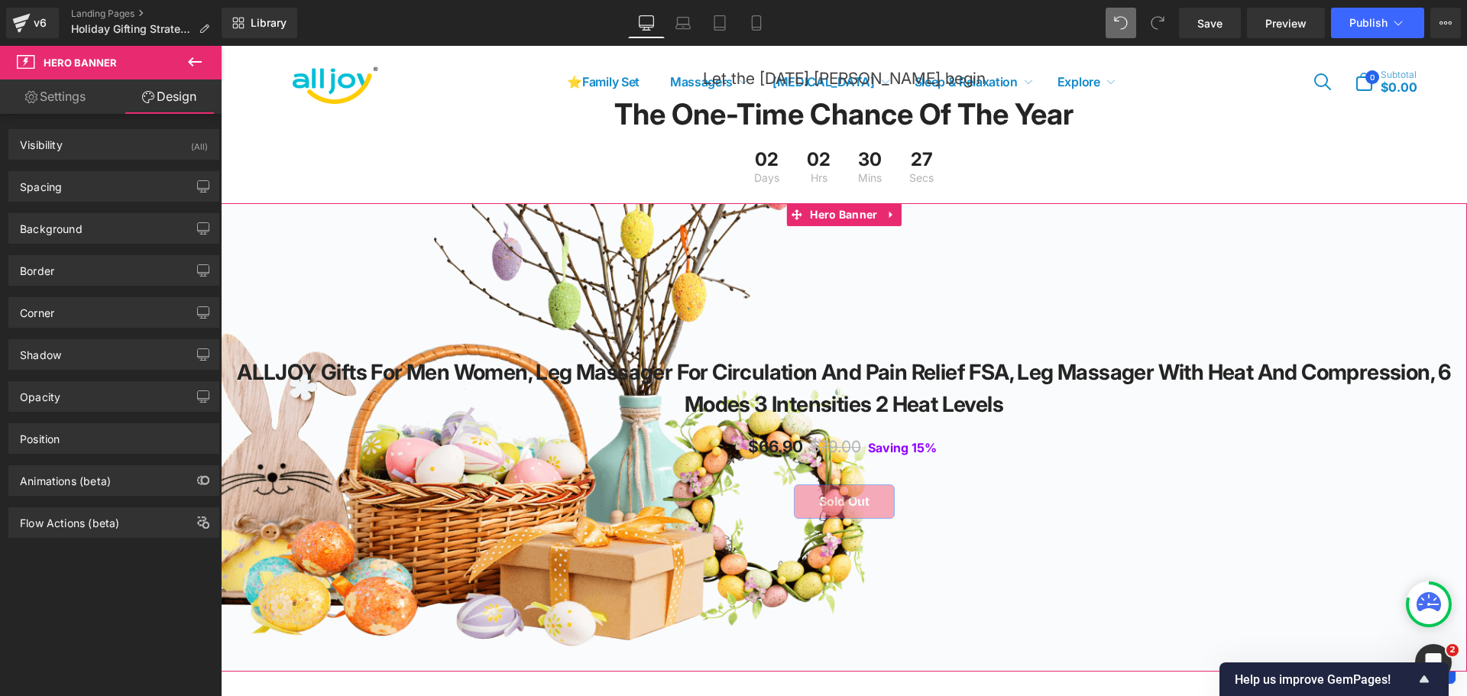
click at [62, 100] on link "Settings" at bounding box center [55, 96] width 111 height 34
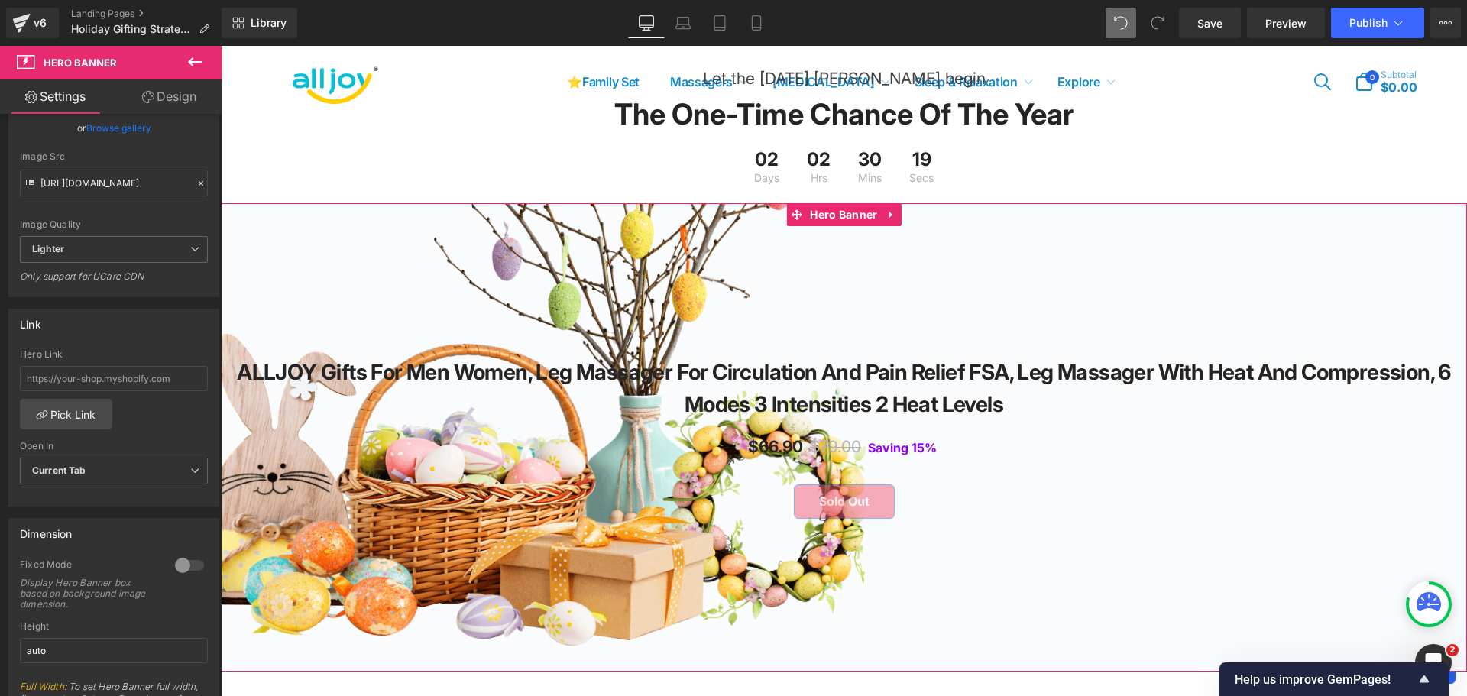
scroll to position [251, 0]
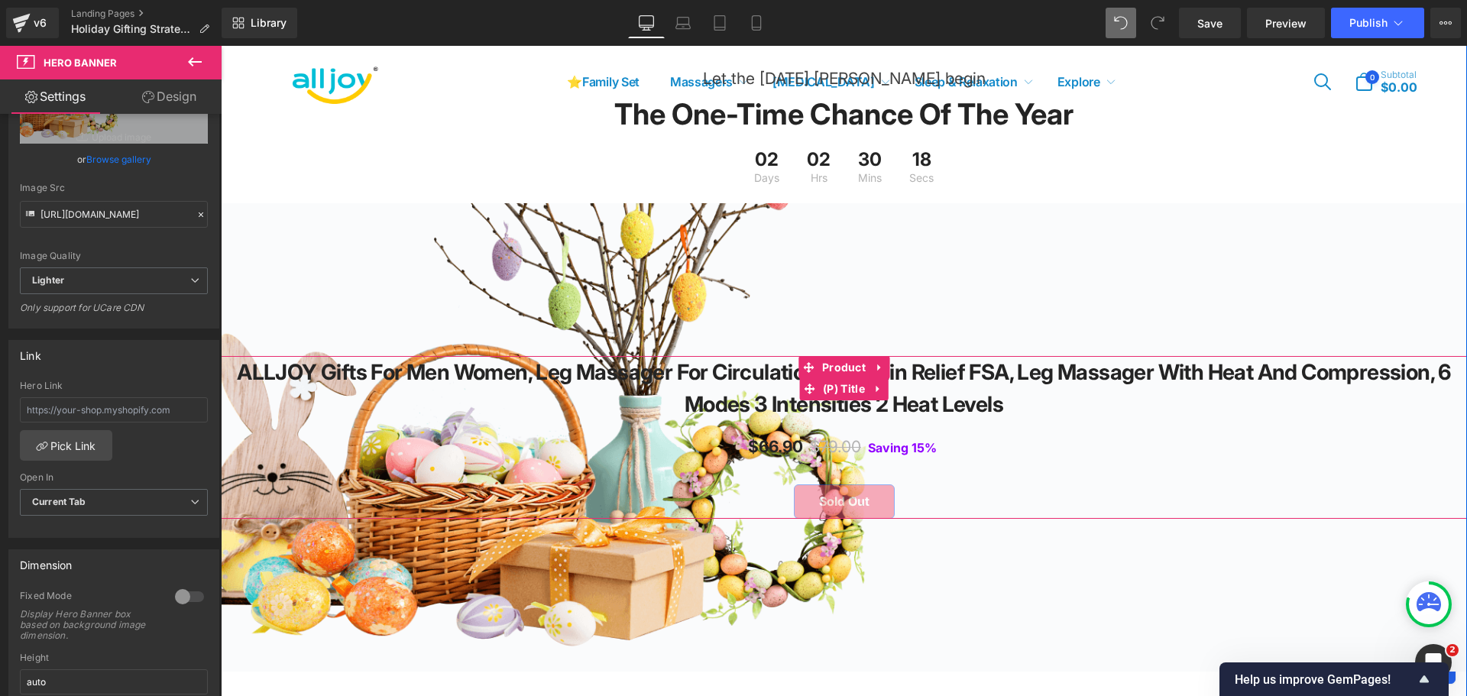
click at [767, 404] on link "ALLJOY Gifts for Men Women, Leg Massager for Circulation and Pain Relief FSA, L…" at bounding box center [843, 388] width 1231 height 64
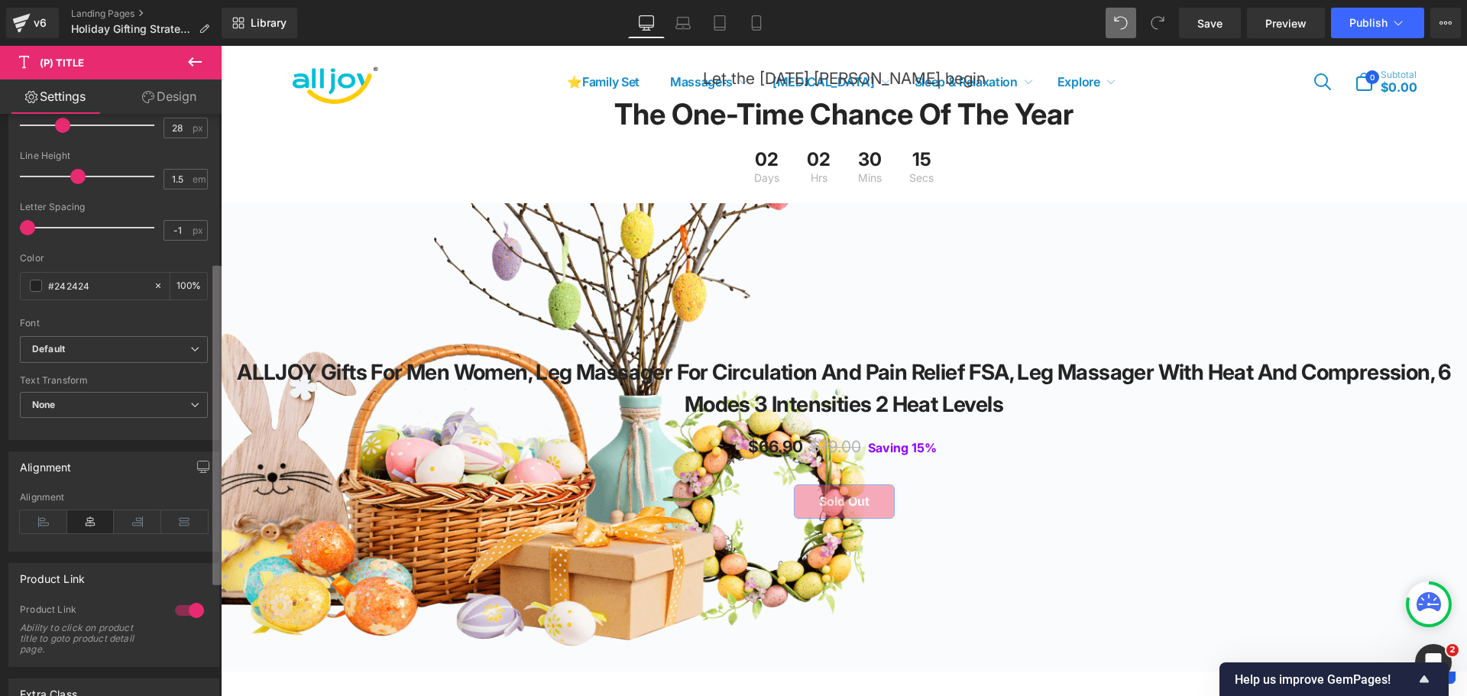
scroll to position [329, 0]
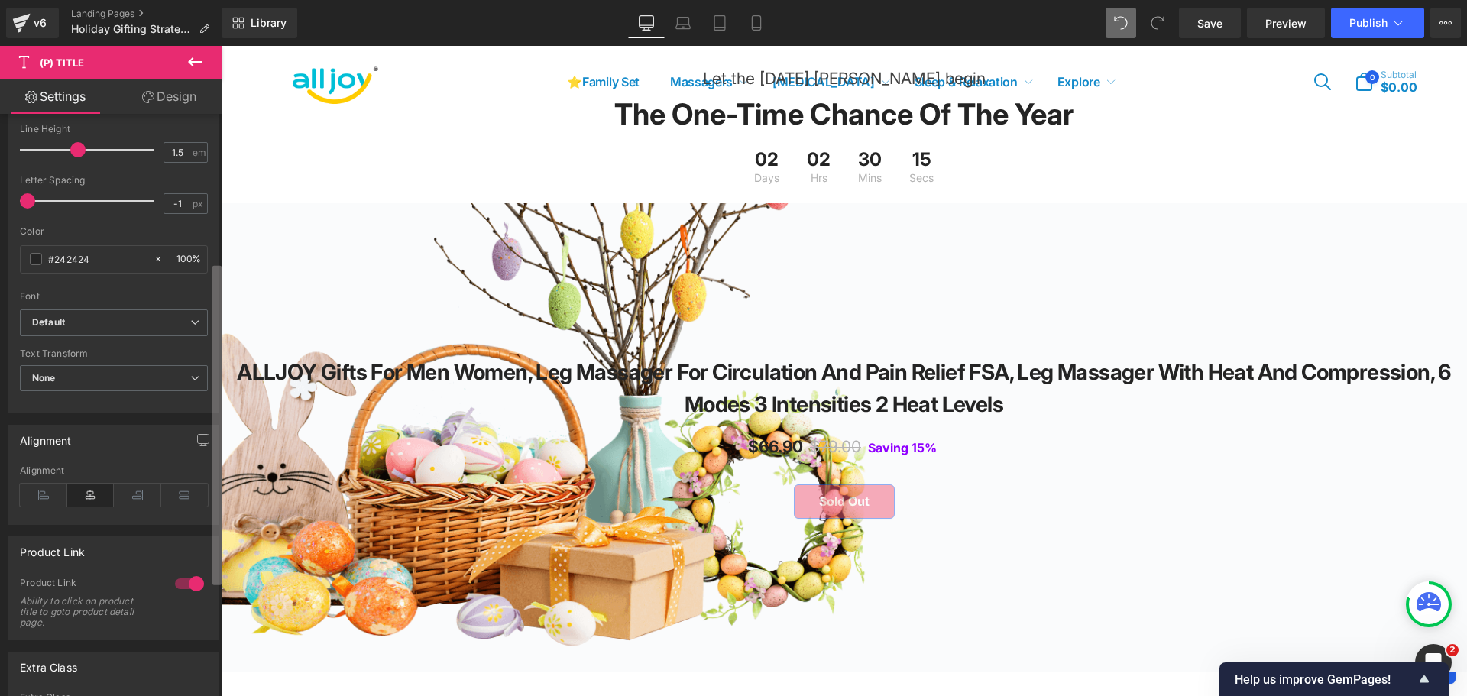
click at [198, 485] on div "Synced with Shopify product details Title Tag H1 H2 H3 H4 H5 H6 Paragraph Title…" at bounding box center [111, 408] width 222 height 589
click at [132, 495] on icon at bounding box center [137, 494] width 47 height 23
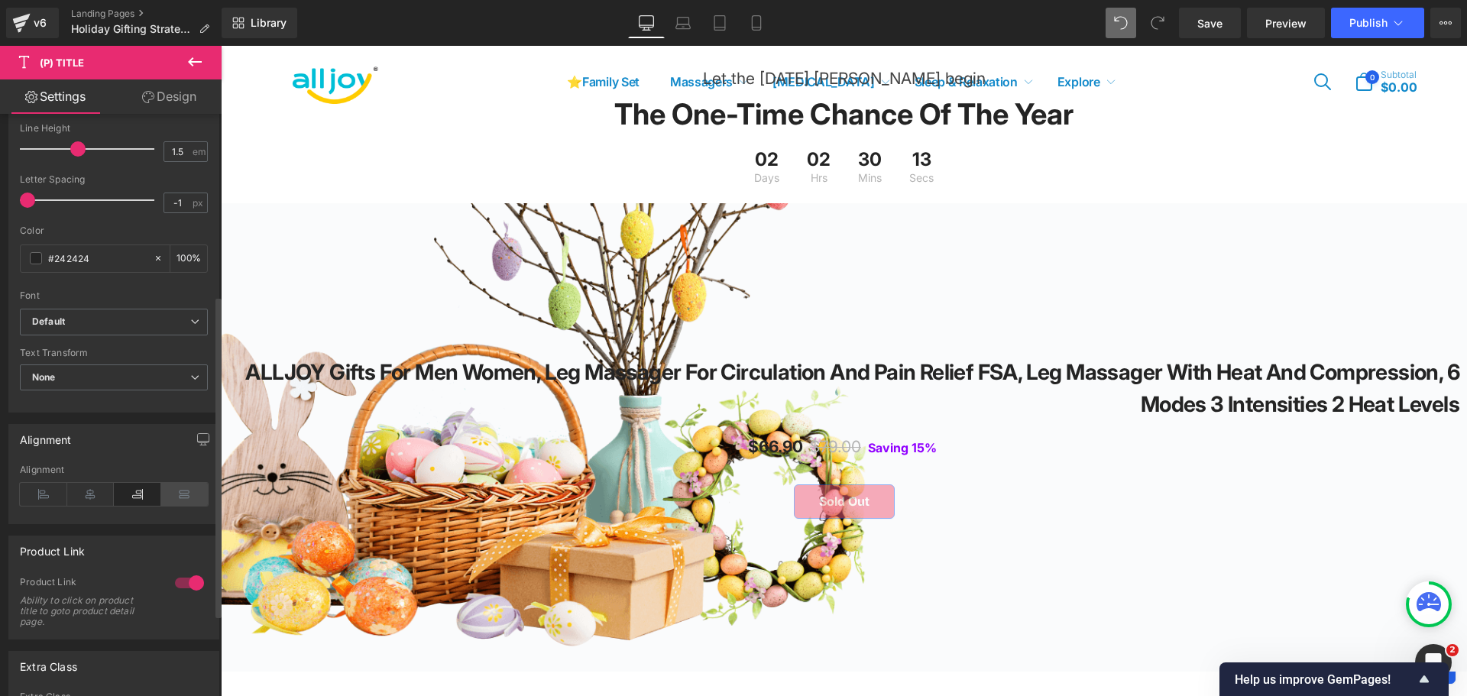
click at [176, 500] on icon at bounding box center [184, 494] width 47 height 23
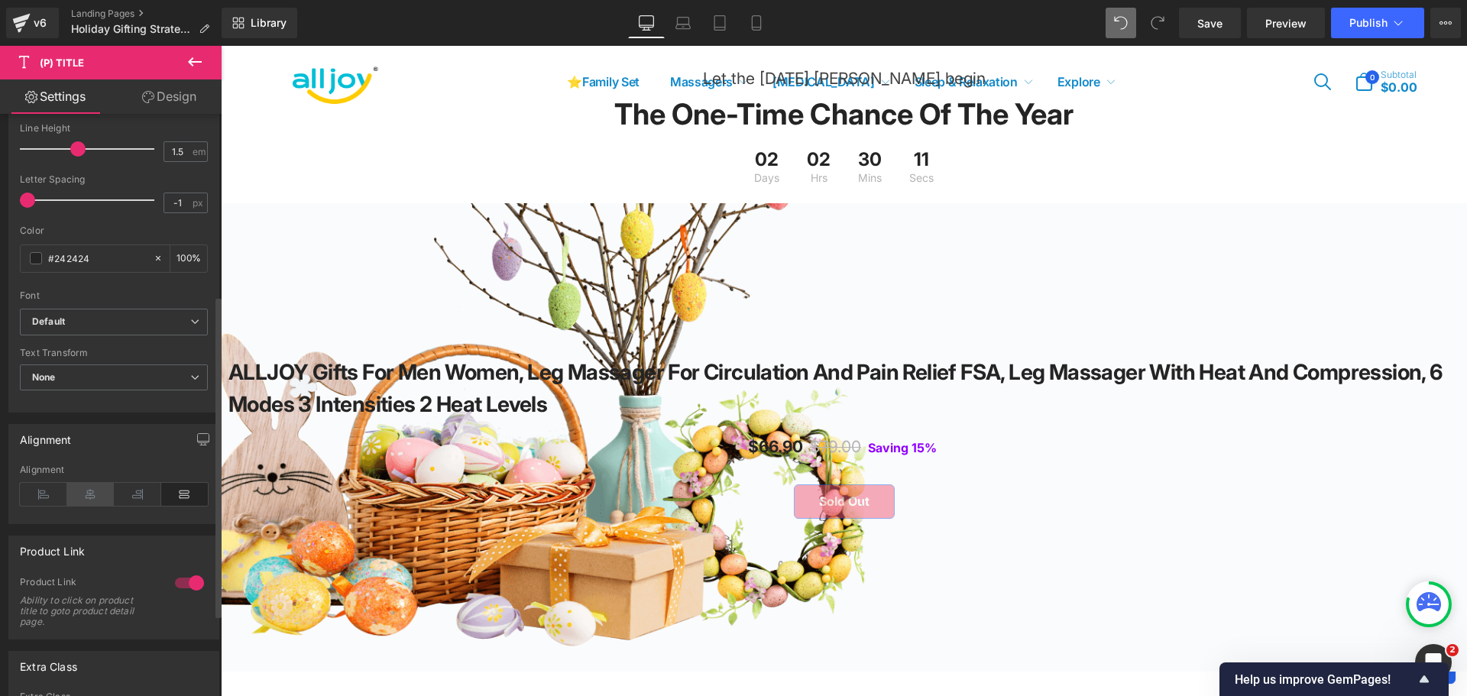
click at [97, 494] on icon at bounding box center [90, 494] width 47 height 23
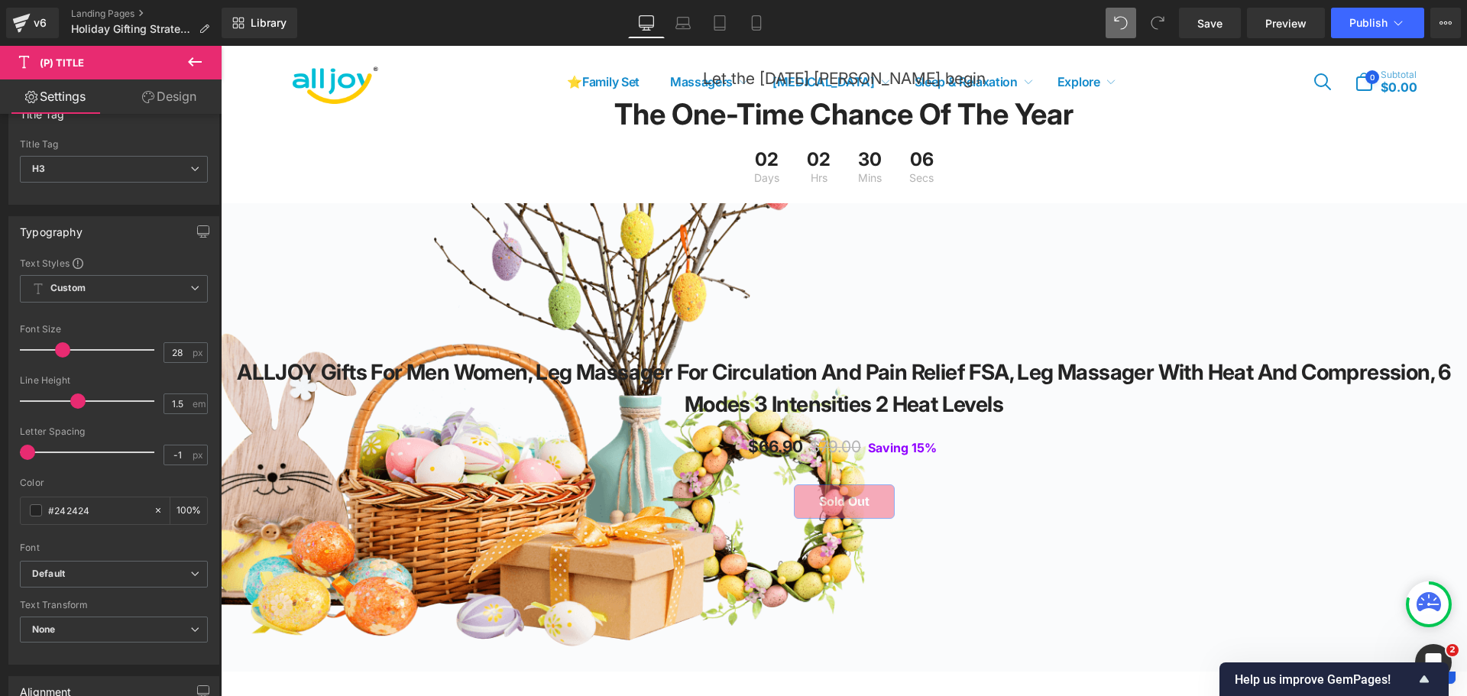
scroll to position [51, 0]
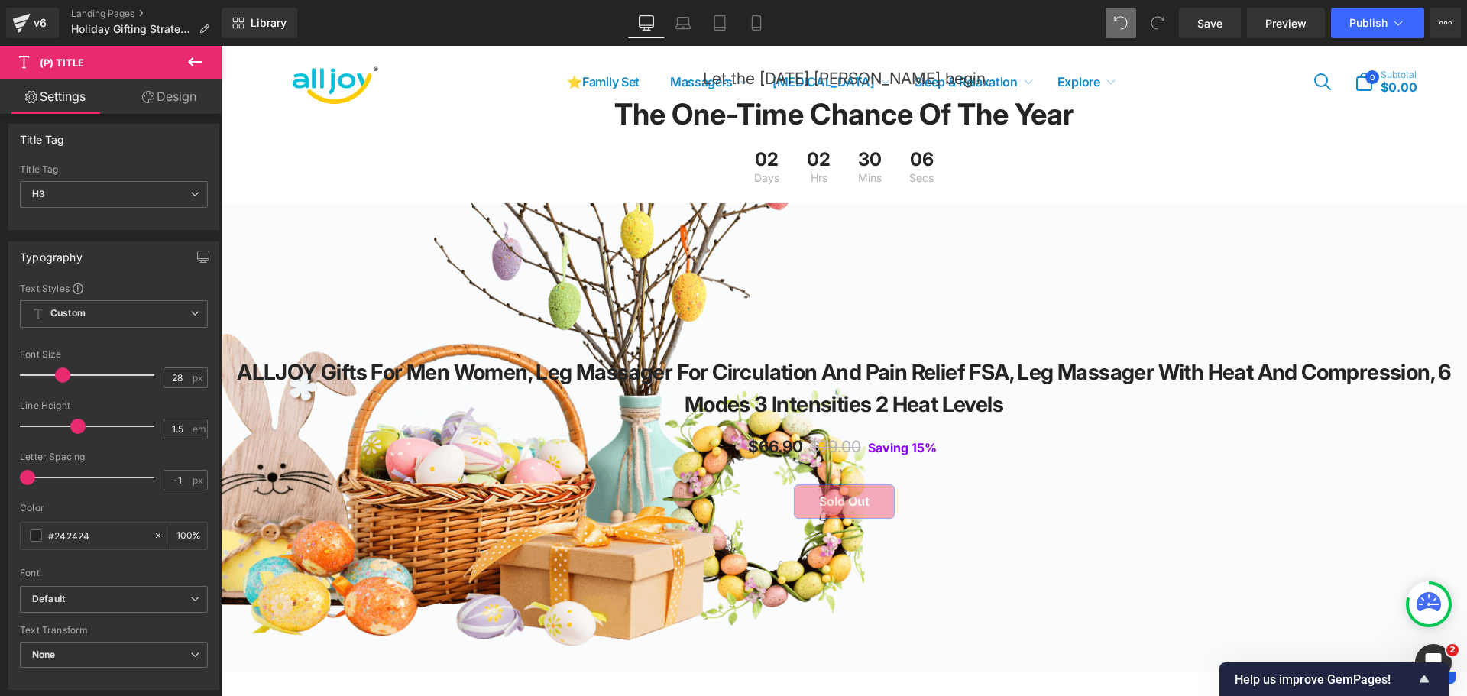
click at [209, 151] on div "Synced with Shopify product details Title Tag H1 H2 H3 H4 H5 H6 Paragraph Title…" at bounding box center [111, 408] width 222 height 589
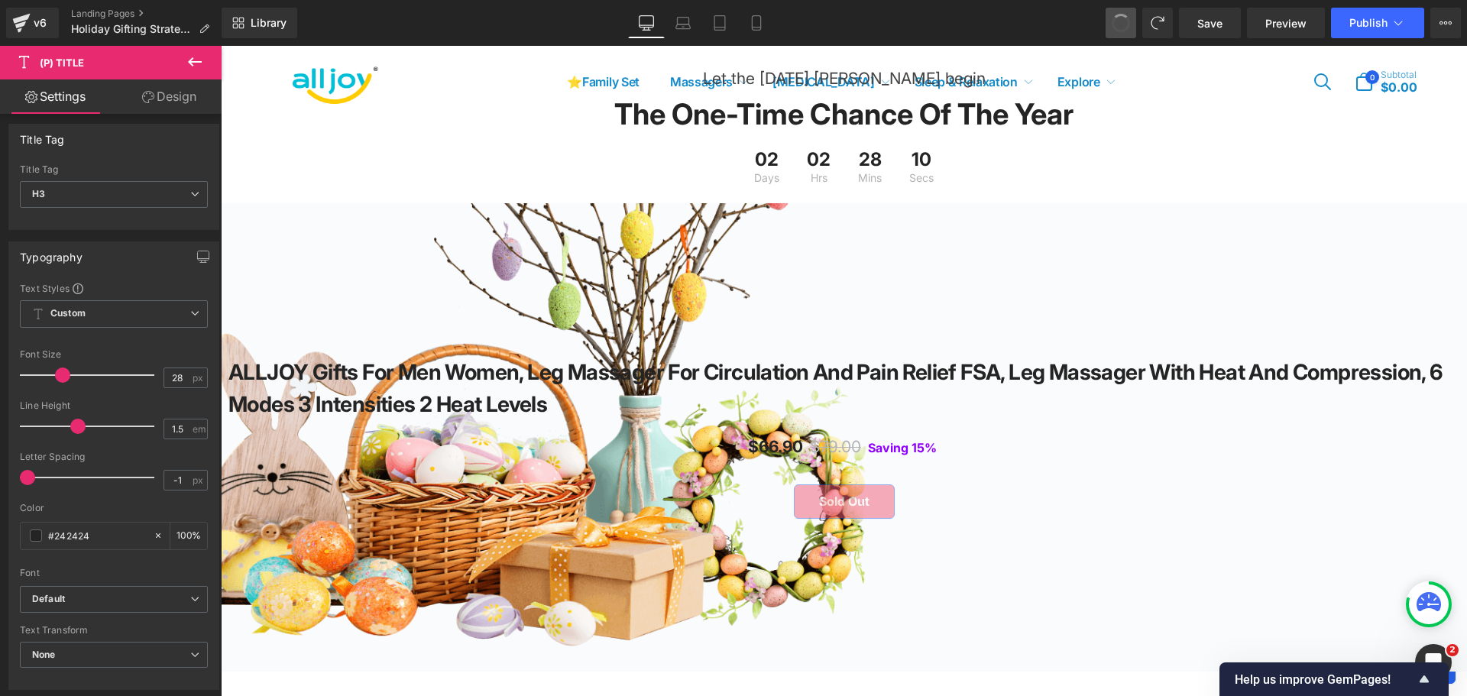
click at [1122, 20] on span at bounding box center [1121, 23] width 24 height 24
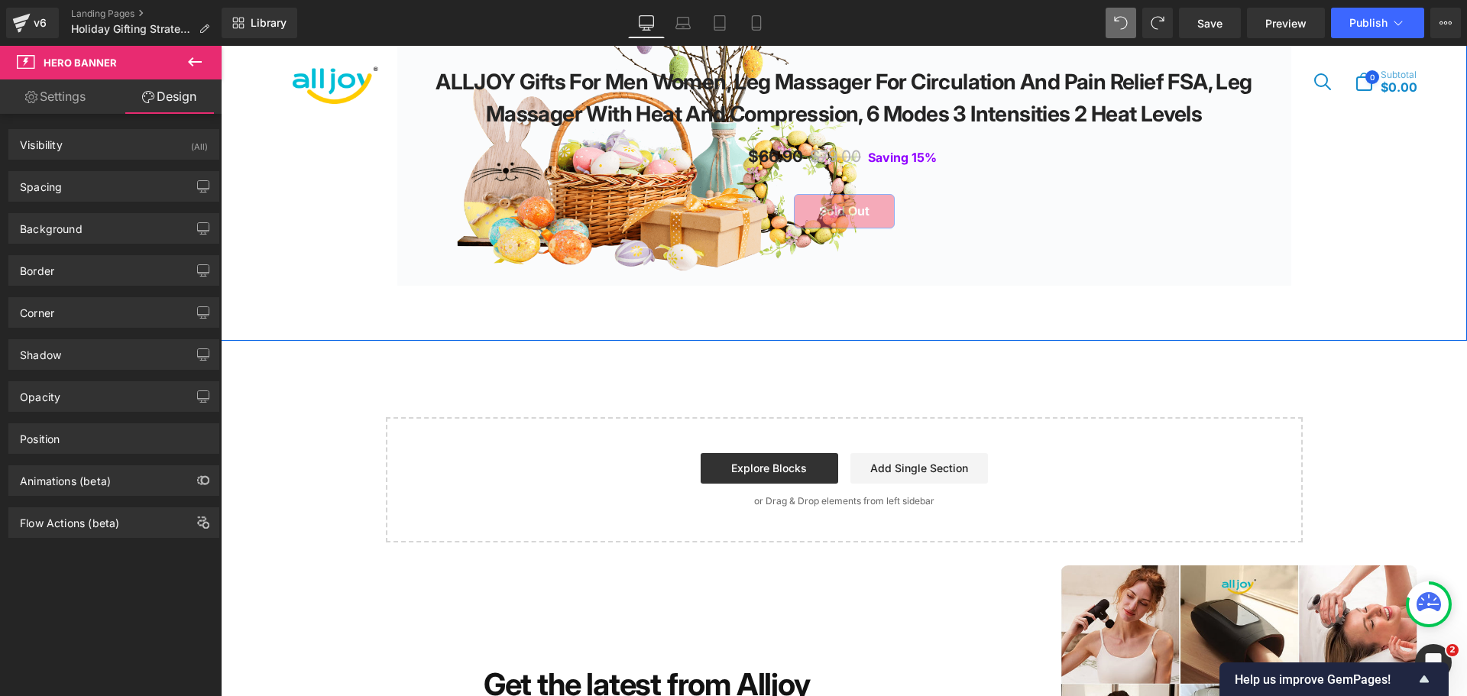
scroll to position [3145, 0]
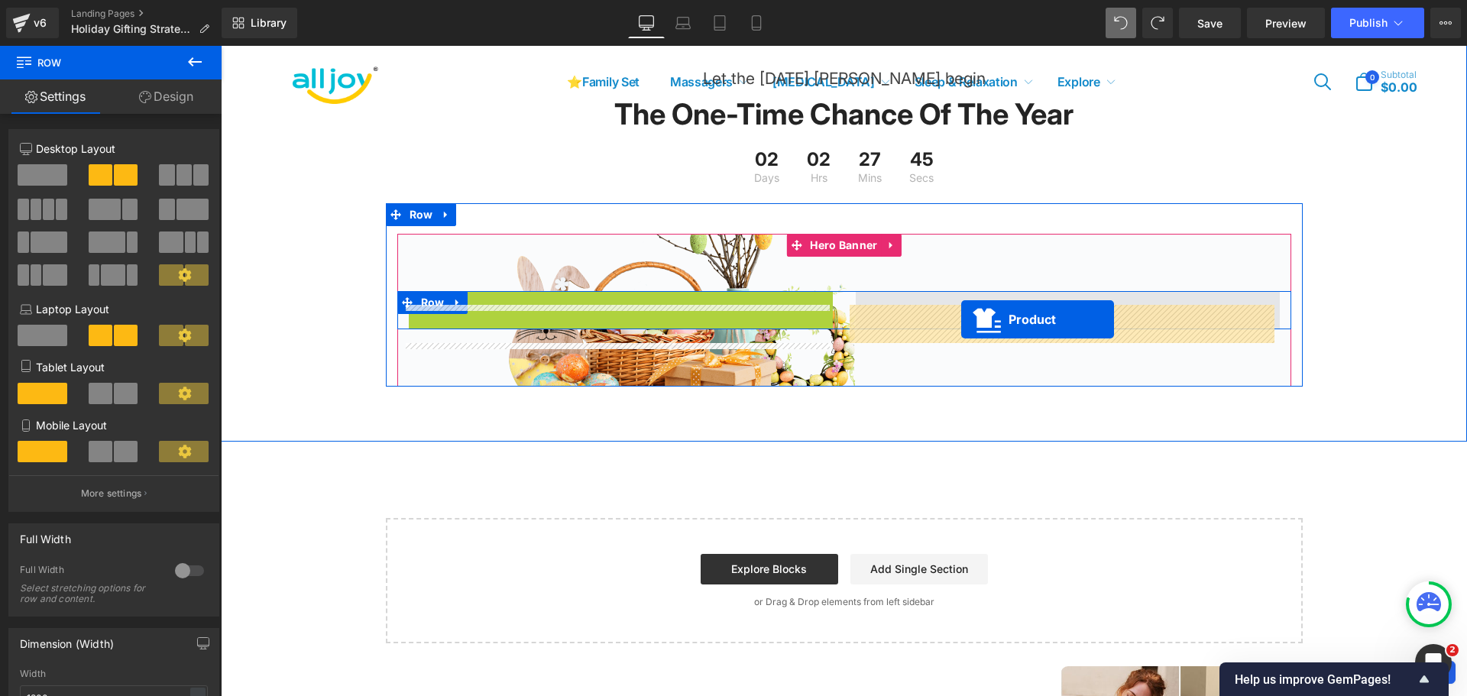
drag, startPoint x: 611, startPoint y: 319, endPoint x: 961, endPoint y: 319, distance: 349.9
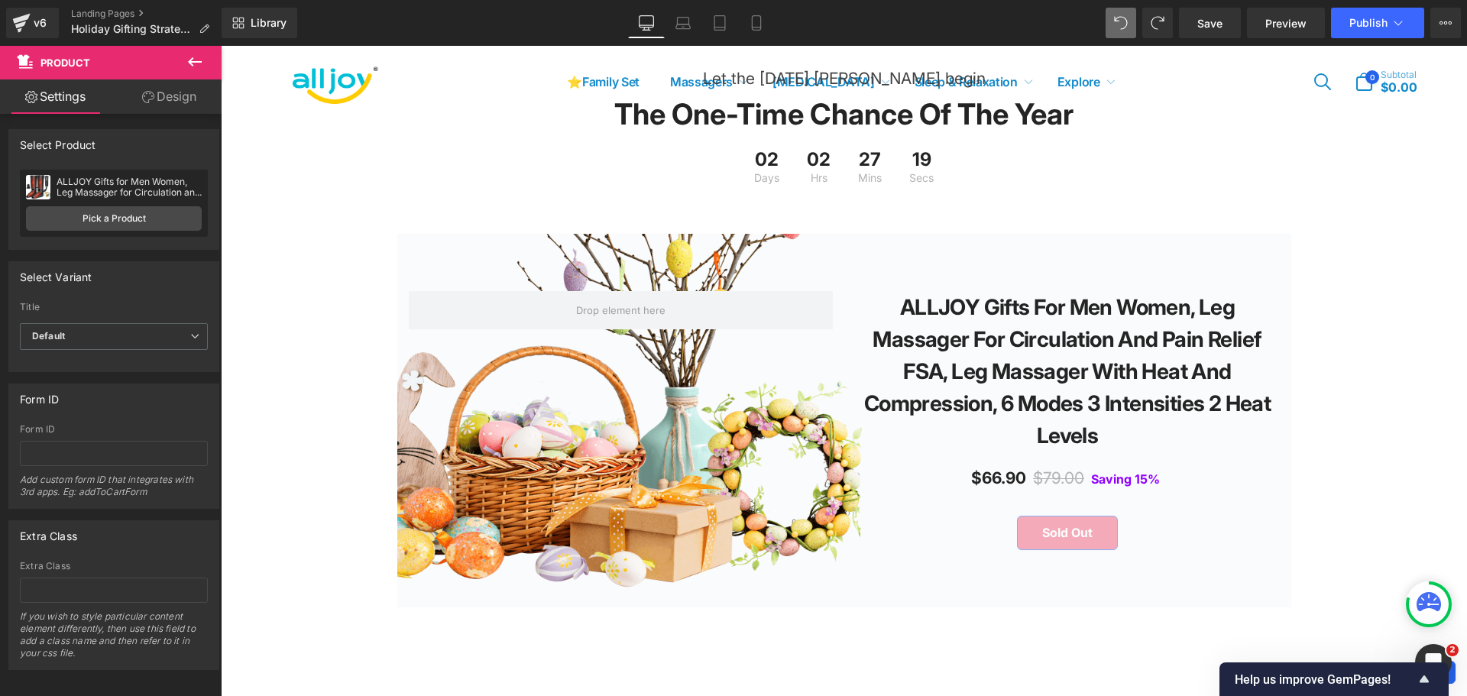
click at [191, 66] on icon at bounding box center [195, 62] width 18 height 18
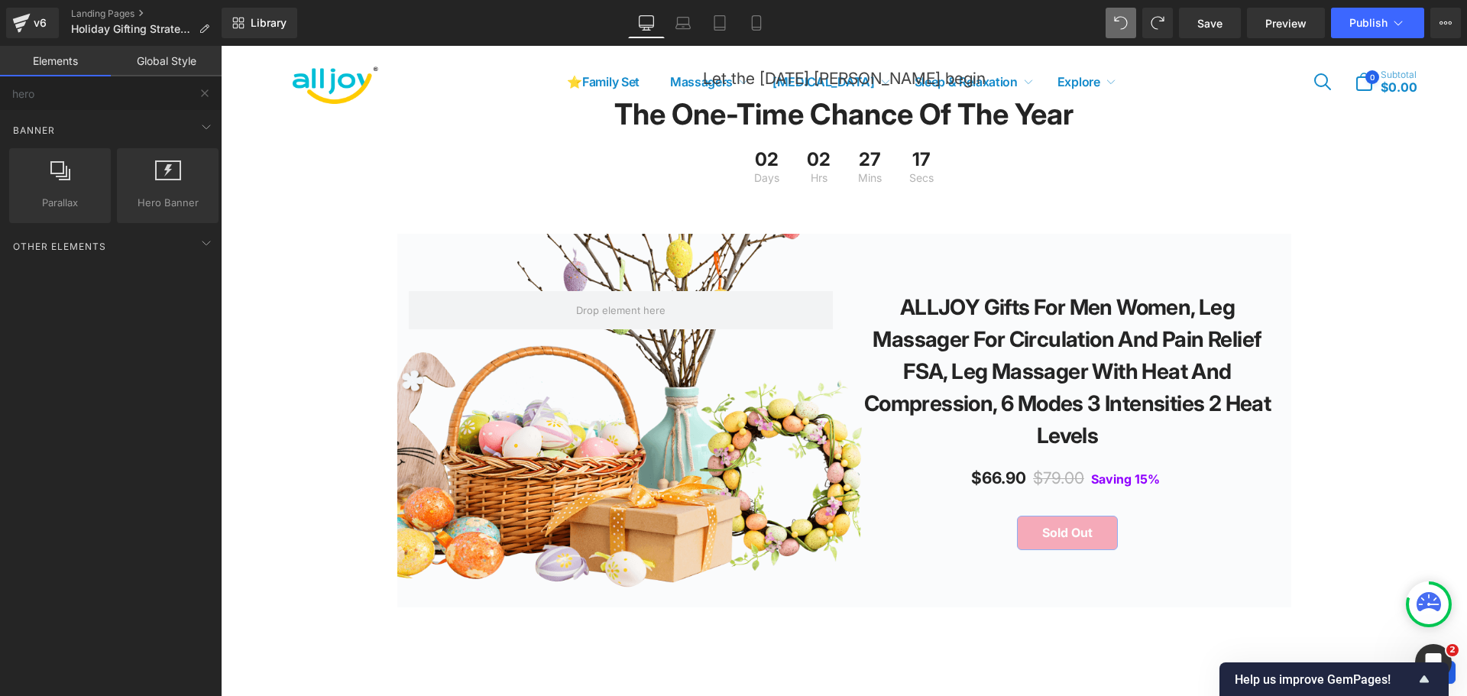
click at [958, 344] on link "ALLJOY Gifts for Men Women, Leg Massager for Circulation and Pain Relief FSA, L…" at bounding box center [1067, 371] width 409 height 160
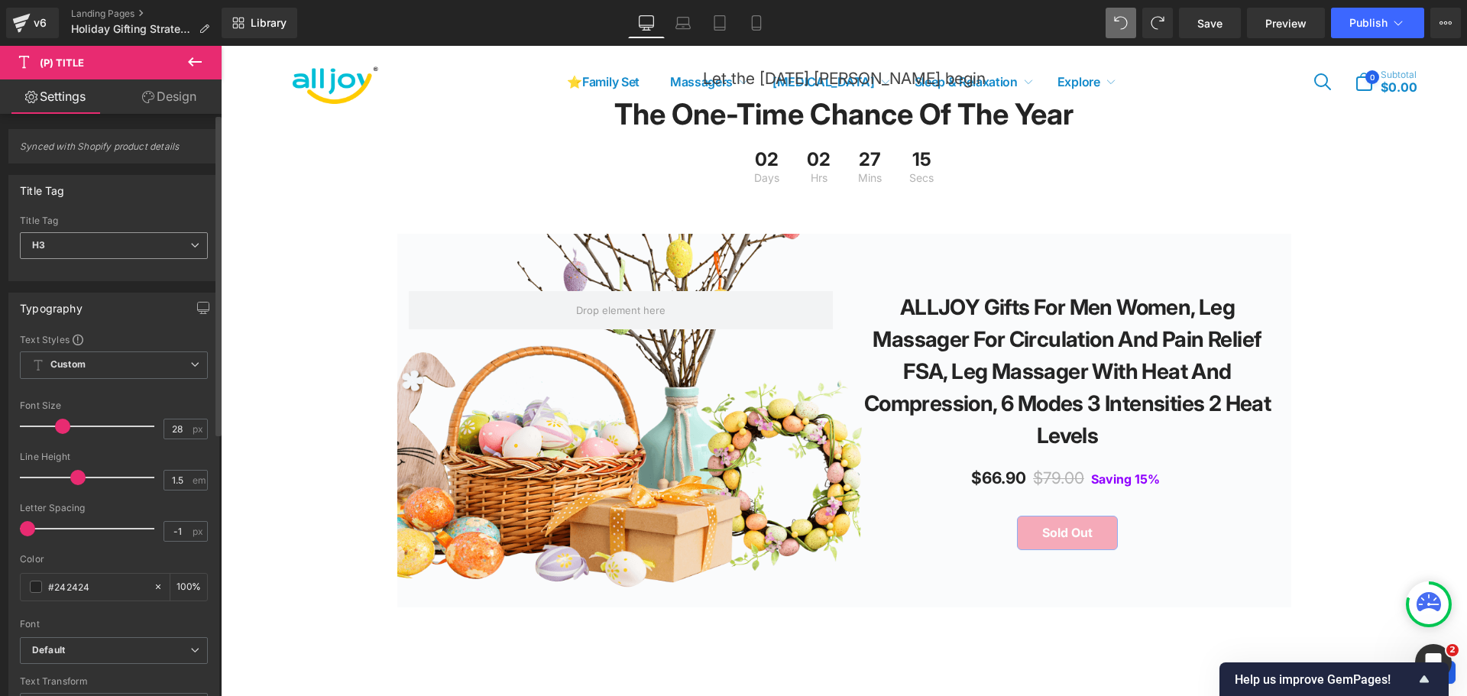
click at [118, 246] on span "H3" at bounding box center [114, 245] width 188 height 27
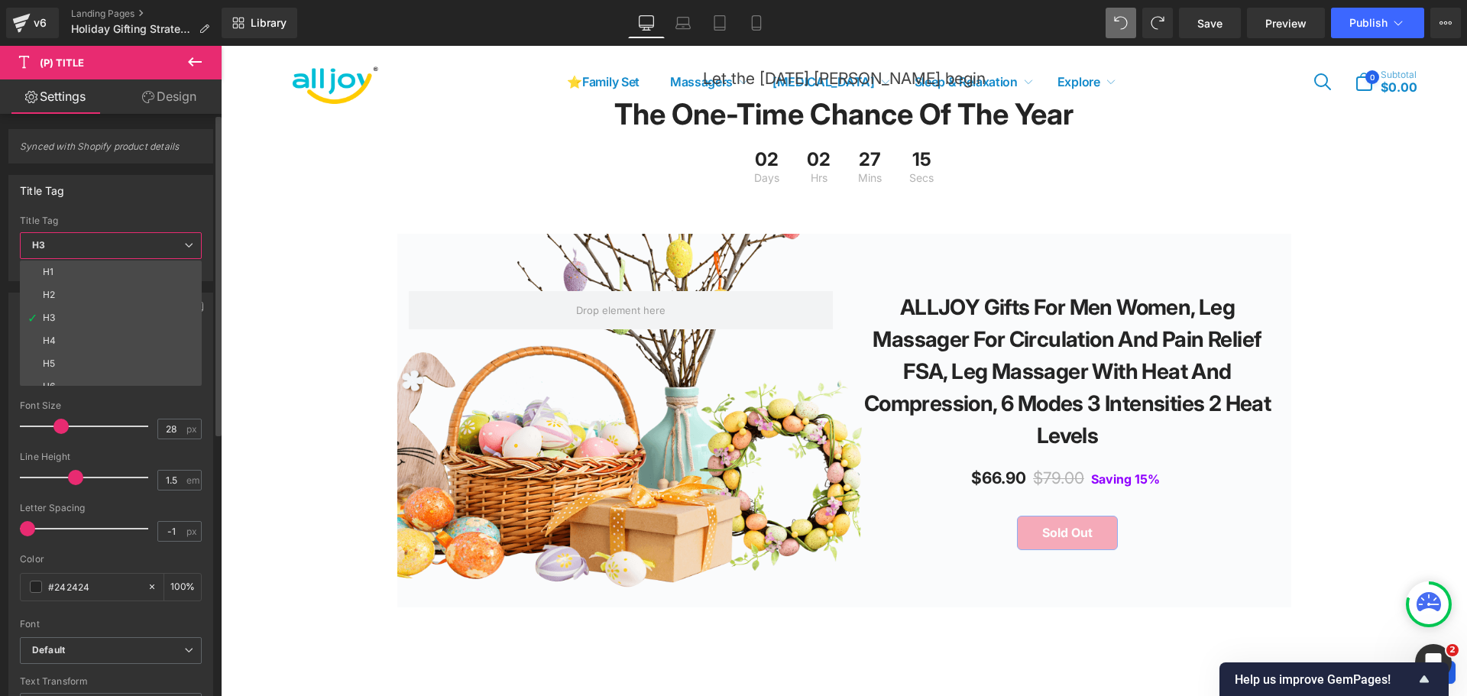
click at [118, 246] on span "H3" at bounding box center [111, 245] width 182 height 27
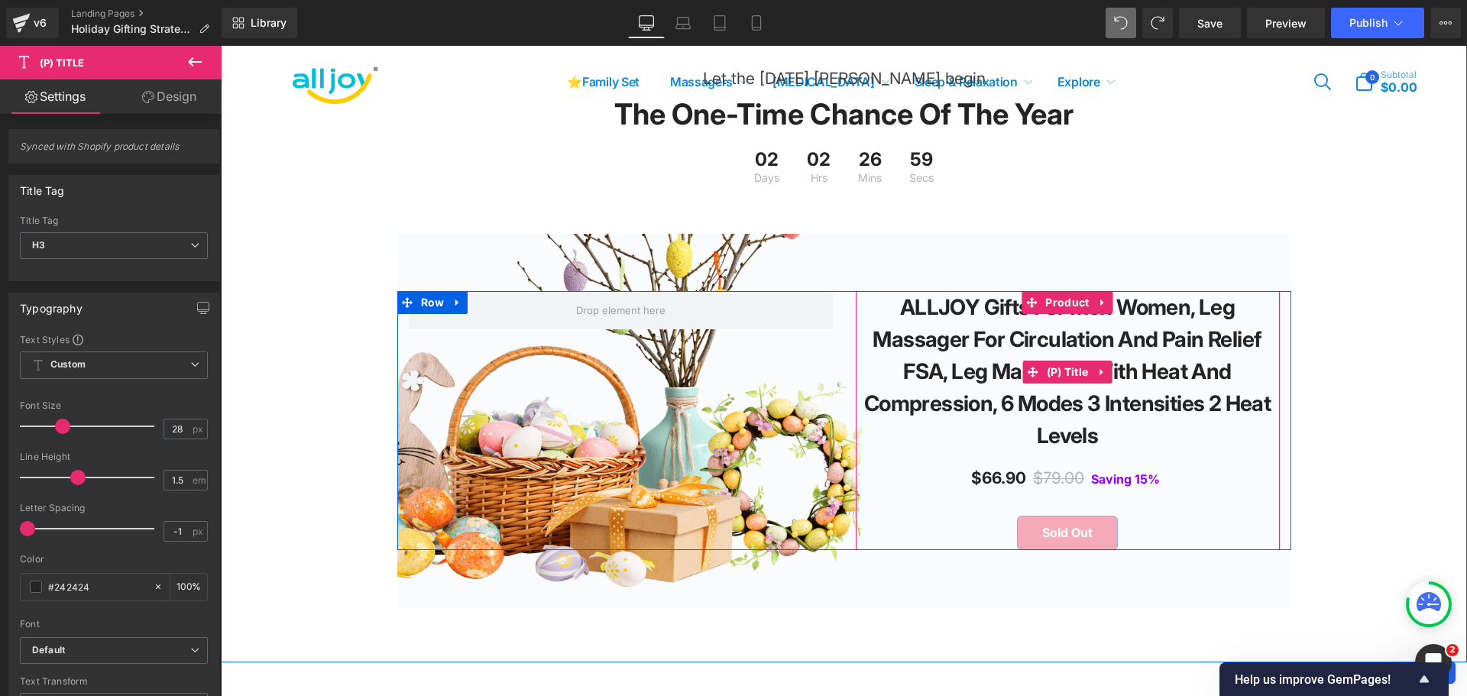
click at [878, 332] on link "ALLJOY Gifts for Men Women, Leg Massager for Circulation and Pain Relief FSA, L…" at bounding box center [1067, 371] width 409 height 160
click at [1055, 384] on span "(P) Title" at bounding box center [1068, 372] width 50 height 23
click at [1102, 378] on icon at bounding box center [1101, 372] width 11 height 11
click at [1111, 377] on icon at bounding box center [1111, 372] width 11 height 11
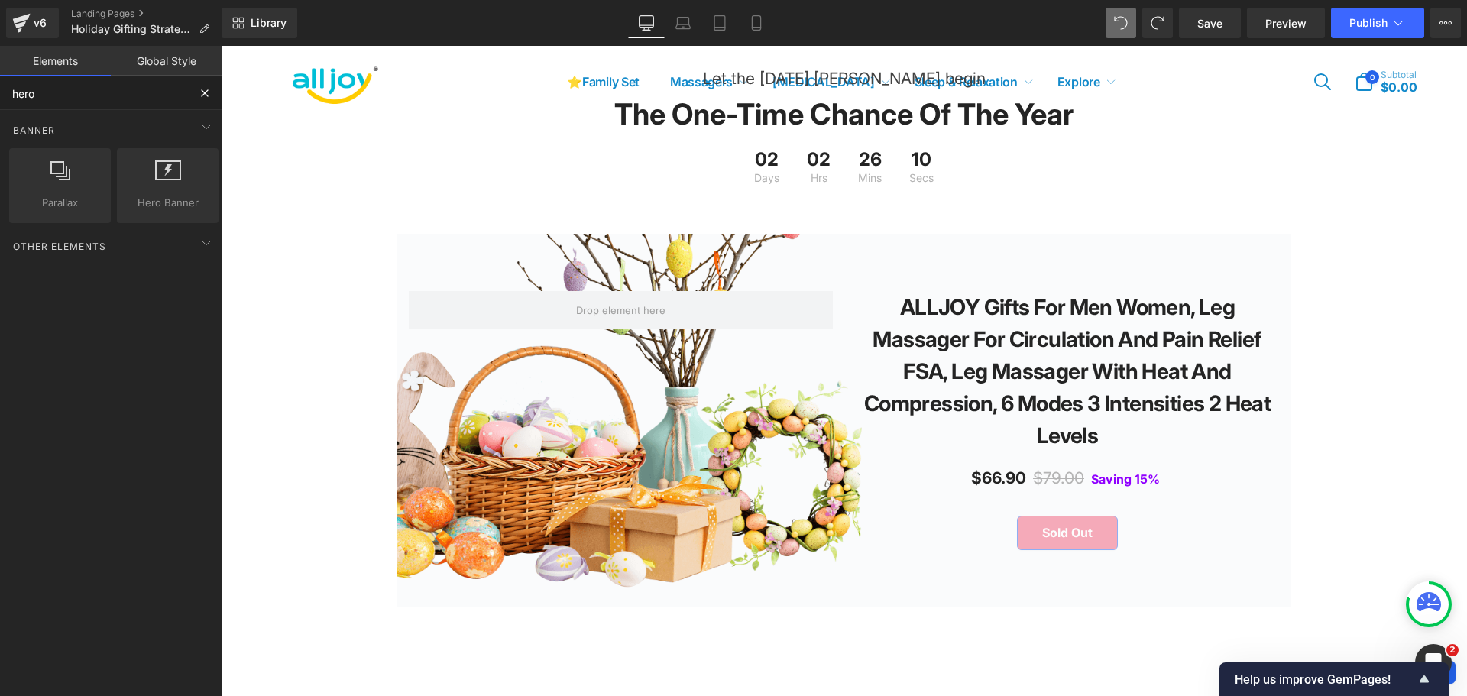
click at [45, 93] on input "hero" at bounding box center [94, 93] width 188 height 34
drag, startPoint x: 55, startPoint y: 92, endPoint x: 0, endPoint y: 102, distance: 55.9
click at [0, 102] on input "hero" at bounding box center [94, 93] width 188 height 34
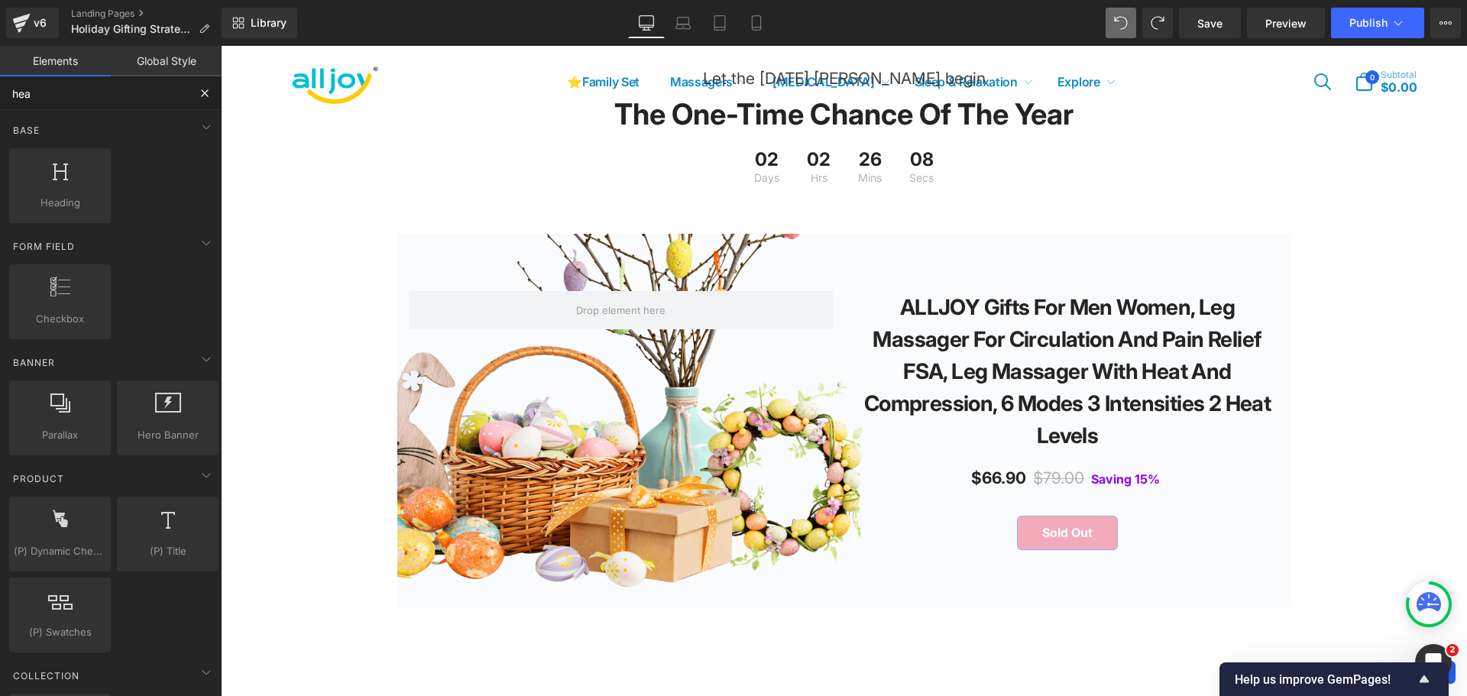
type input "head"
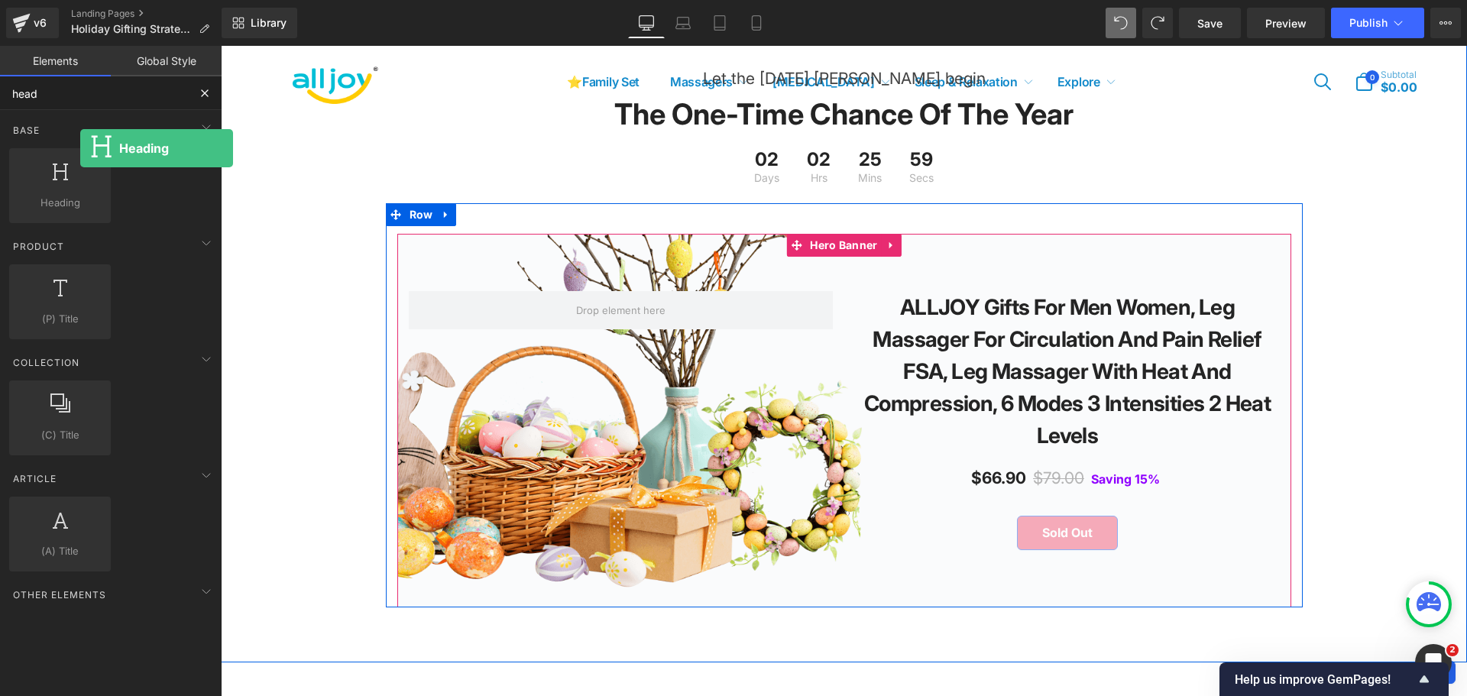
drag, startPoint x: 86, startPoint y: 185, endPoint x: 81, endPoint y: 147, distance: 38.6
click at [79, 147] on div "Heading headings, titles, h1,h2,h3,h4,h5,h6" at bounding box center [60, 185] width 108 height 81
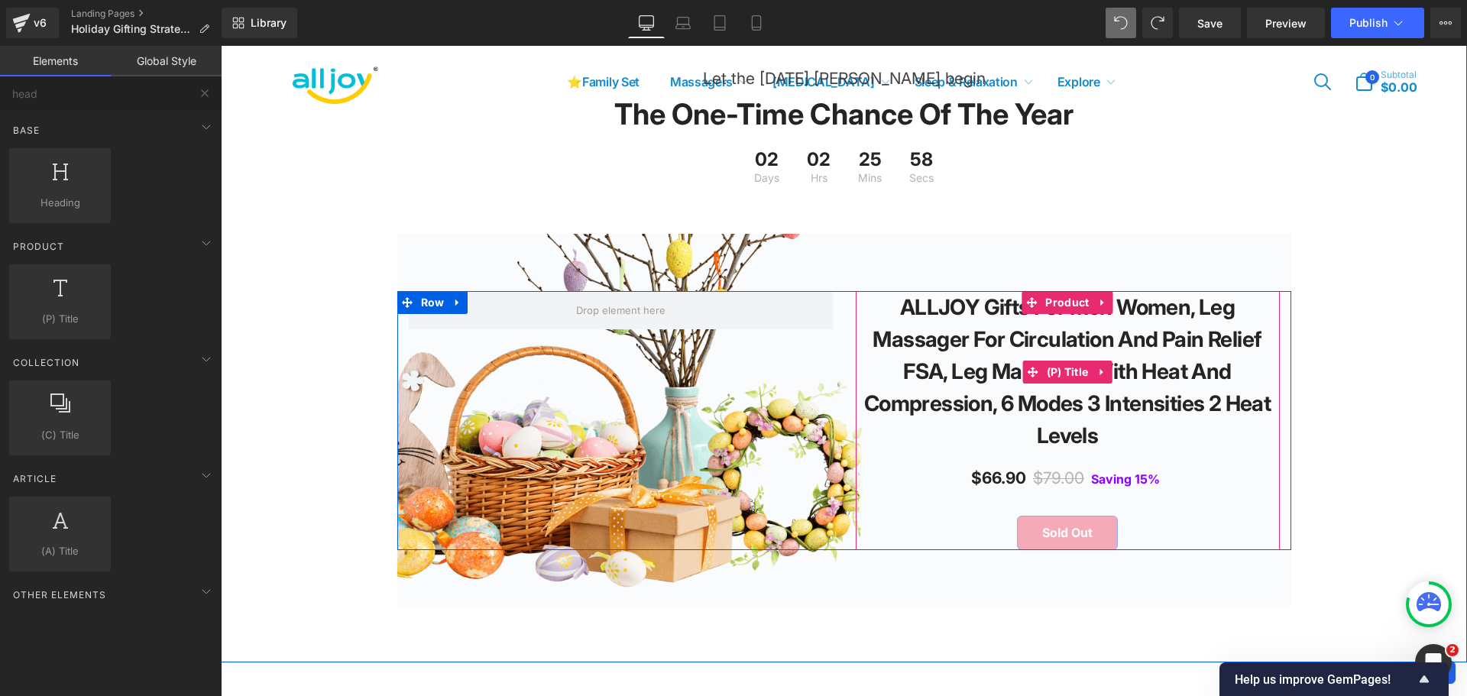
click at [939, 329] on link "ALLJOY Gifts for Men Women, Leg Massager for Circulation and Pain Relief FSA, L…" at bounding box center [1067, 371] width 409 height 160
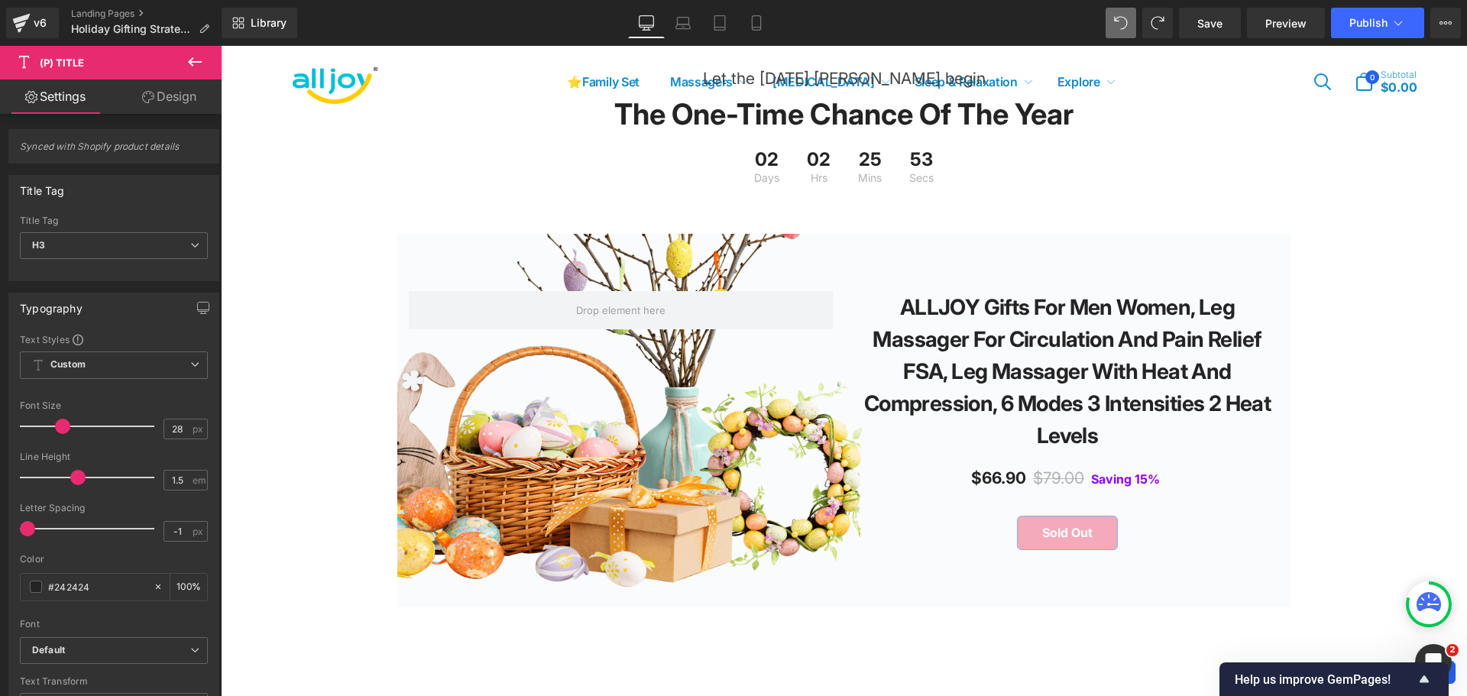
click at [186, 58] on icon at bounding box center [195, 62] width 18 height 18
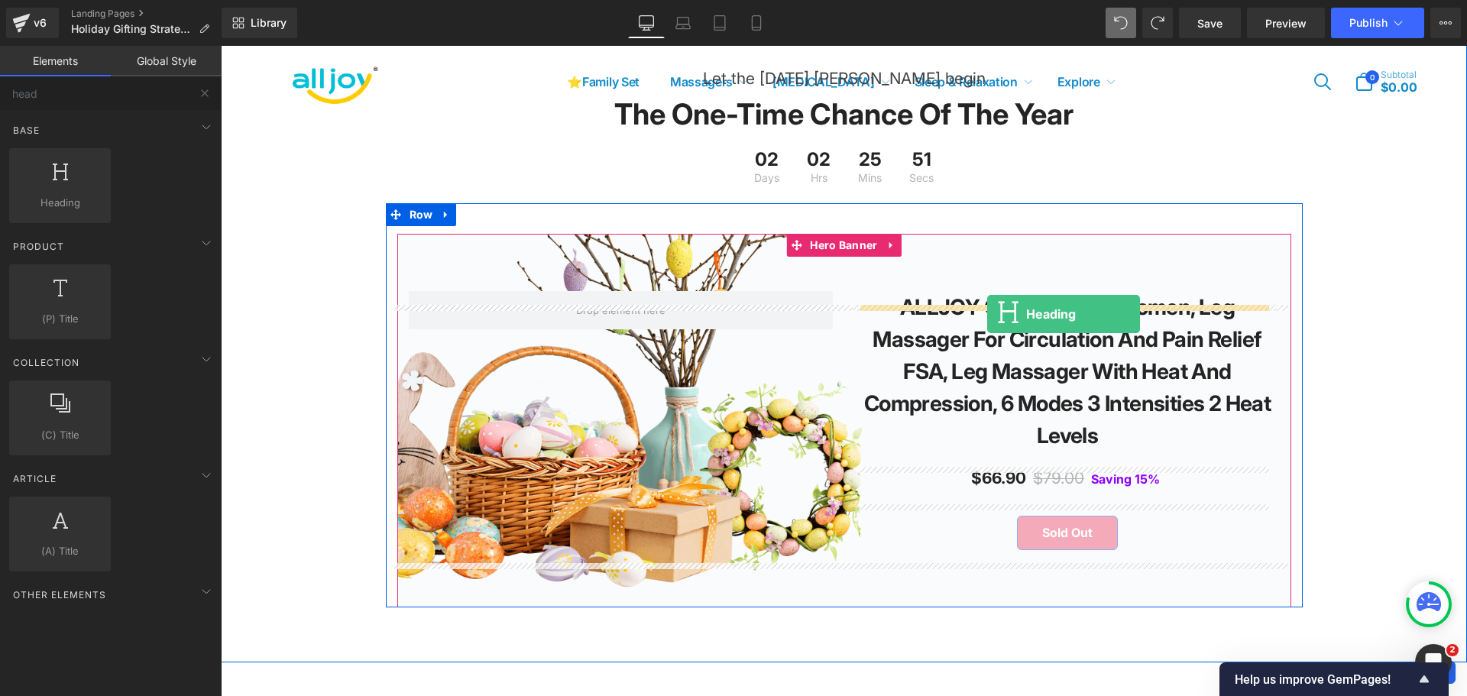
drag, startPoint x: 432, startPoint y: 248, endPoint x: 987, endPoint y: 314, distance: 559.3
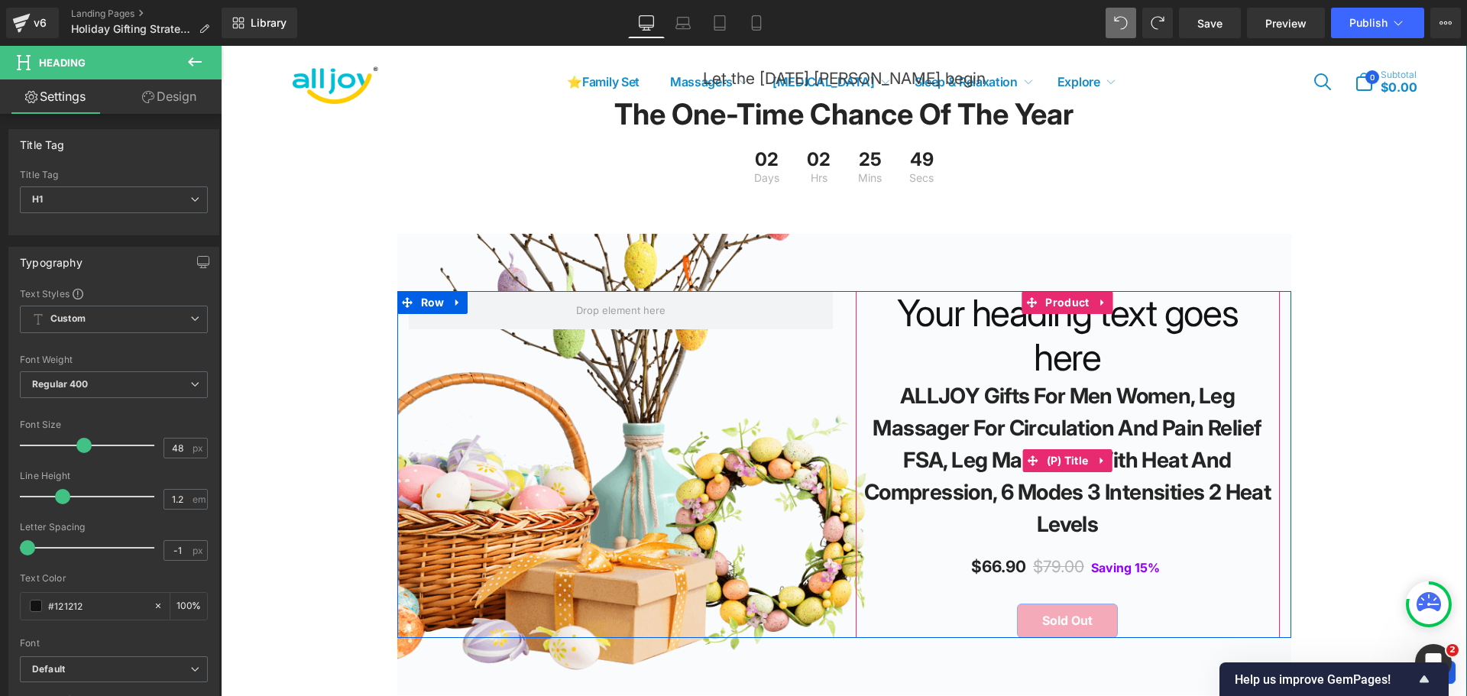
click at [1030, 428] on link "ALLJOY Gifts for Men Women, Leg Massager for Circulation and Pain Relief FSA, L…" at bounding box center [1067, 460] width 409 height 160
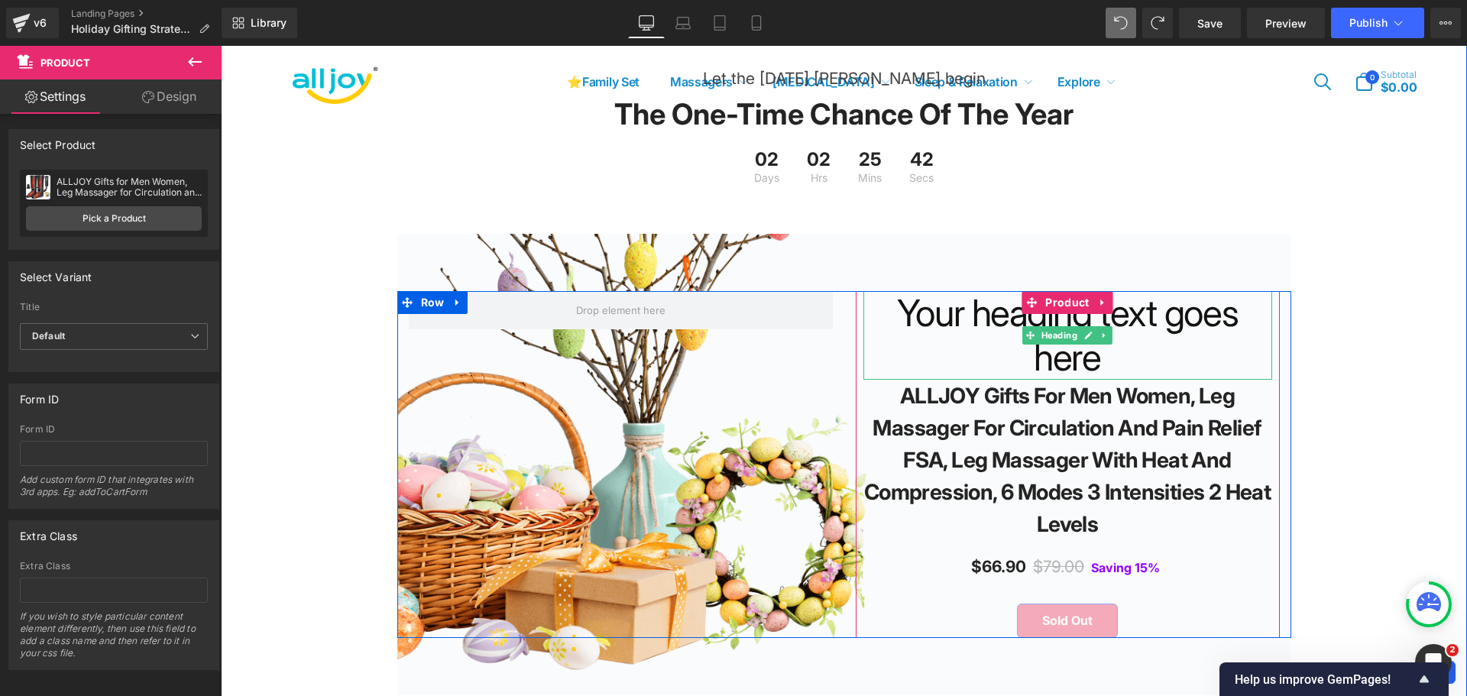
click at [983, 345] on h1 "Your heading text goes here" at bounding box center [1067, 335] width 409 height 88
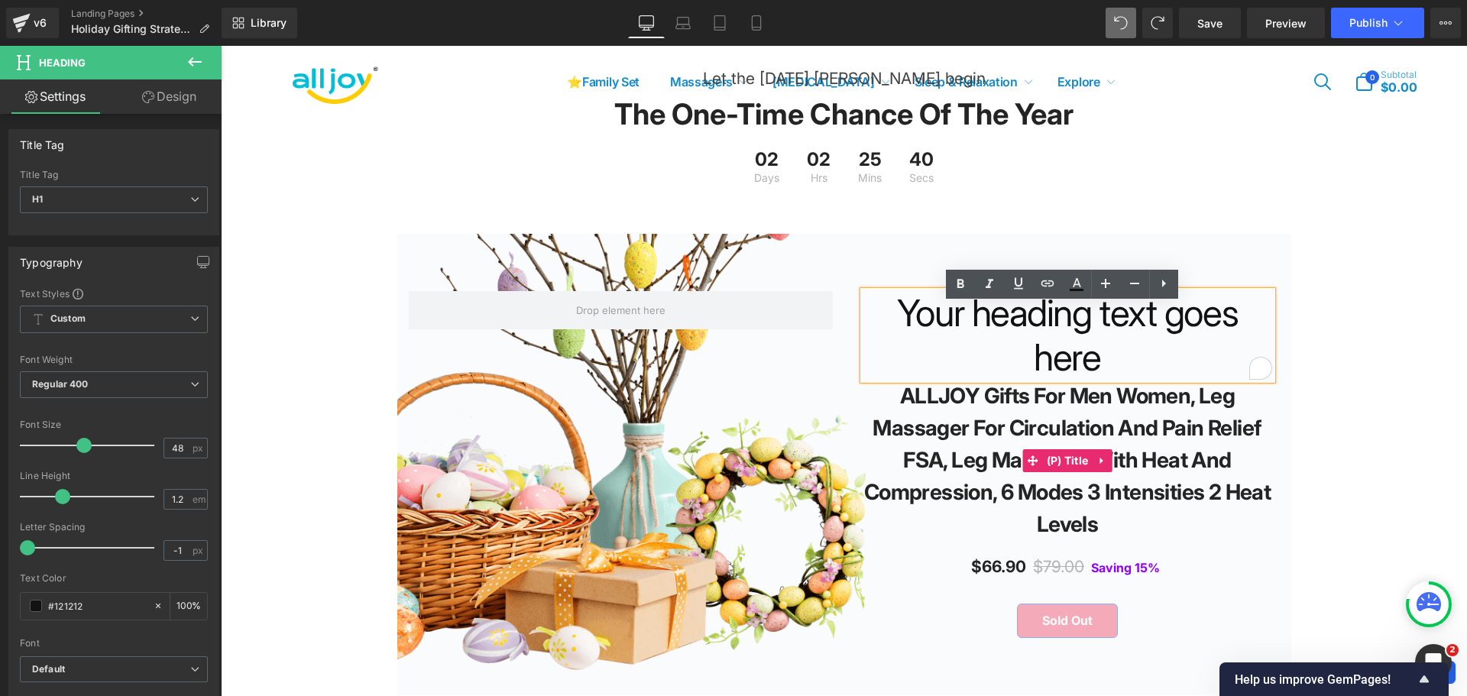
click at [1079, 422] on link "ALLJOY Gifts for Men Women, Leg Massager for Circulation and Pain Relief FSA, L…" at bounding box center [1067, 460] width 409 height 160
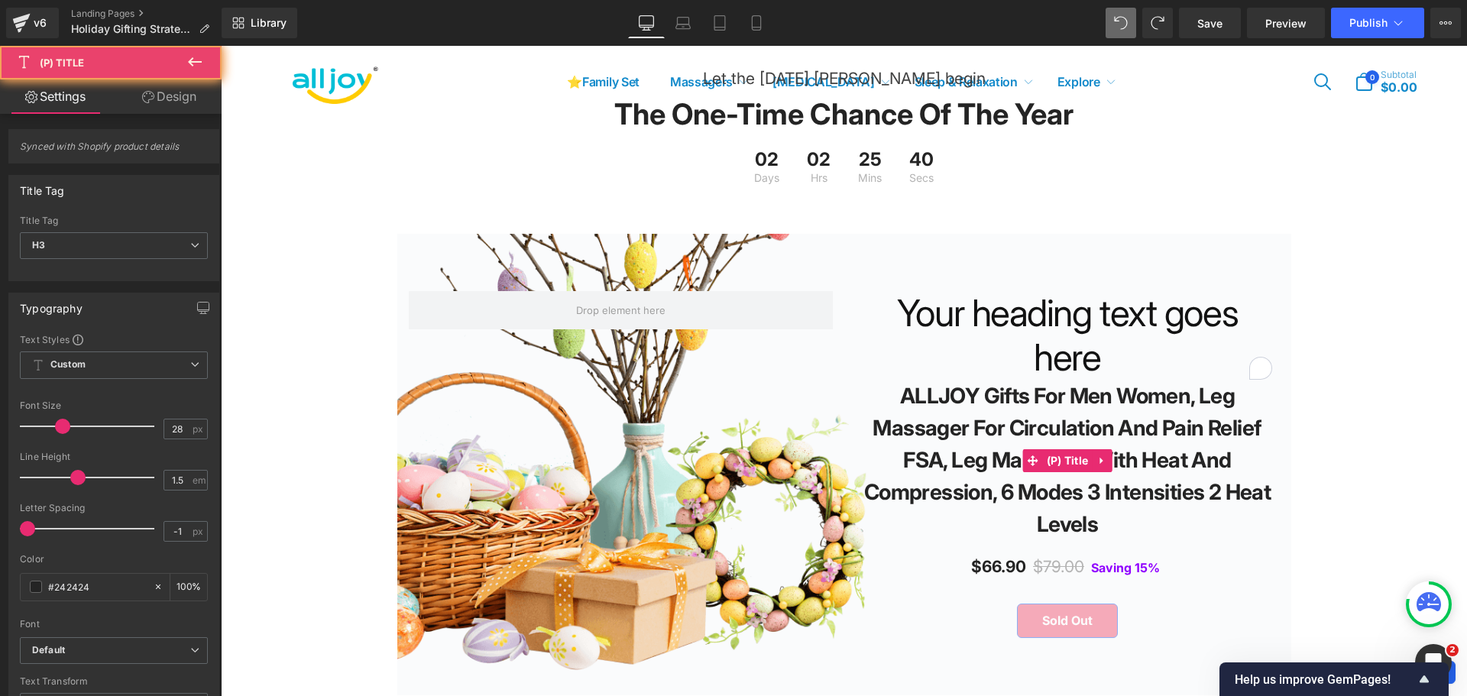
click at [1079, 422] on link "ALLJOY Gifts for Men Women, Leg Massager for Circulation and Pain Relief FSA, L…" at bounding box center [1067, 460] width 409 height 160
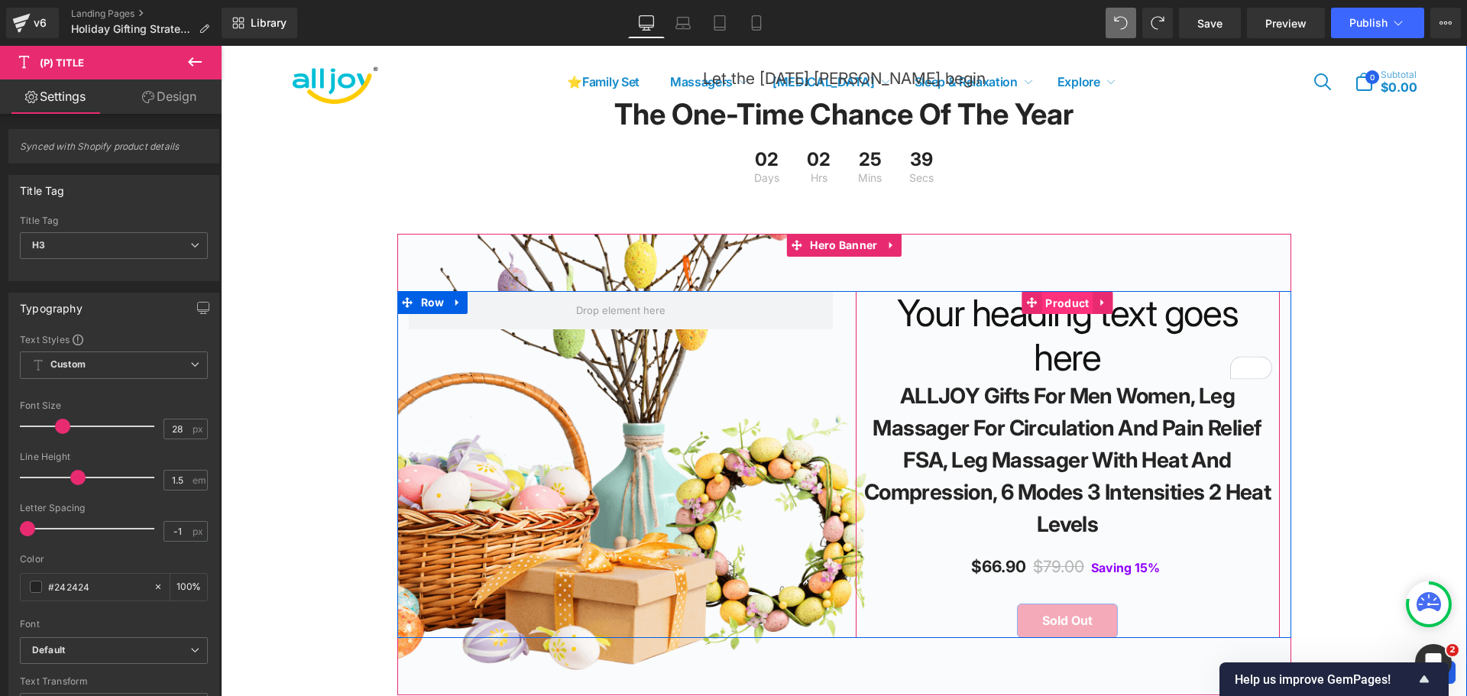
click at [1067, 315] on span "Product" at bounding box center [1066, 303] width 51 height 23
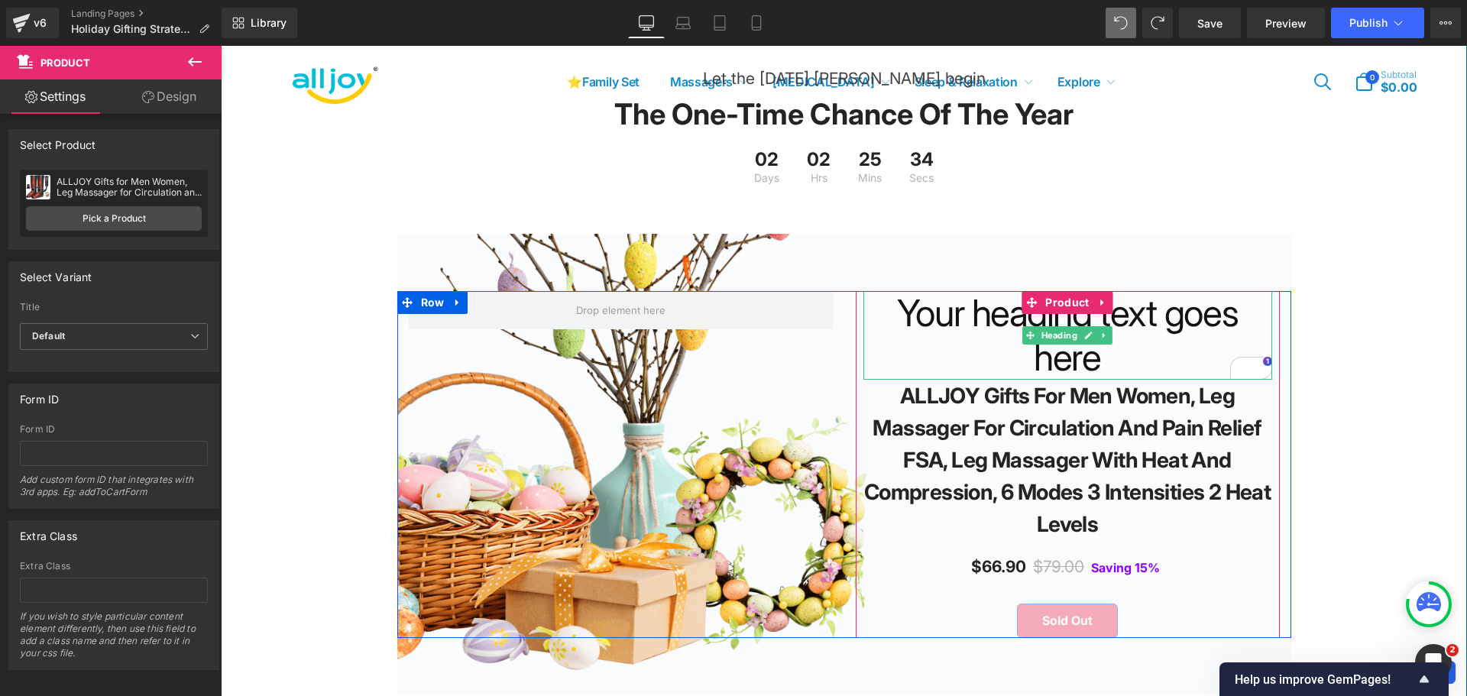
click at [983, 327] on h1 "Your heading text goes here" at bounding box center [1067, 335] width 409 height 88
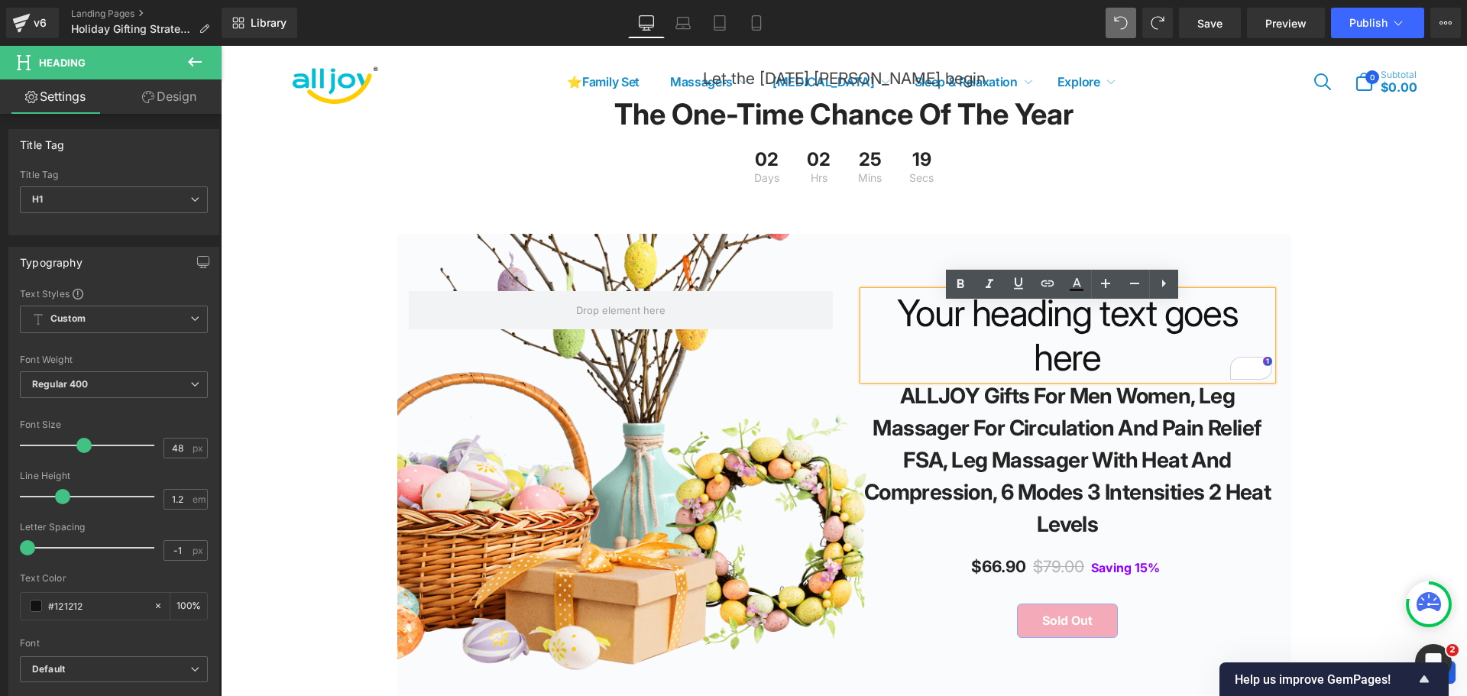
click at [1362, 320] on div "Let the Easter hunt begin Text Block The one-time chance of the year Heading 02…" at bounding box center [844, 370] width 1246 height 652
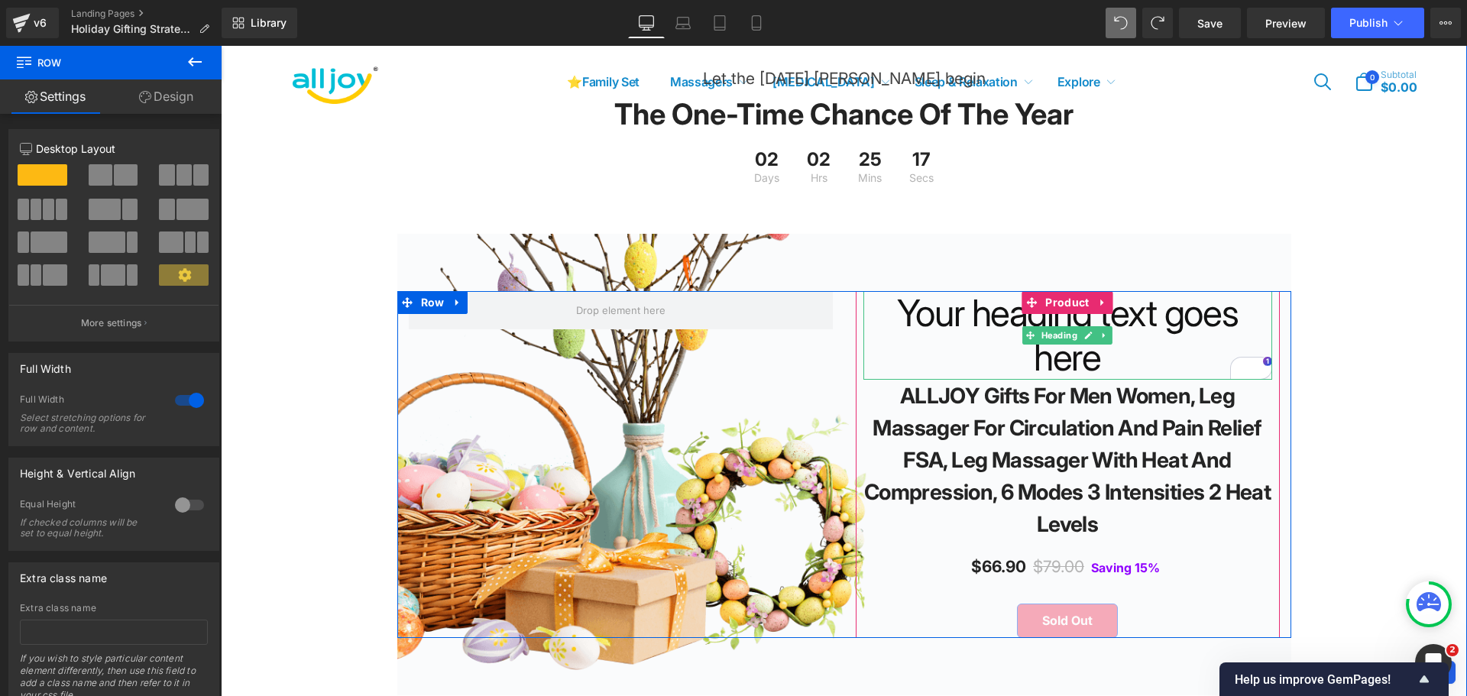
click at [1147, 327] on h1 "Your heading text goes here" at bounding box center [1067, 335] width 409 height 88
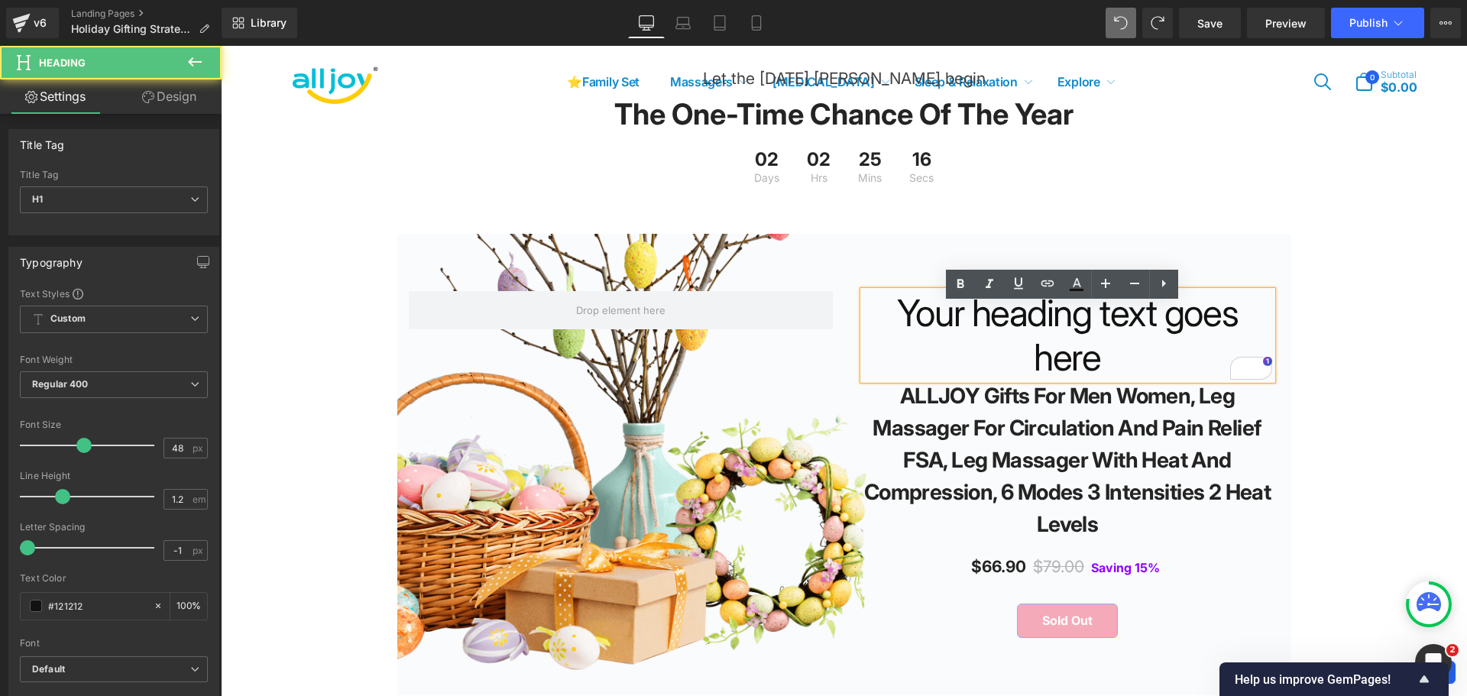
click at [1076, 373] on h1 "Your heading text goes here" at bounding box center [1067, 335] width 409 height 88
click at [1334, 338] on div "Let the Easter hunt begin Text Block The one-time chance of the year Heading 02…" at bounding box center [844, 370] width 1246 height 652
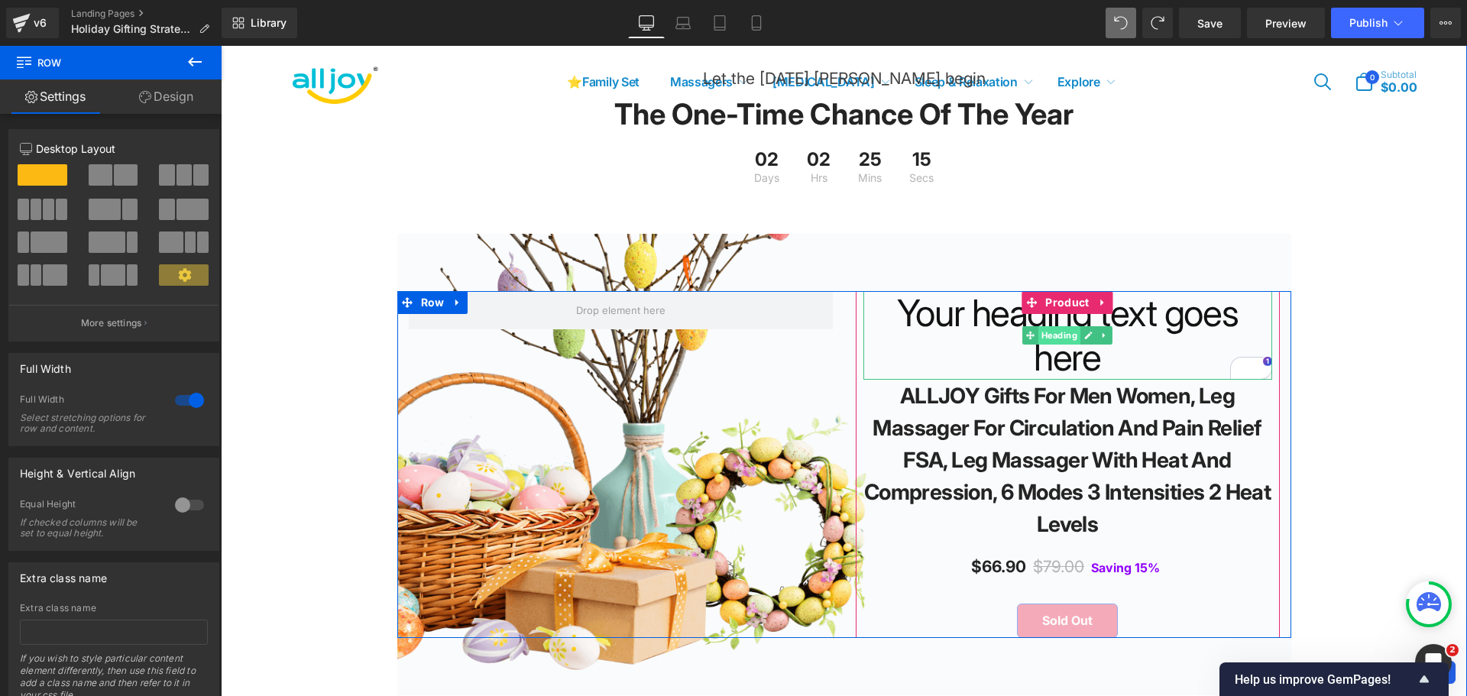
click at [1054, 345] on span "Heading" at bounding box center [1059, 335] width 42 height 18
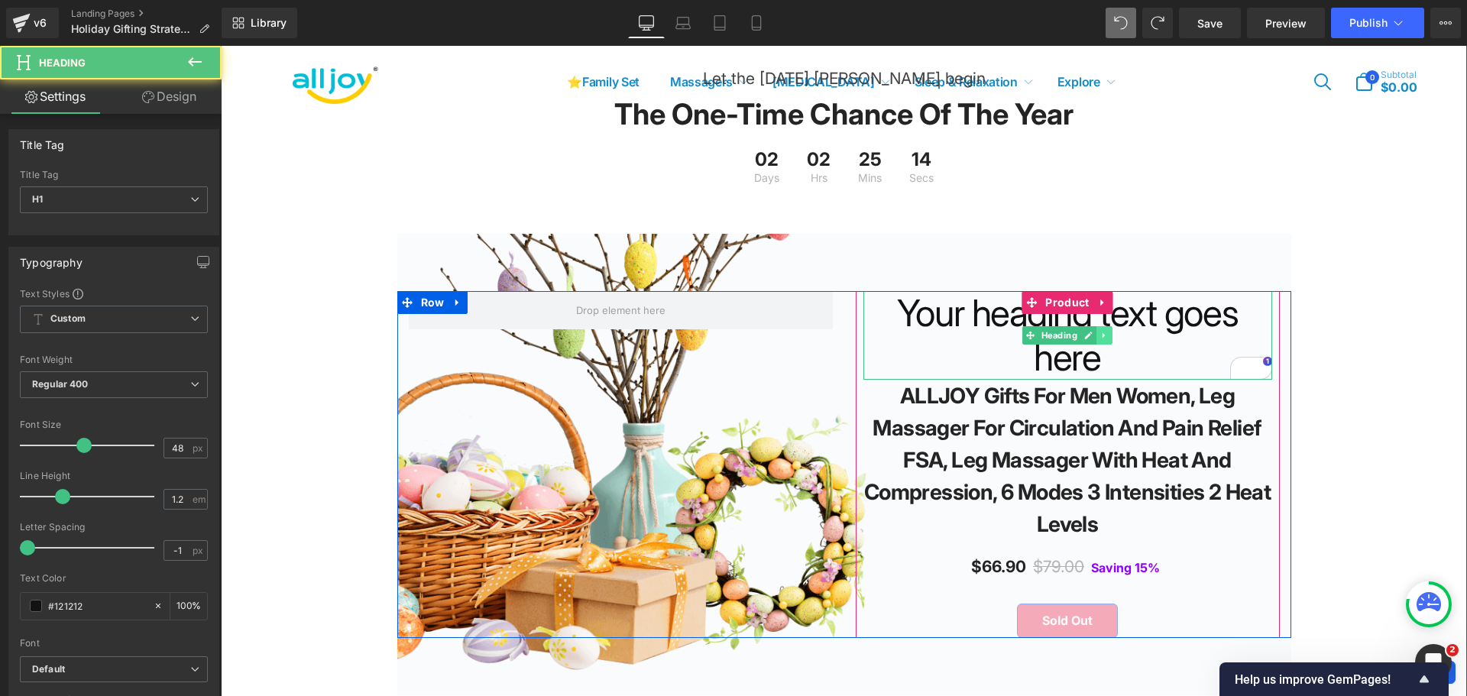
click at [1102, 340] on icon at bounding box center [1104, 335] width 8 height 9
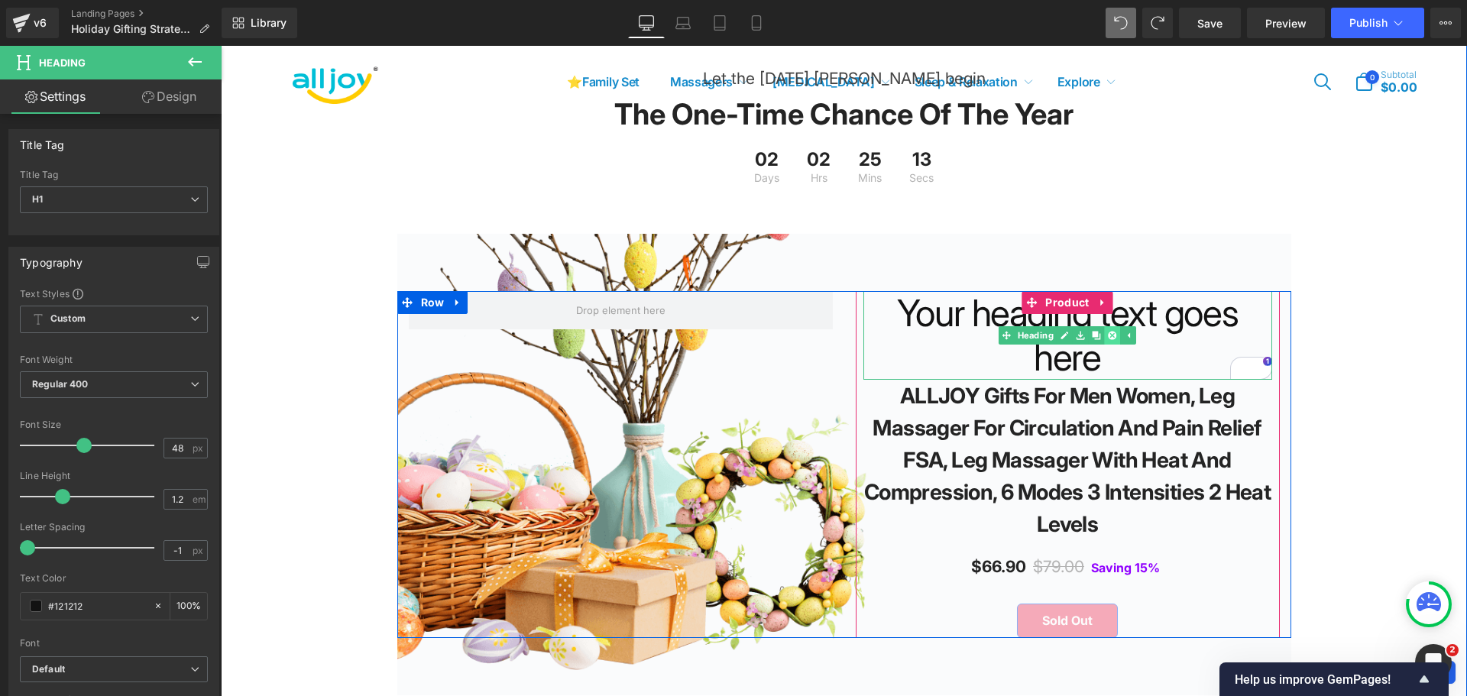
click at [1108, 339] on icon at bounding box center [1112, 335] width 8 height 8
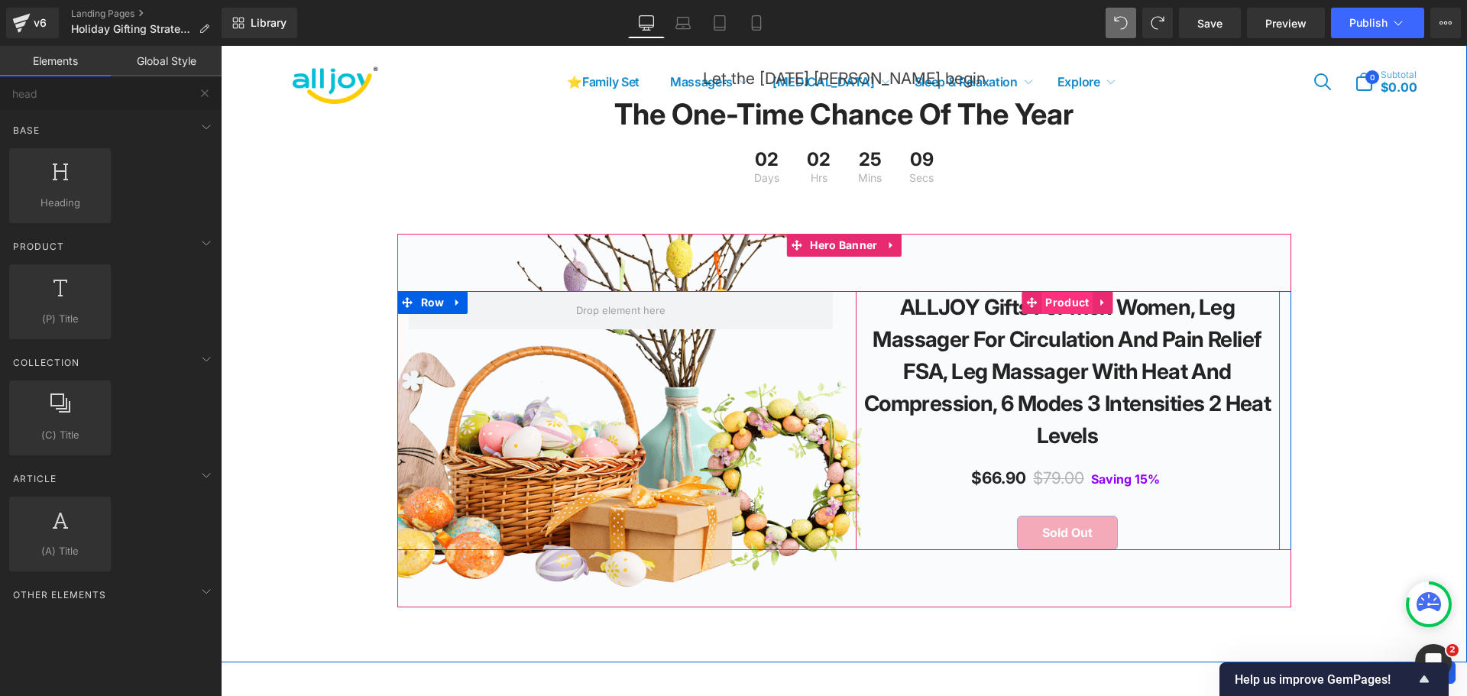
click at [1060, 314] on span "Product" at bounding box center [1066, 302] width 51 height 23
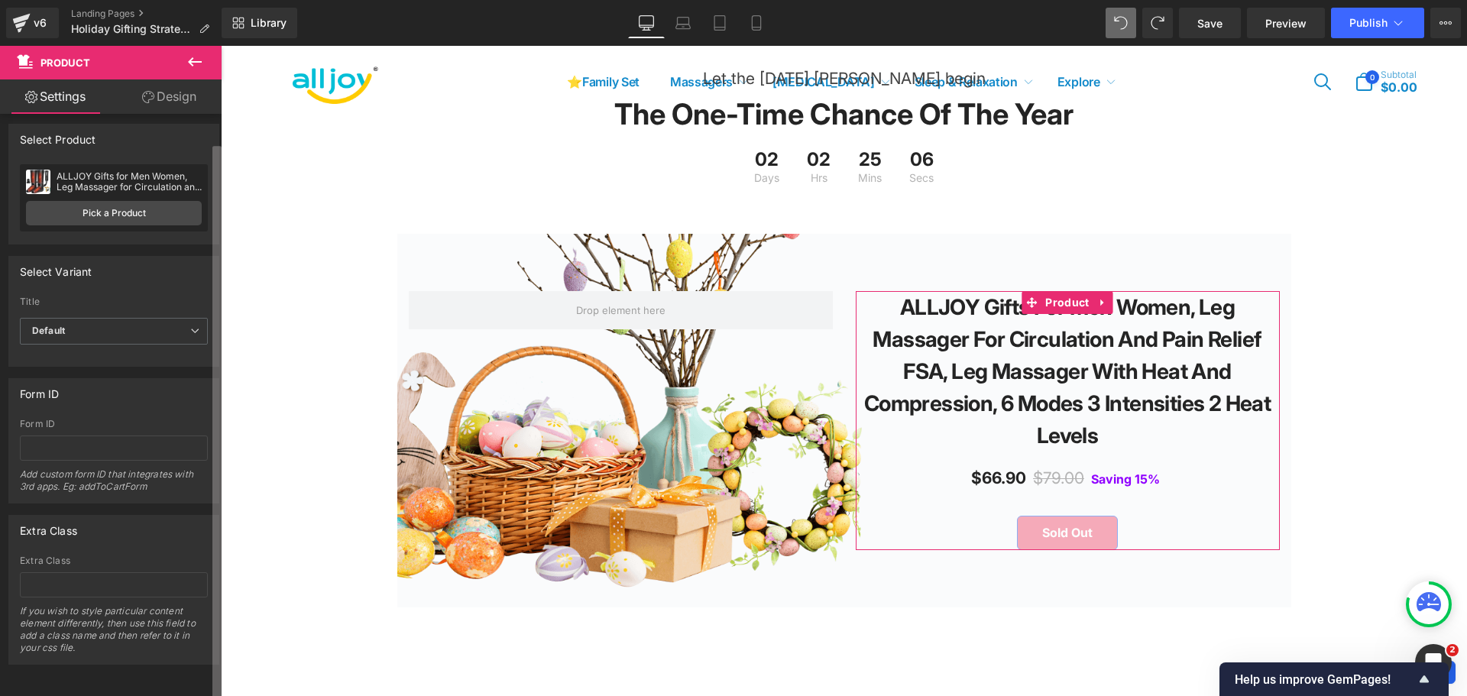
scroll to position [0, 0]
click at [217, 283] on b at bounding box center [216, 394] width 9 height 554
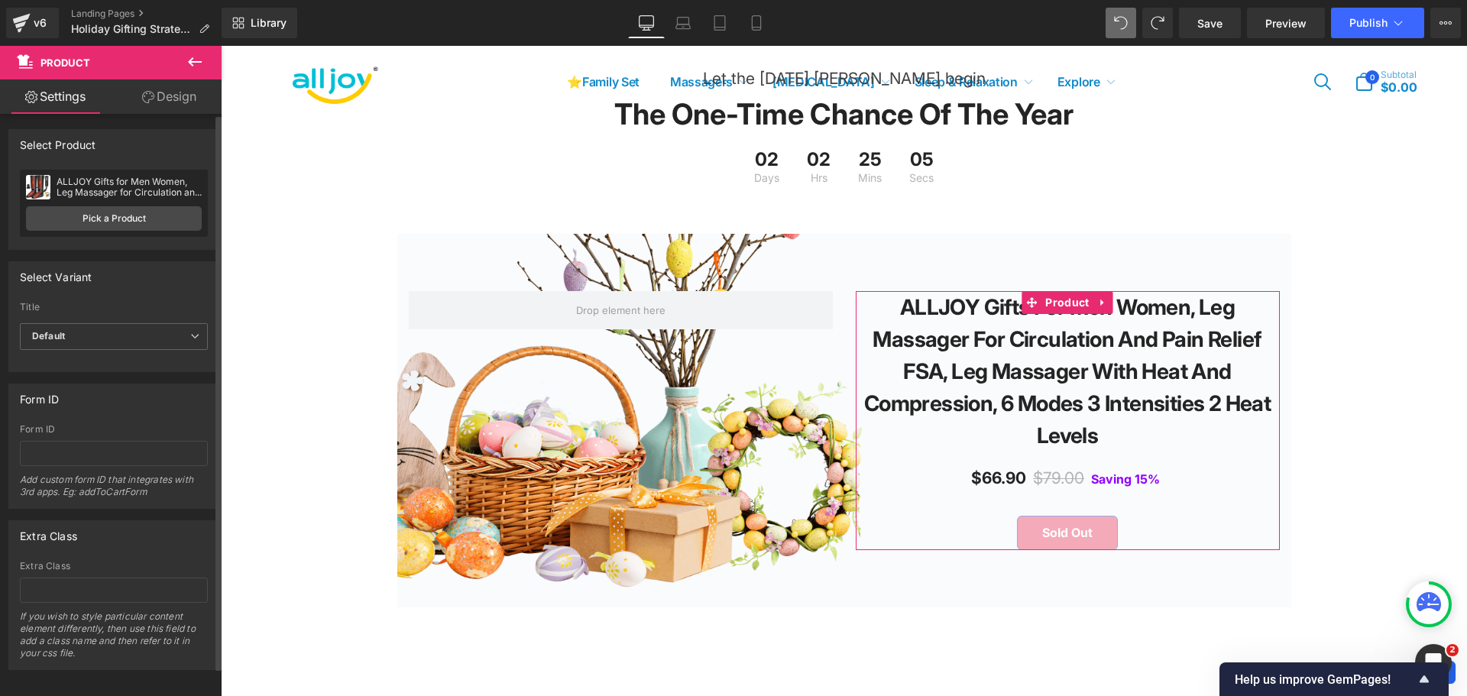
click at [102, 186] on div "ALLJOY Gifts for Men Women, Leg Massager for Circulation and Pain Relief FSA, L…" at bounding box center [129, 186] width 145 height 21
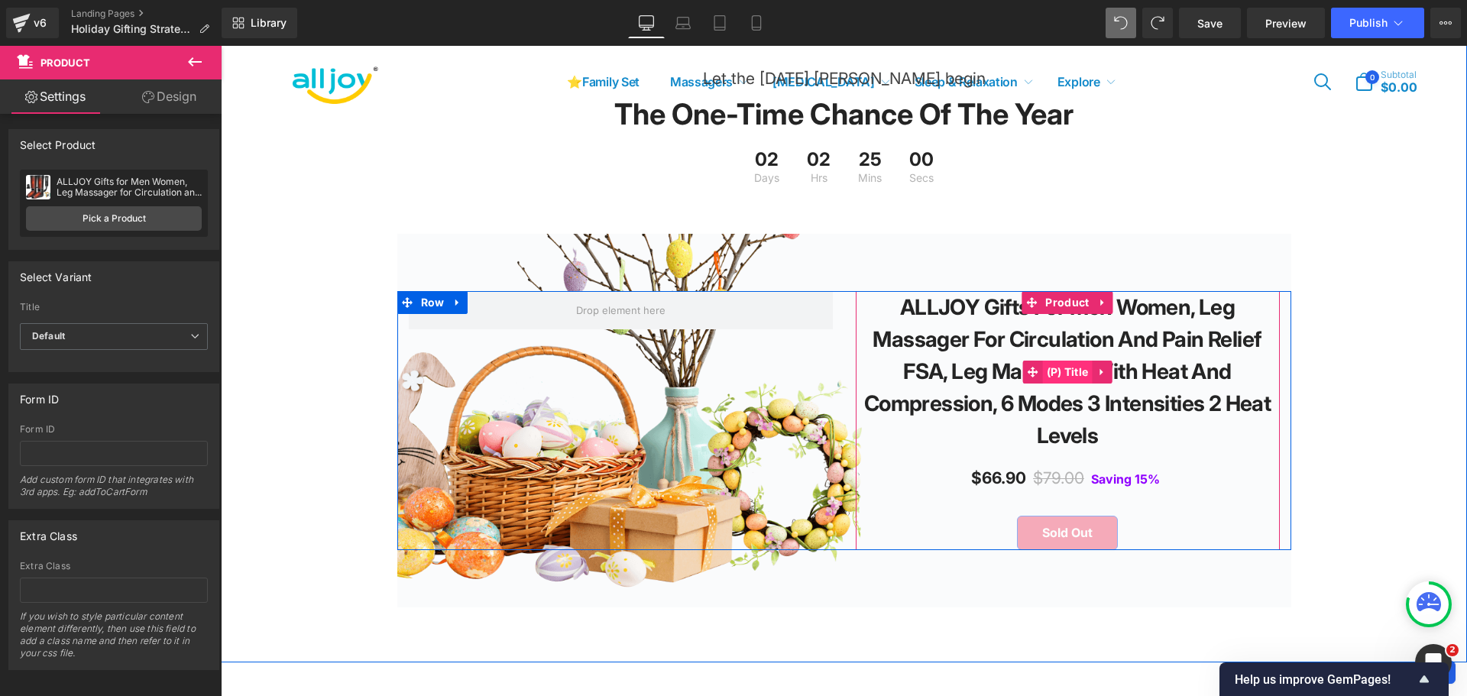
click at [1050, 384] on span "(P) Title" at bounding box center [1068, 372] width 50 height 23
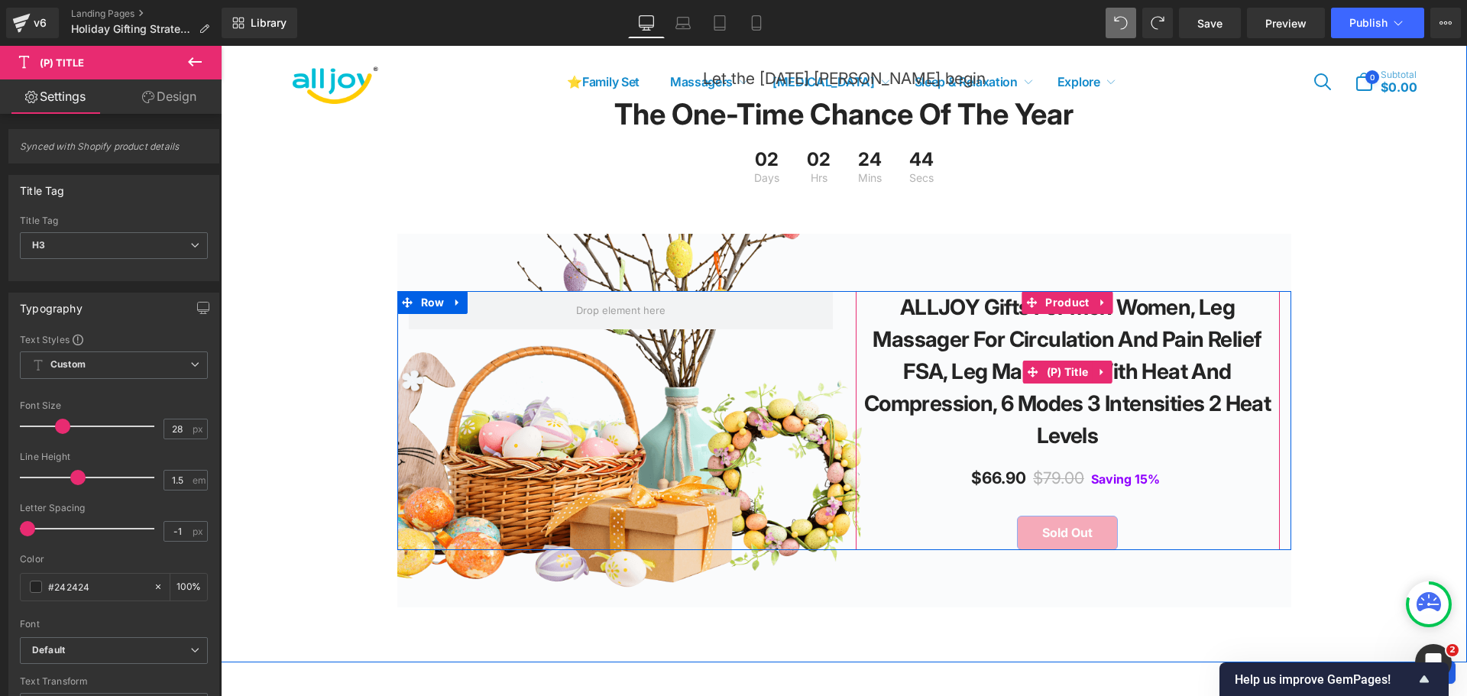
click at [983, 323] on link "ALLJOY Gifts for Men Women, Leg Massager for Circulation and Pain Relief FSA, L…" at bounding box center [1067, 371] width 409 height 160
click at [1050, 384] on span "(P) Title" at bounding box center [1068, 372] width 50 height 23
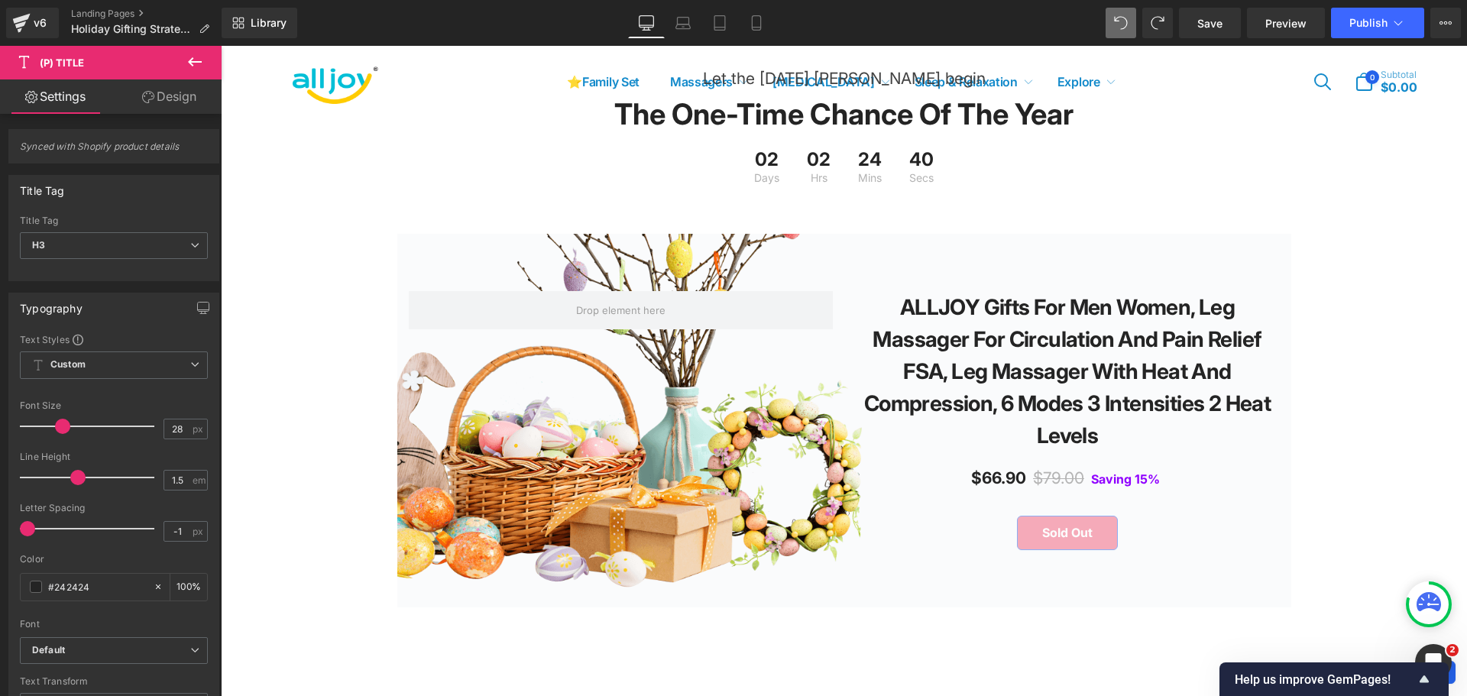
click at [195, 66] on icon at bounding box center [195, 62] width 18 height 18
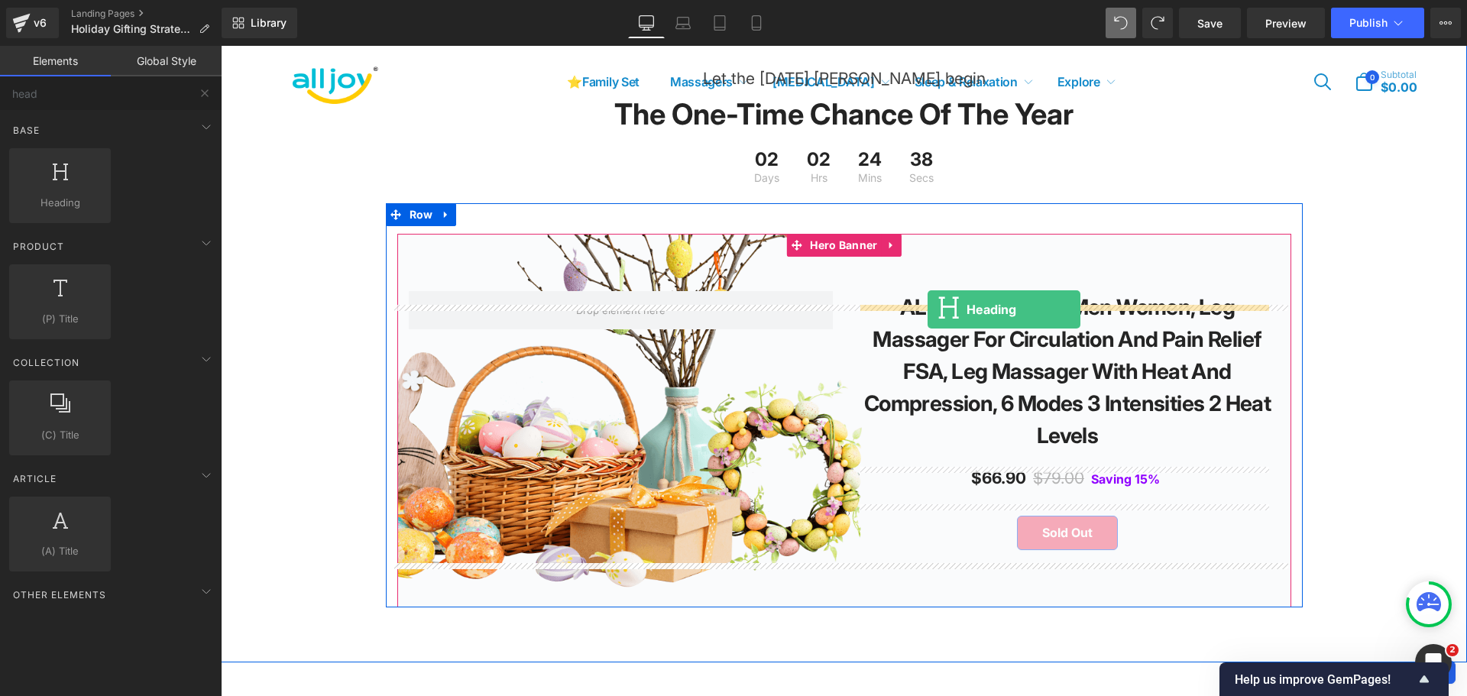
drag, startPoint x: 526, startPoint y: 238, endPoint x: 927, endPoint y: 309, distance: 407.3
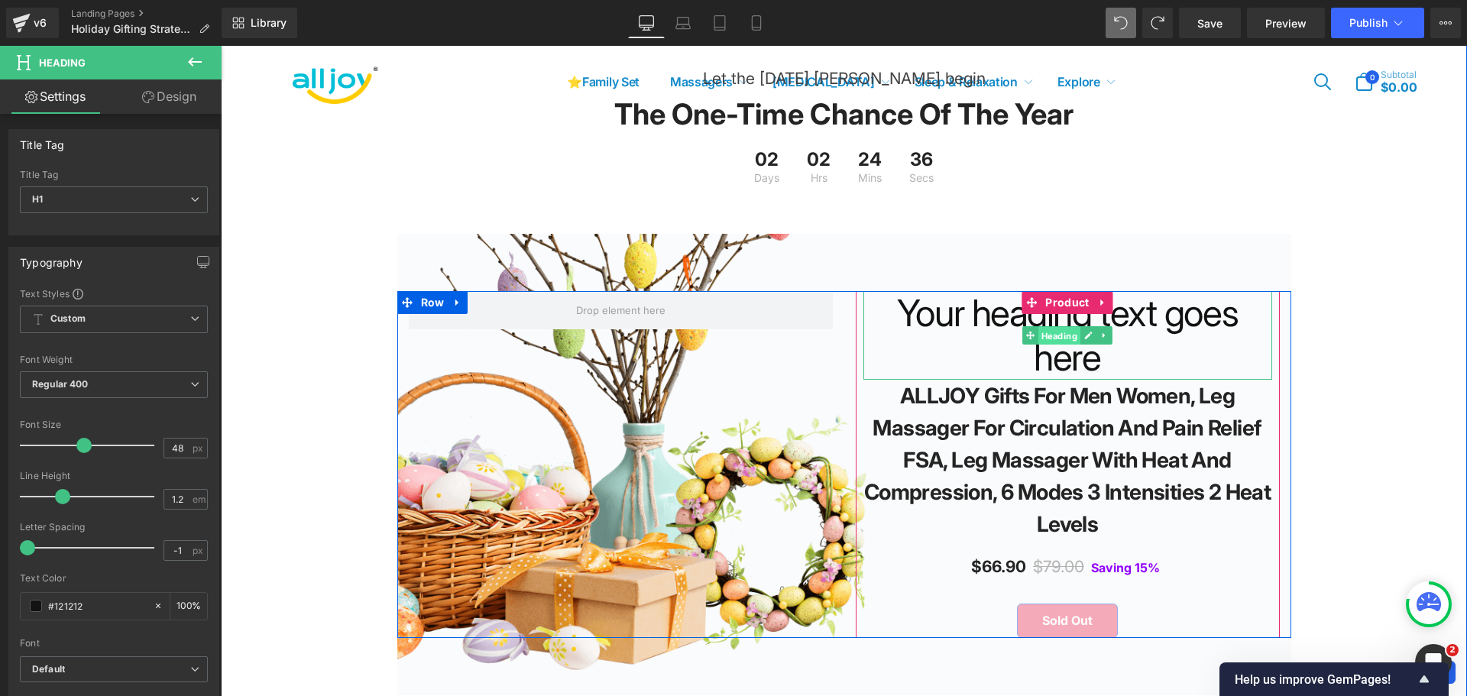
click at [1059, 343] on span "Heading" at bounding box center [1059, 336] width 42 height 18
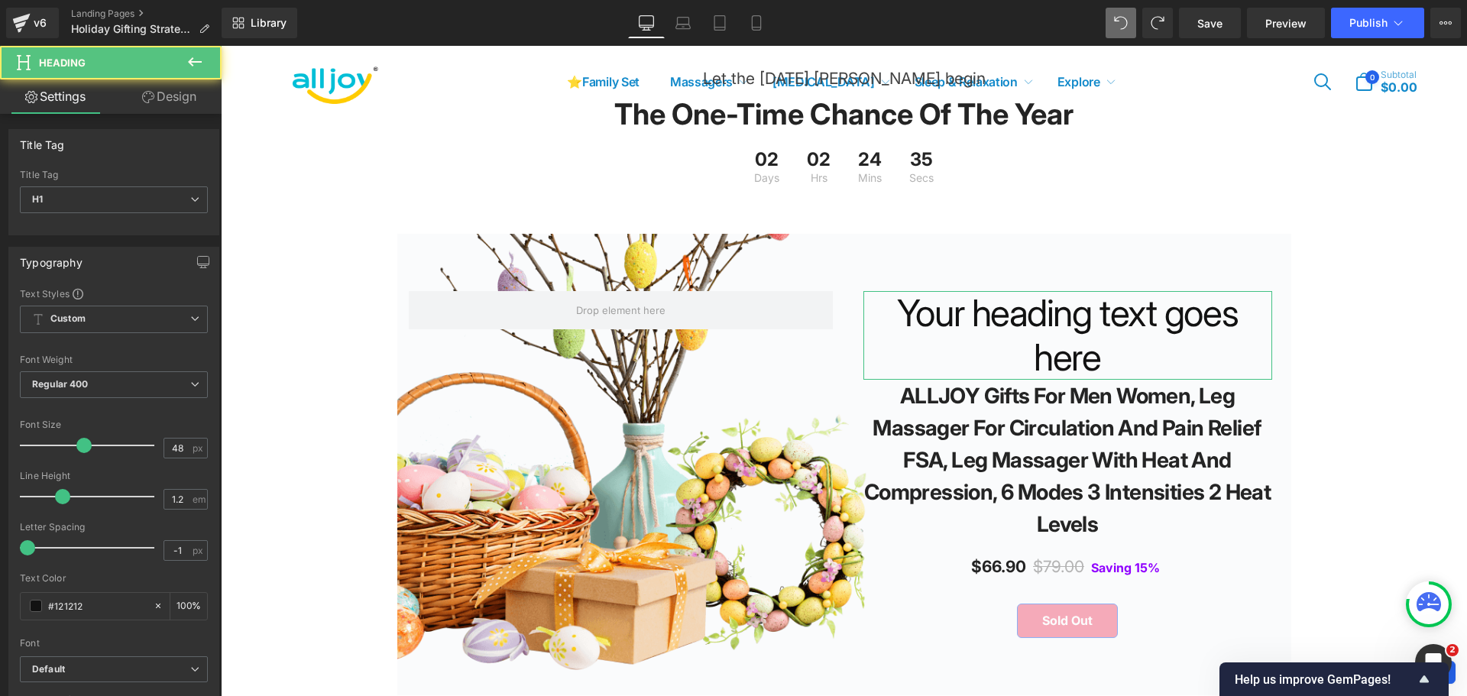
click at [158, 97] on link "Design" at bounding box center [169, 96] width 111 height 34
click at [60, 102] on link "Settings" at bounding box center [55, 96] width 111 height 34
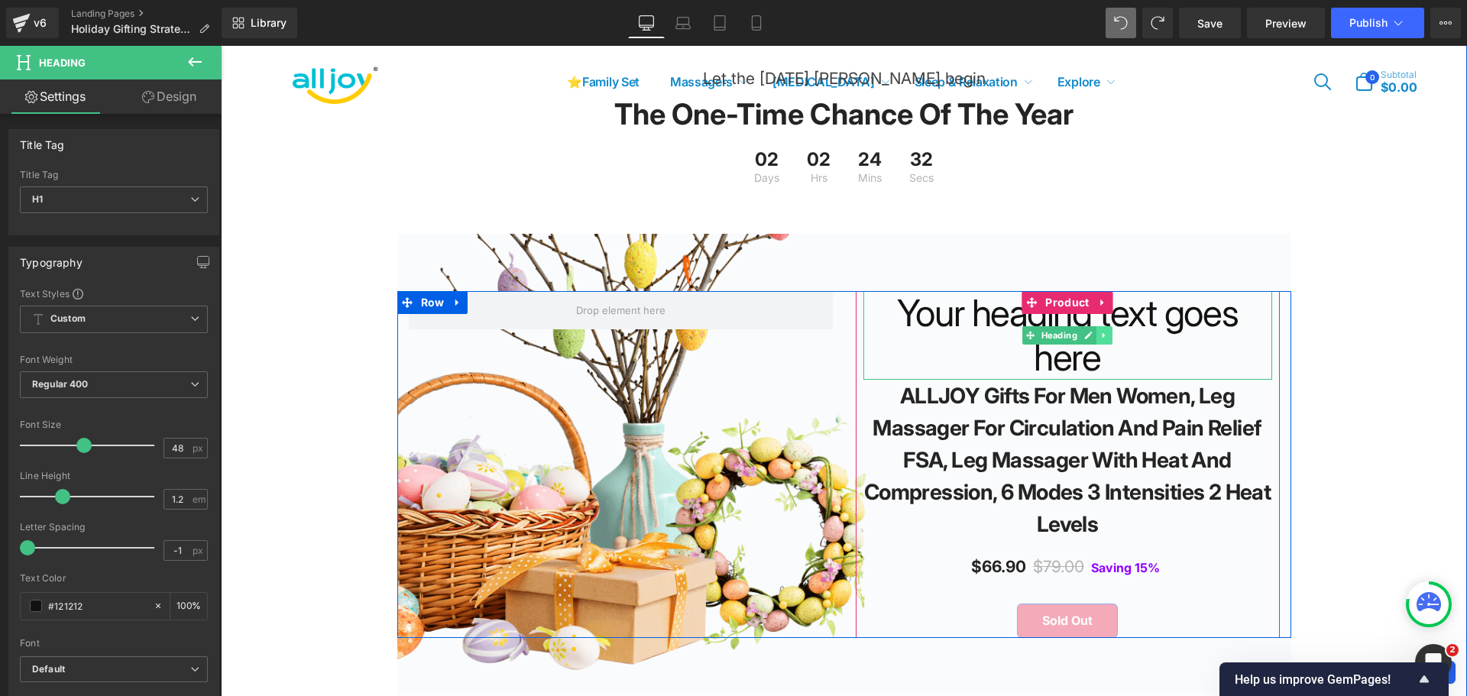
click at [1100, 340] on icon at bounding box center [1104, 335] width 8 height 9
click at [1109, 339] on icon at bounding box center [1112, 335] width 8 height 8
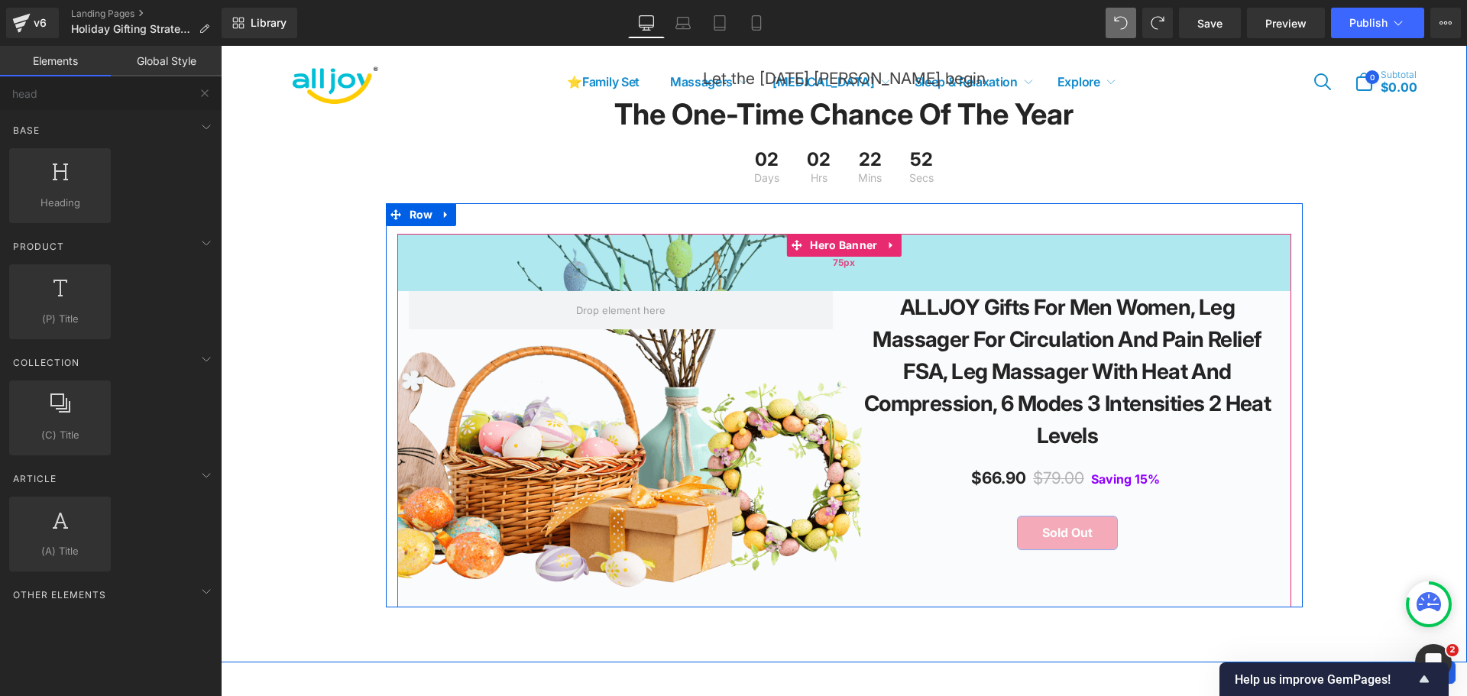
click at [920, 267] on div "75px" at bounding box center [844, 262] width 894 height 57
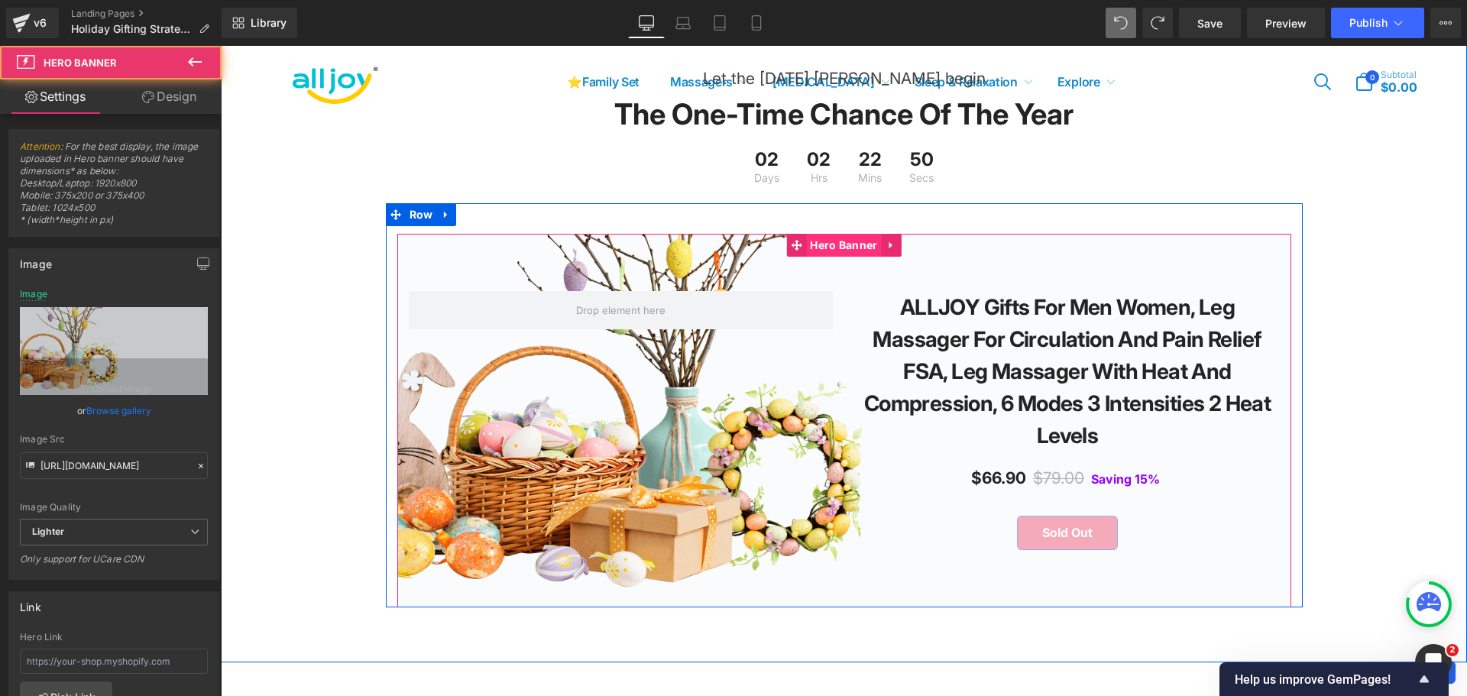
click at [844, 257] on span "Hero Banner" at bounding box center [843, 245] width 75 height 23
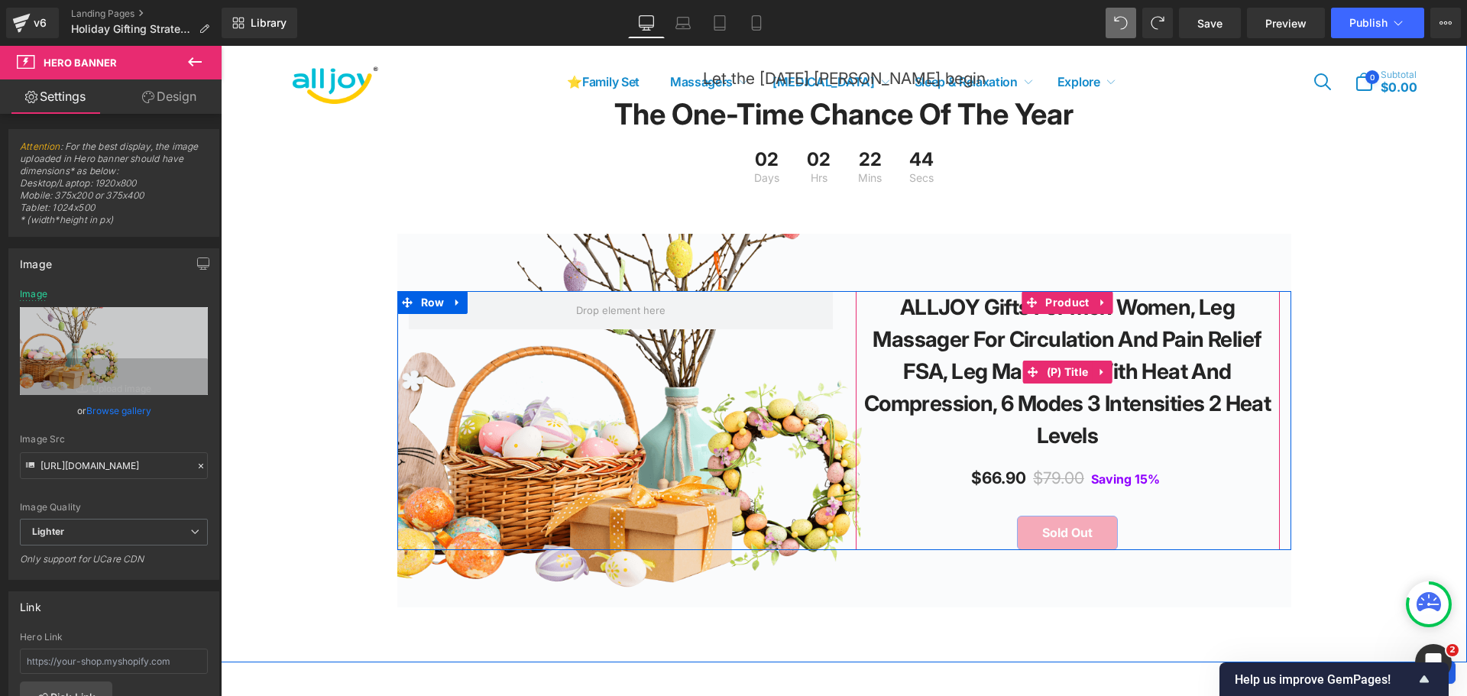
click at [863, 329] on link "ALLJOY Gifts for Men Women, Leg Massager for Circulation and Pain Relief FSA, L…" at bounding box center [1067, 371] width 409 height 160
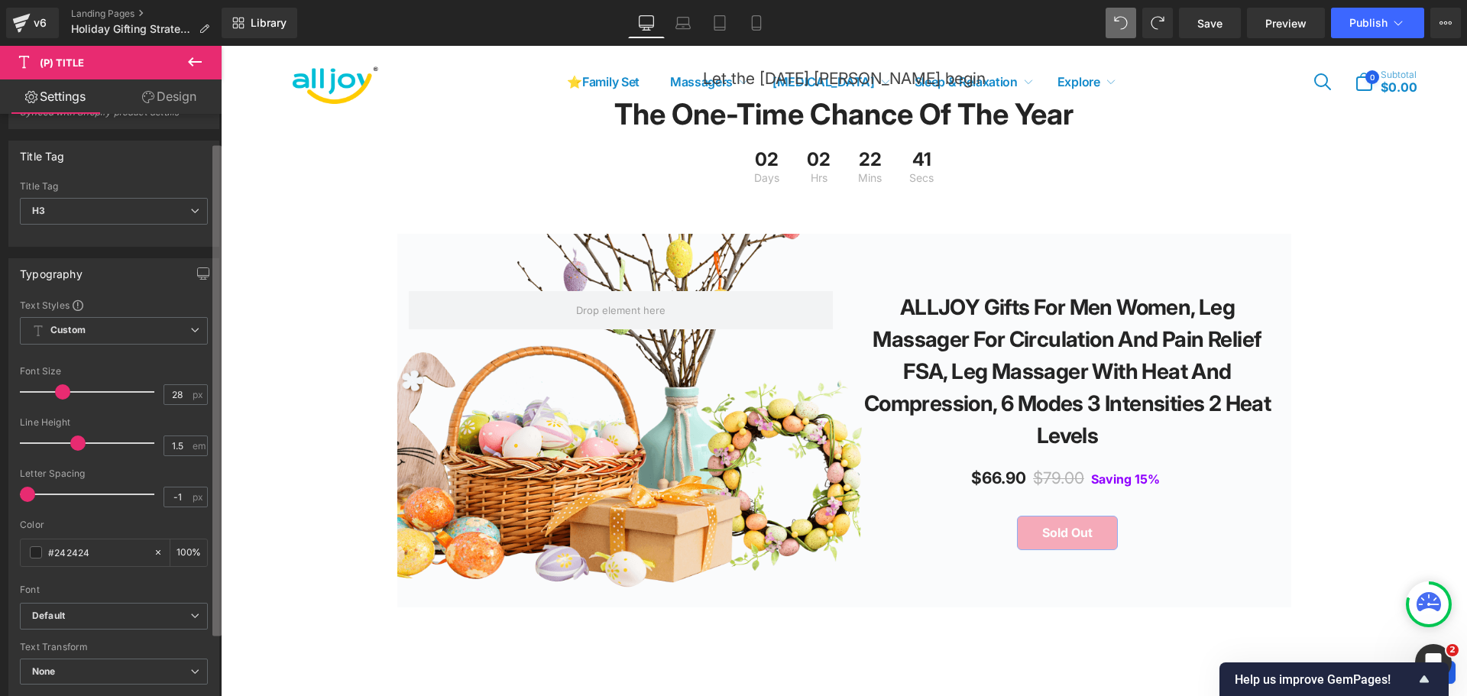
scroll to position [61, 0]
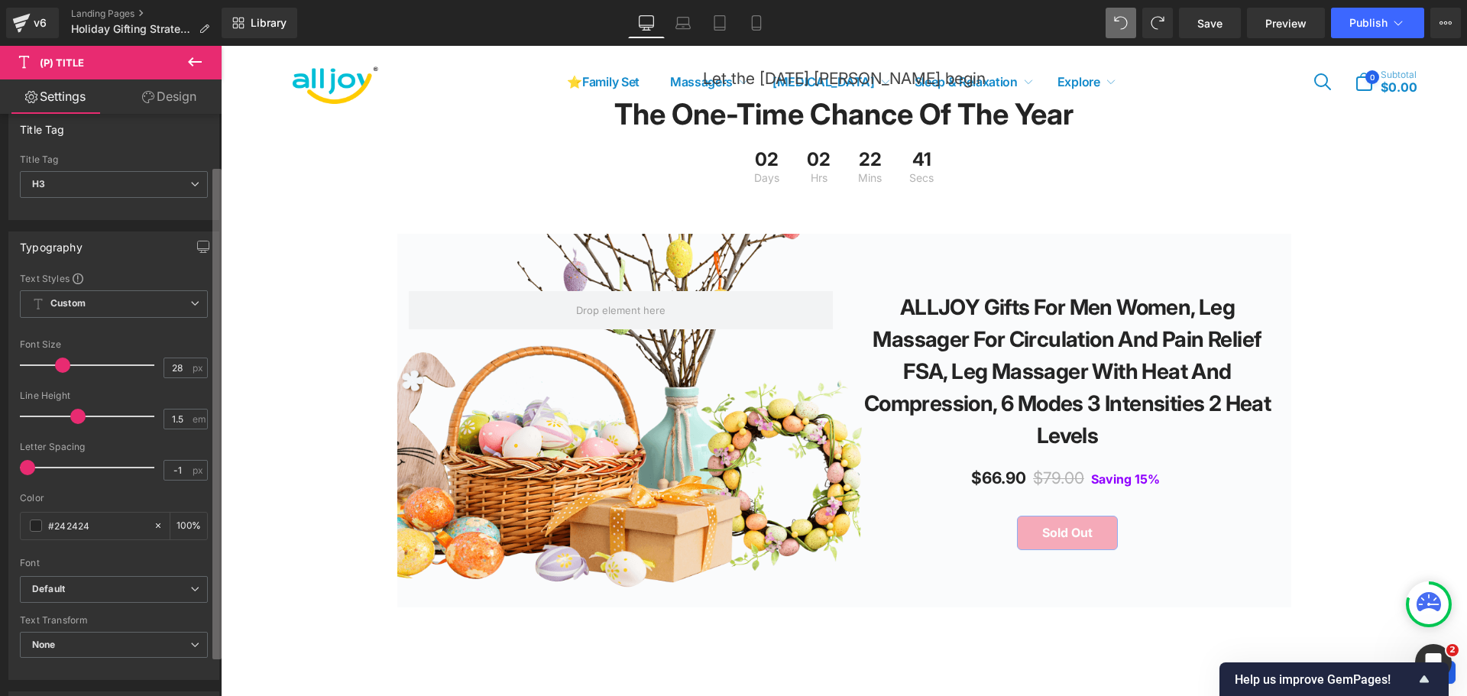
click at [215, 306] on b at bounding box center [216, 414] width 9 height 490
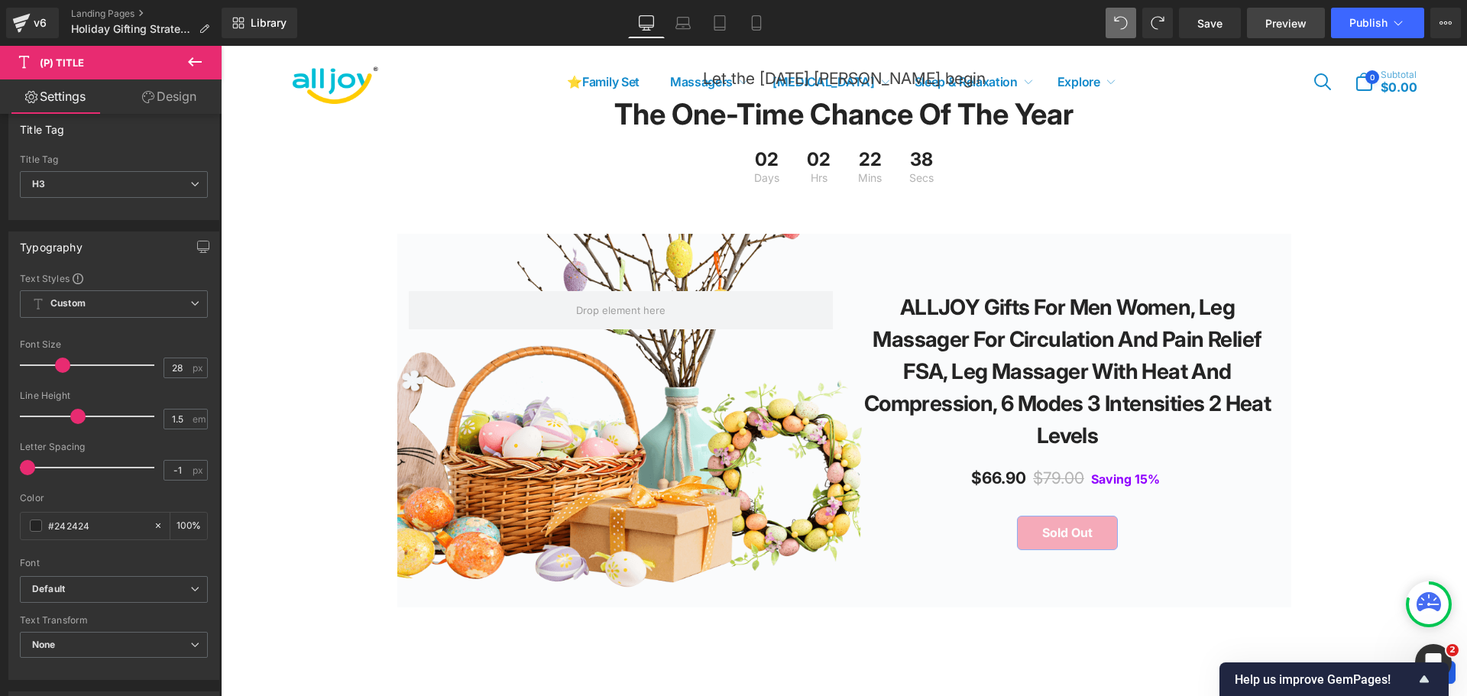
click at [1284, 27] on span "Preview" at bounding box center [1285, 23] width 41 height 16
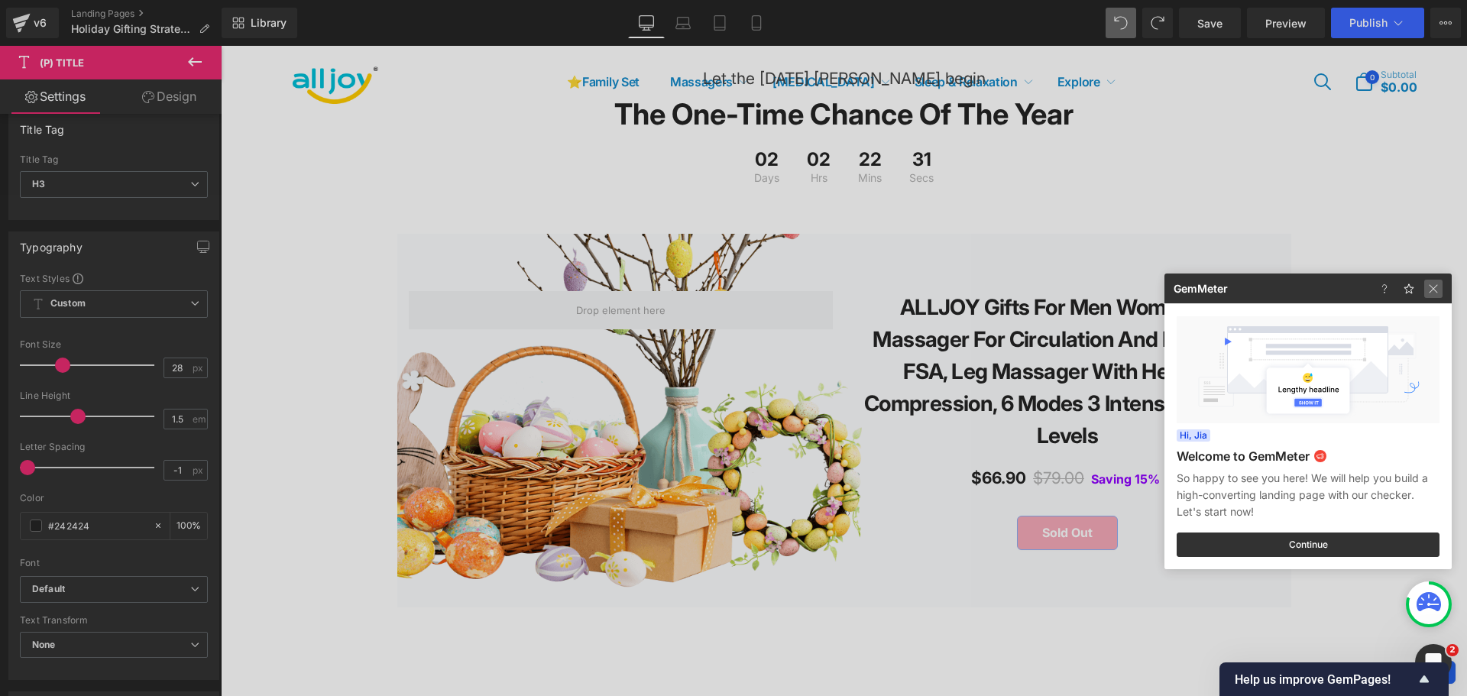
drag, startPoint x: 1433, startPoint y: 287, endPoint x: 951, endPoint y: 11, distance: 555.0
click at [1433, 287] on img at bounding box center [1433, 289] width 18 height 18
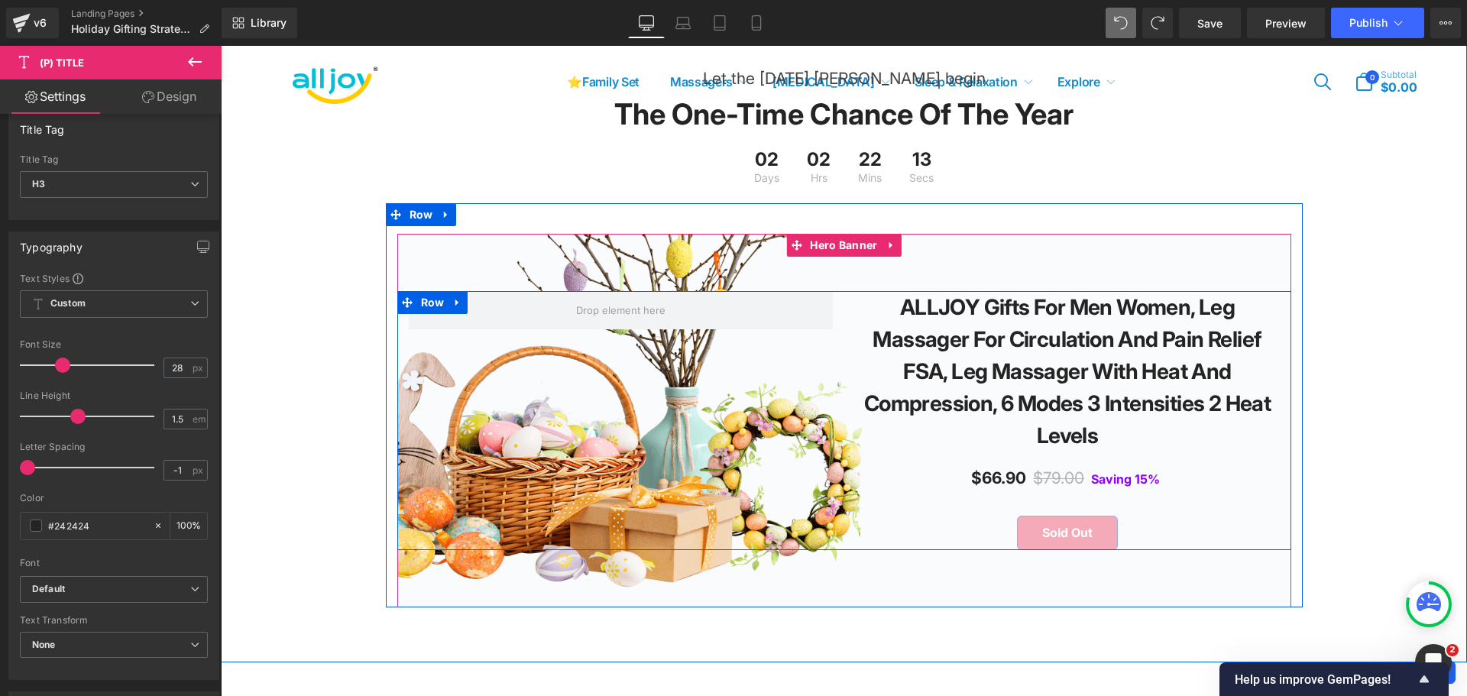
click at [844, 337] on div "ALLJOY Gifts for Men Women, Leg Massager for Circulation and Pain Relief FSA, L…" at bounding box center [1067, 420] width 447 height 259
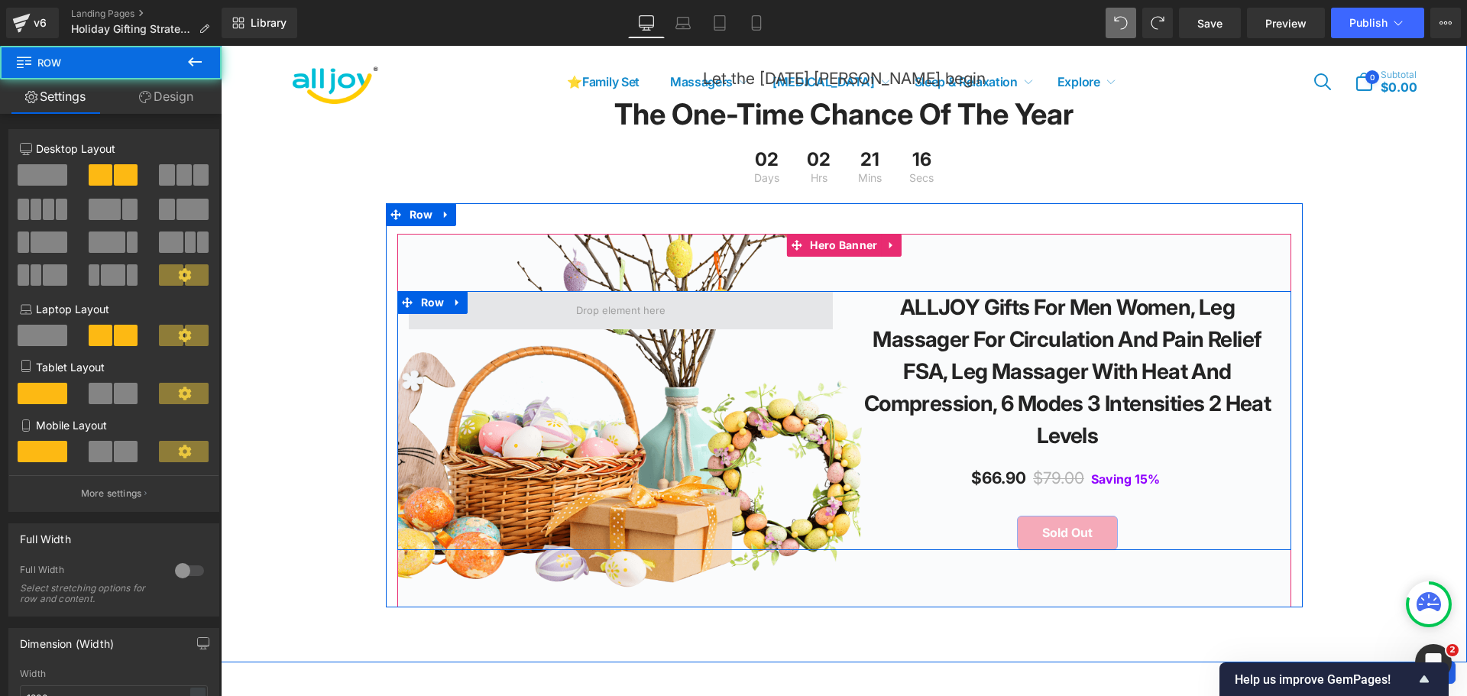
click at [694, 325] on span at bounding box center [621, 310] width 424 height 38
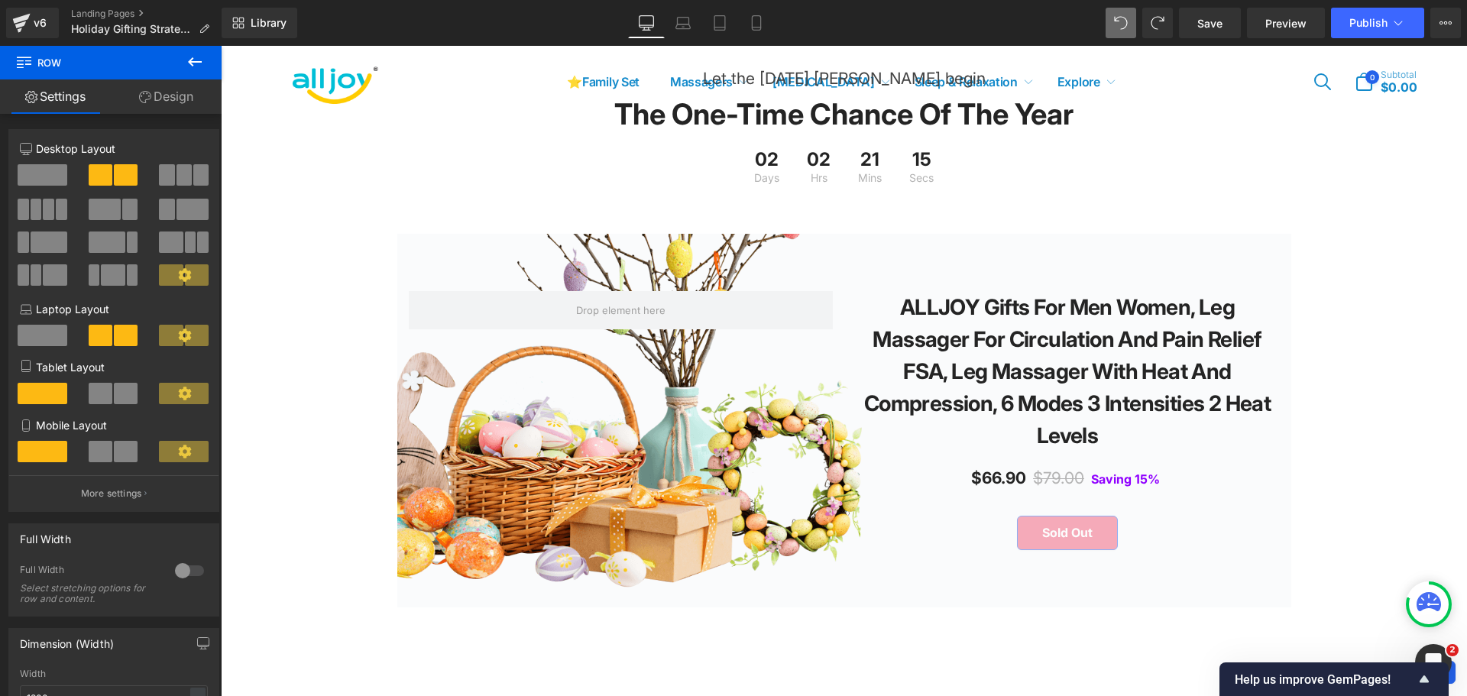
click at [193, 64] on icon at bounding box center [195, 62] width 18 height 18
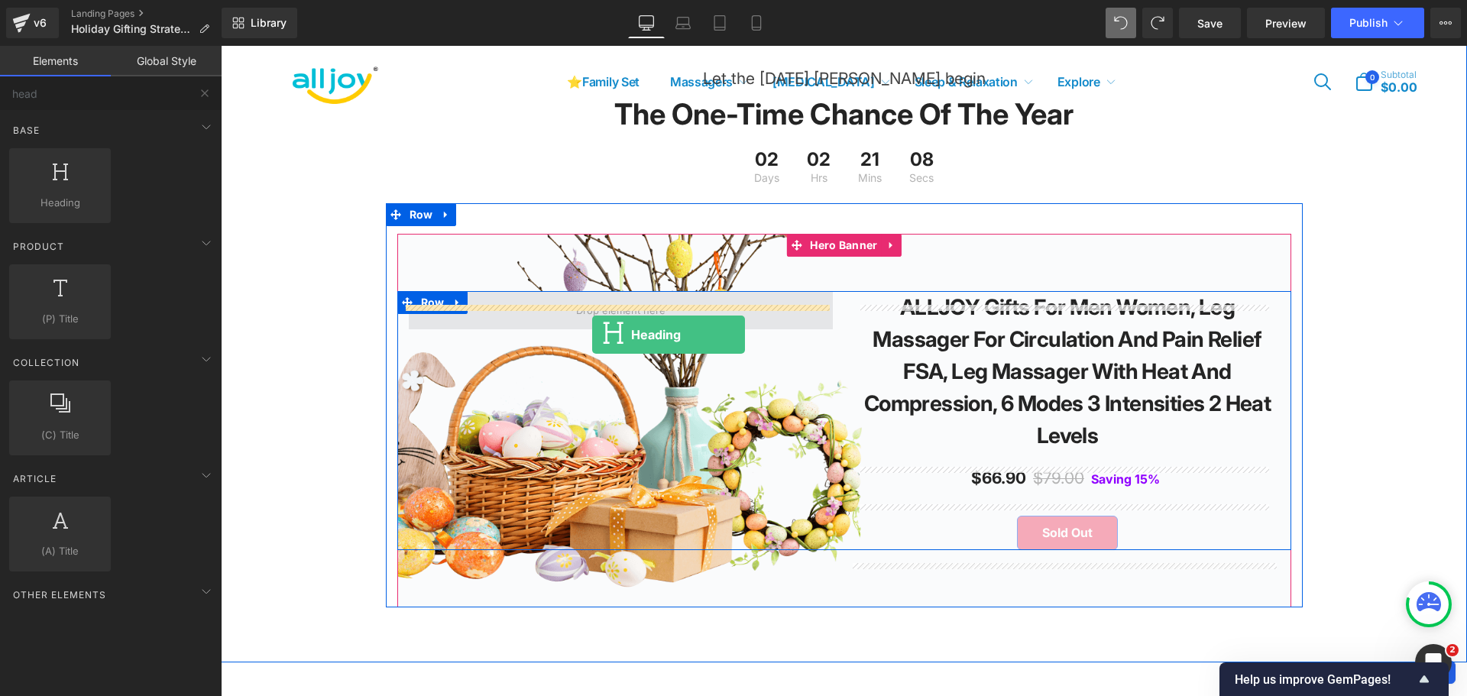
drag, startPoint x: 293, startPoint y: 206, endPoint x: 593, endPoint y: 330, distance: 324.1
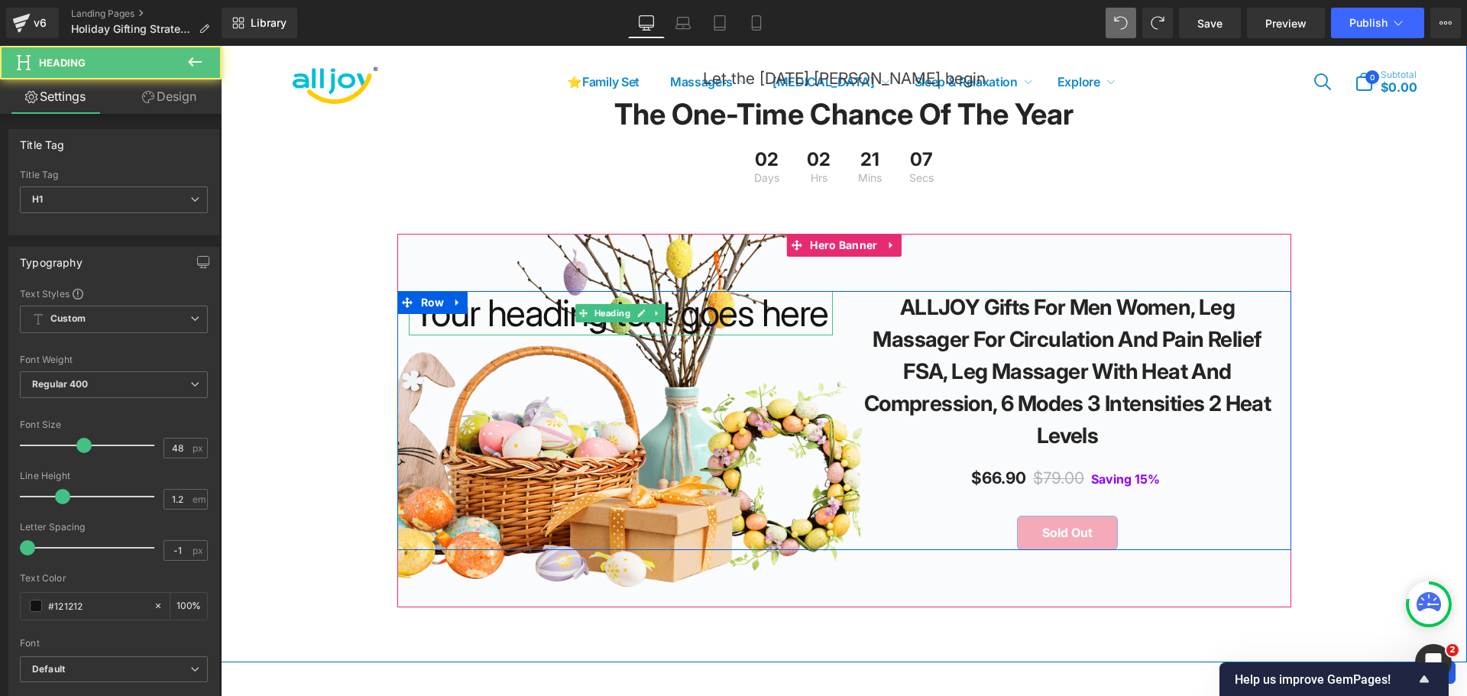
click at [610, 325] on h1 "Your heading text goes here" at bounding box center [621, 313] width 424 height 44
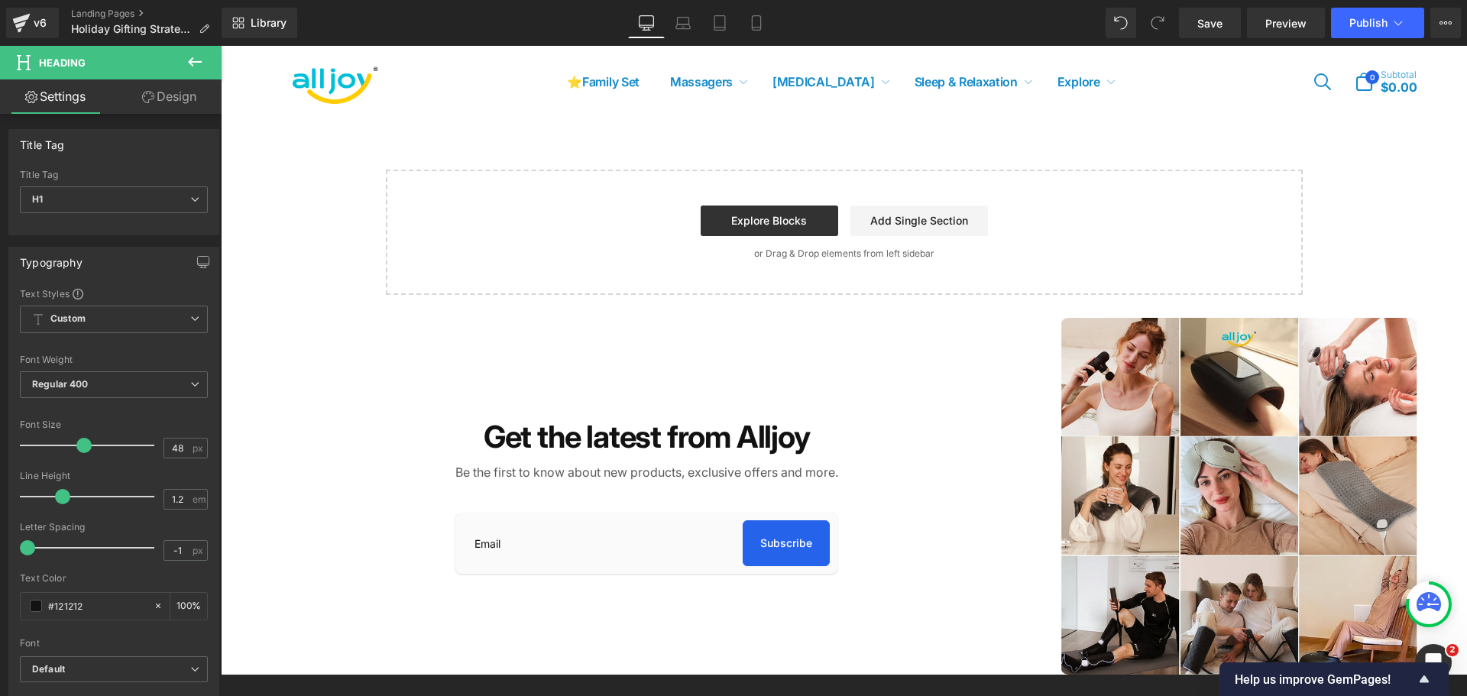
scroll to position [3145, 0]
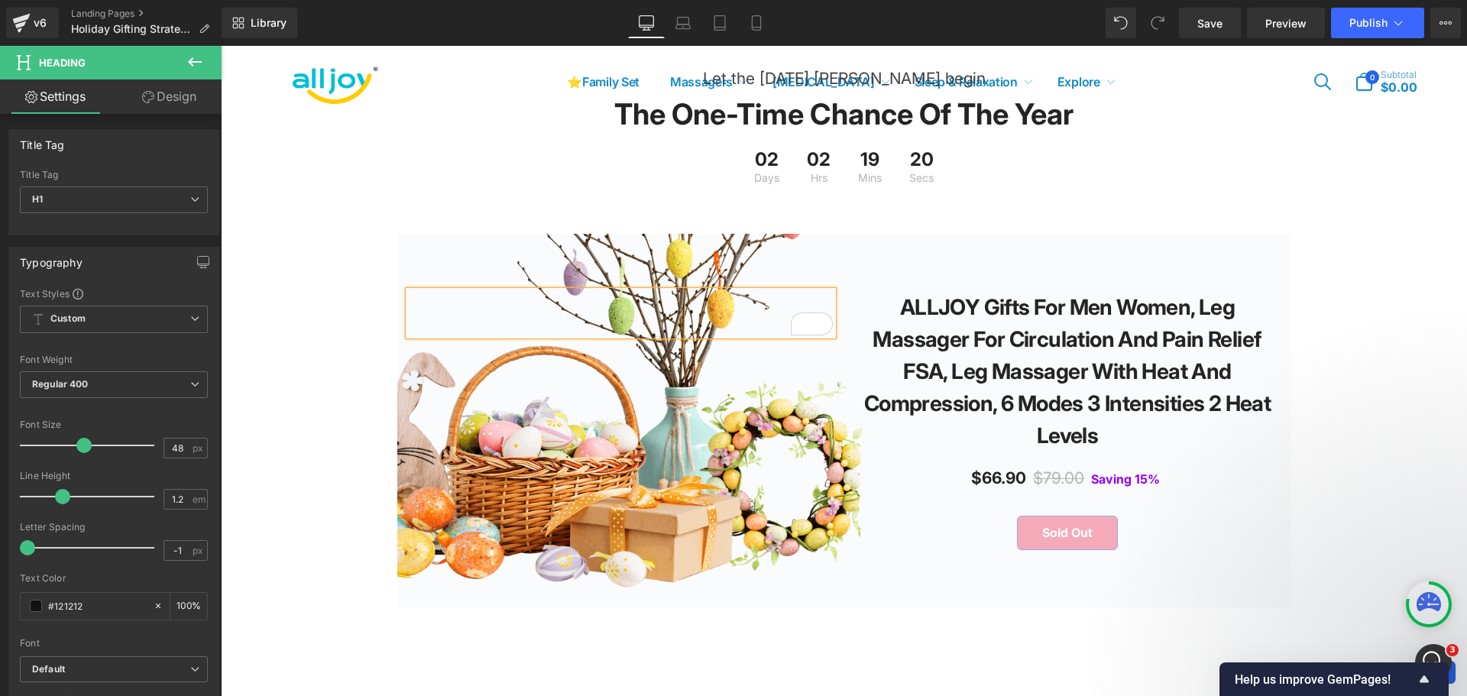
click at [801, 283] on div at bounding box center [844, 421] width 894 height 374
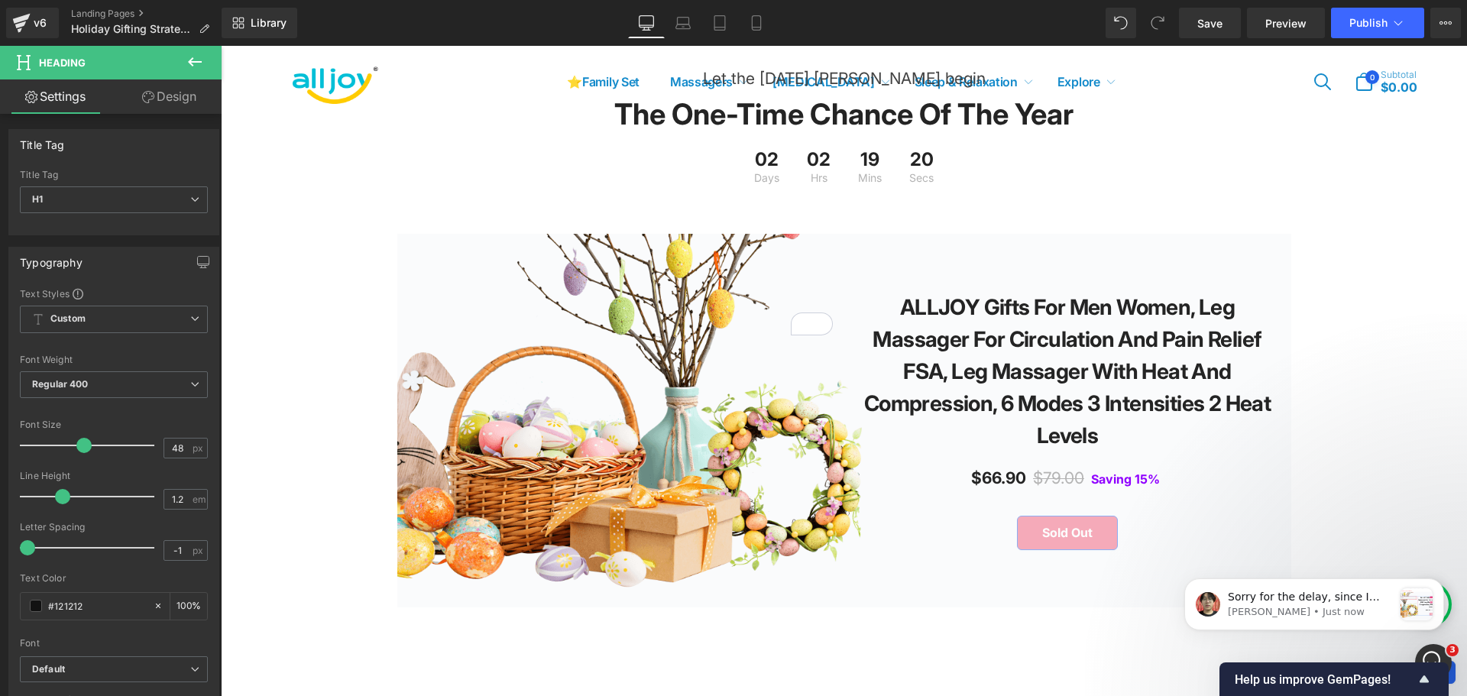
scroll to position [0, 0]
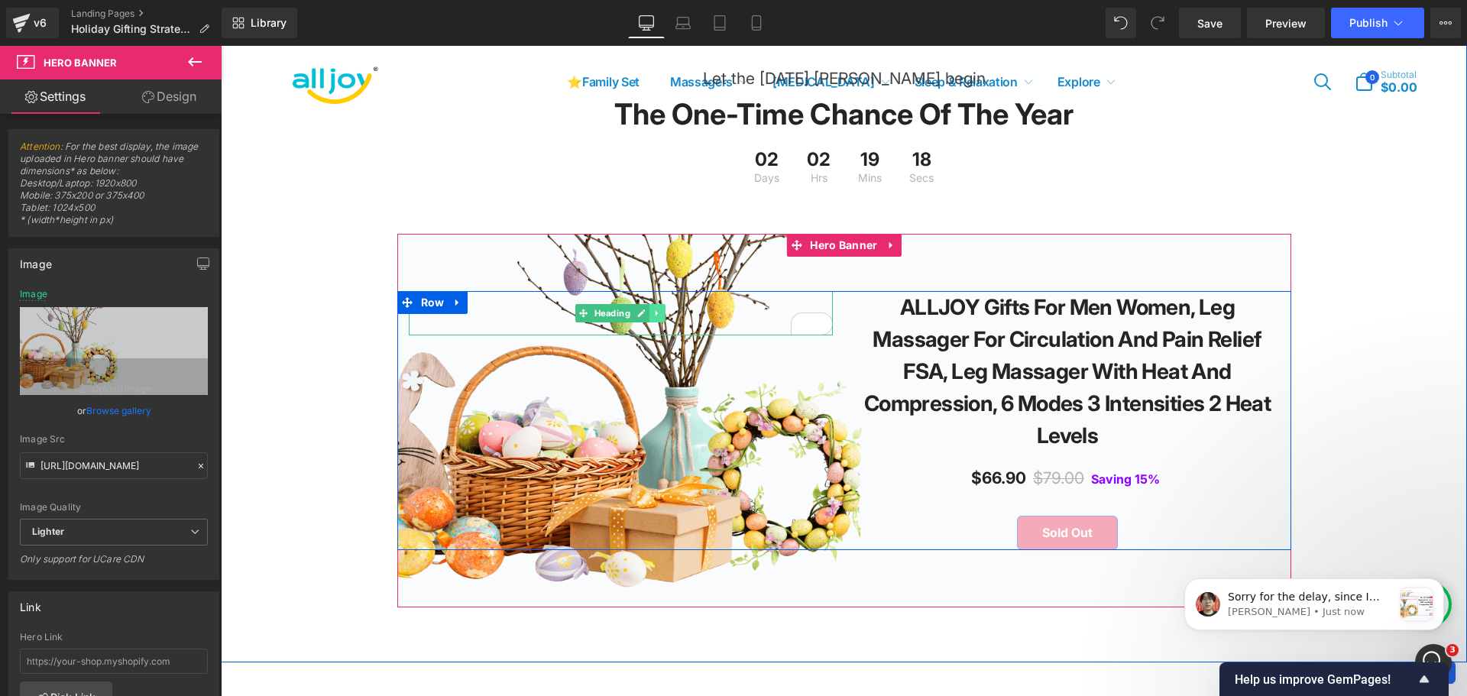
click at [656, 318] on icon at bounding box center [657, 313] width 8 height 9
click at [663, 318] on icon at bounding box center [665, 313] width 8 height 8
